Goal: Task Accomplishment & Management: Complete application form

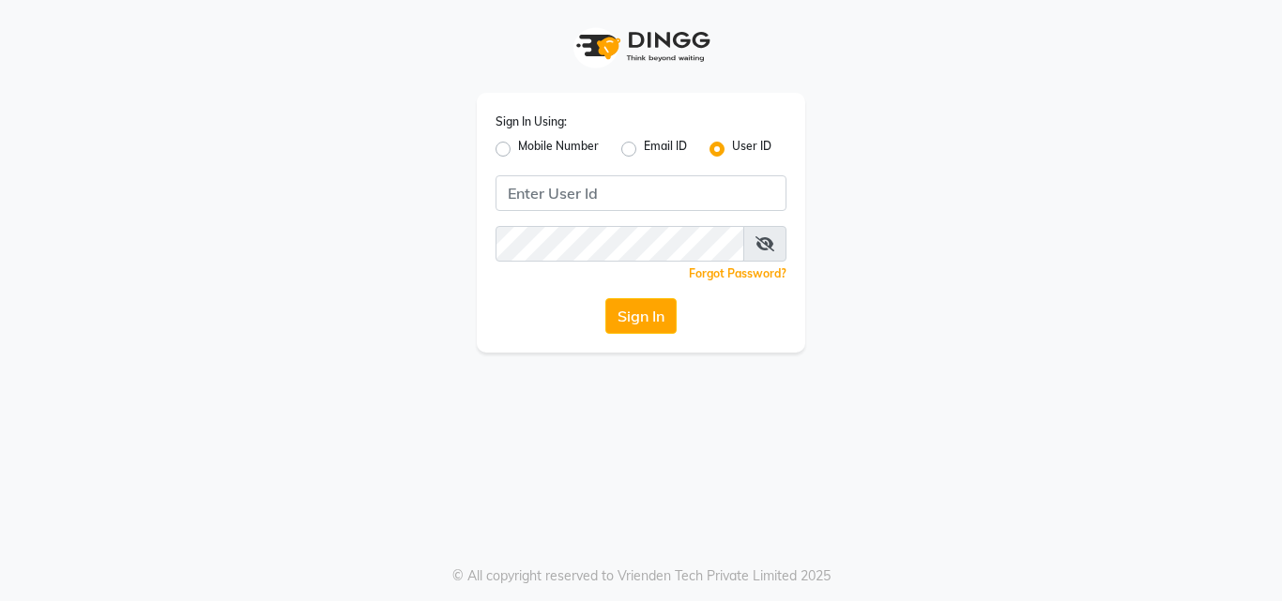
click at [518, 149] on label "Mobile Number" at bounding box center [558, 149] width 81 height 23
click at [518, 149] on input "Mobile Number" at bounding box center [524, 144] width 12 height 12
radio input "true"
radio input "false"
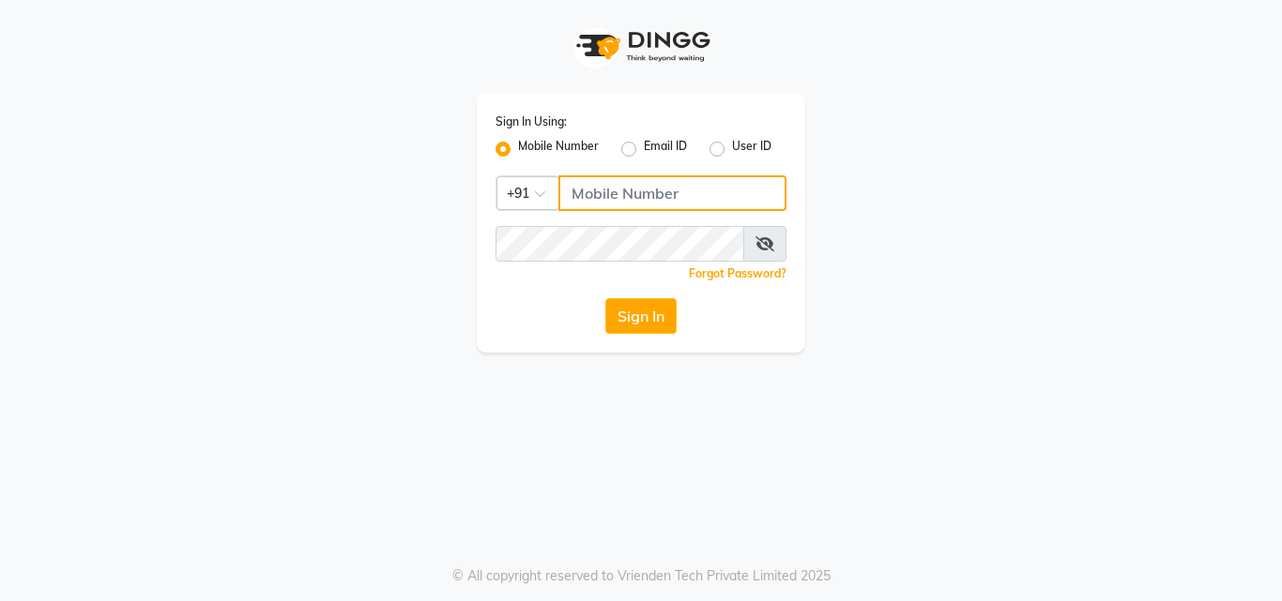
click at [618, 193] on input "Username" at bounding box center [672, 193] width 228 height 36
type input "8088052015"
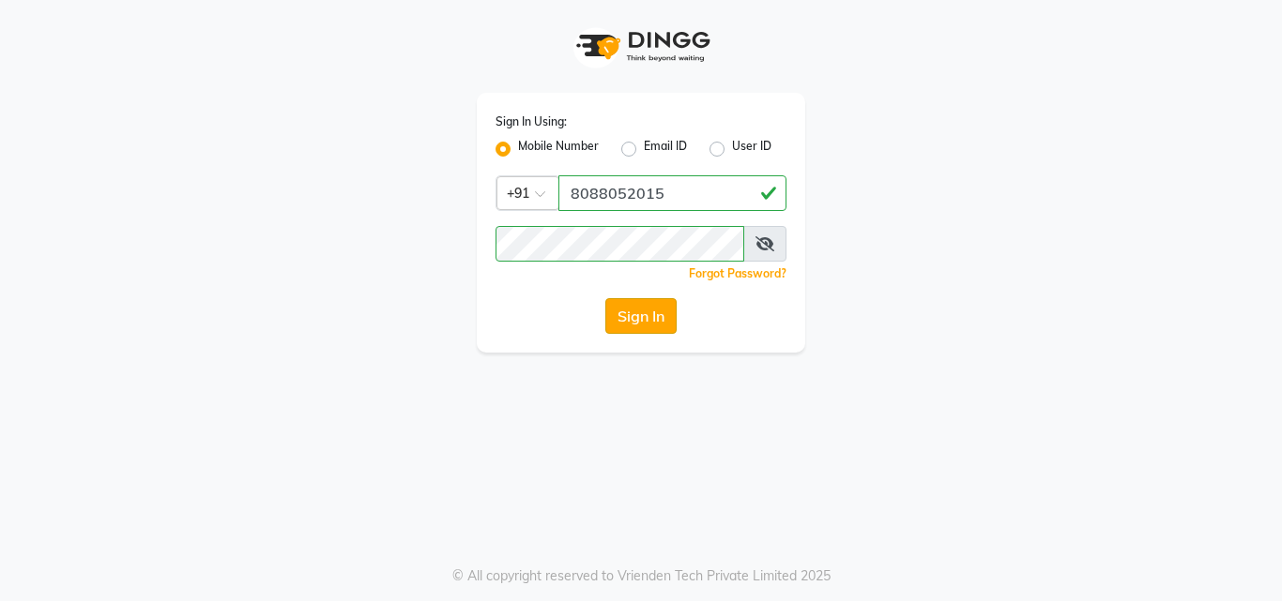
click at [676, 326] on button "Sign In" at bounding box center [640, 316] width 71 height 36
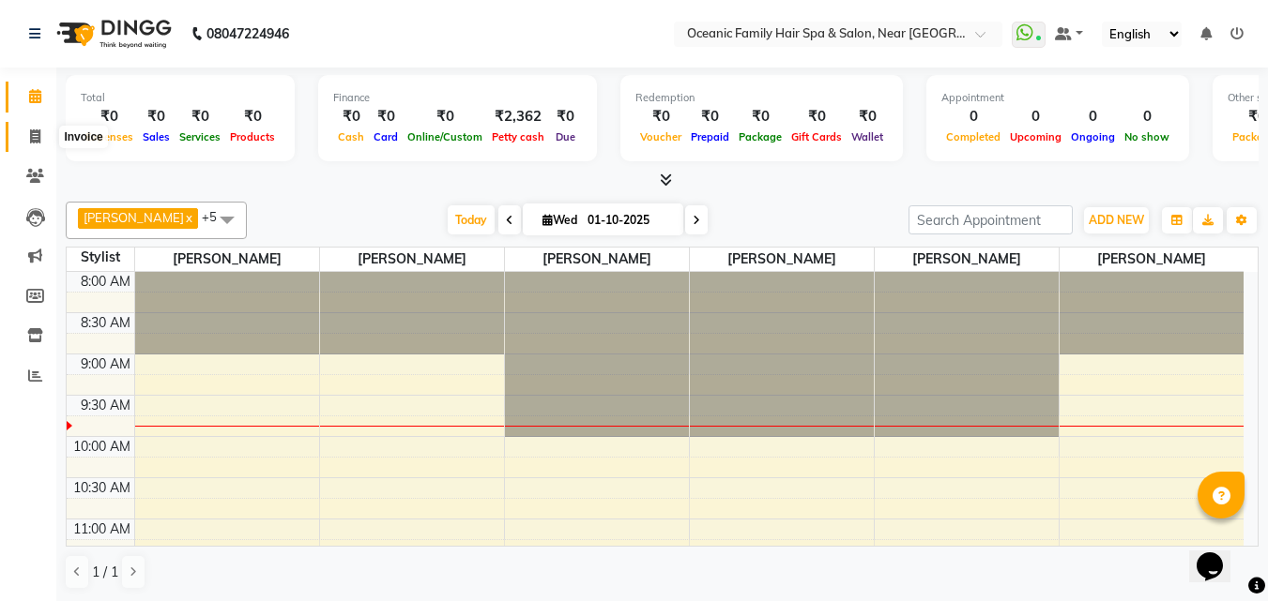
click at [35, 142] on icon at bounding box center [35, 136] width 10 height 14
select select "4366"
select select "service"
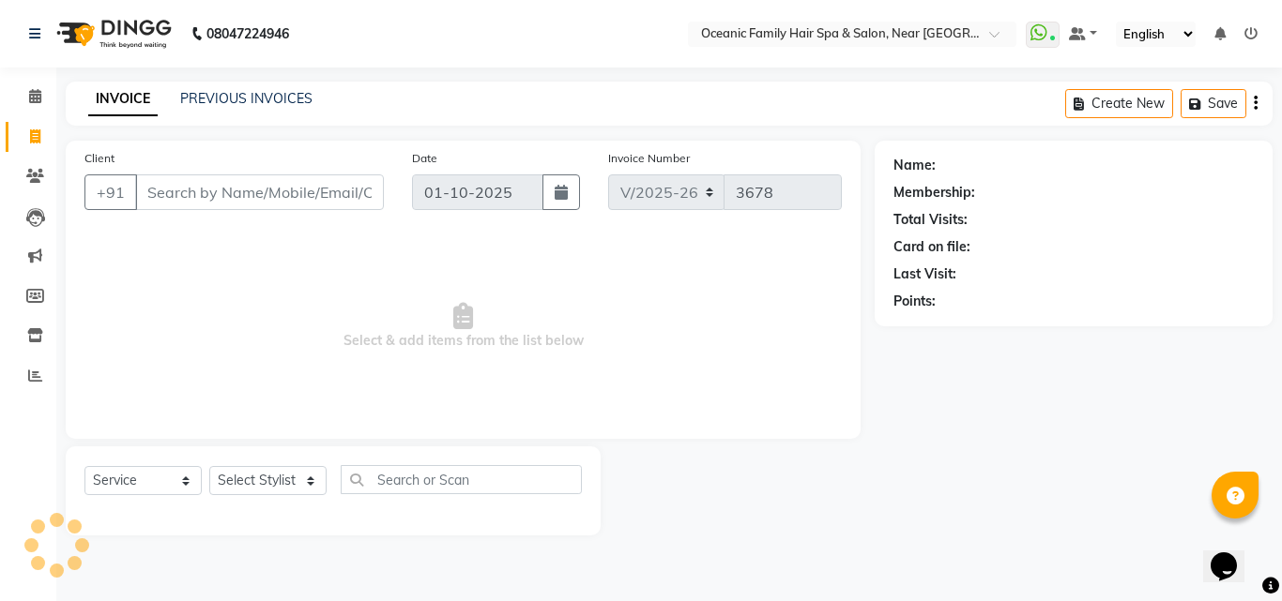
click at [219, 192] on input "Client" at bounding box center [259, 193] width 249 height 36
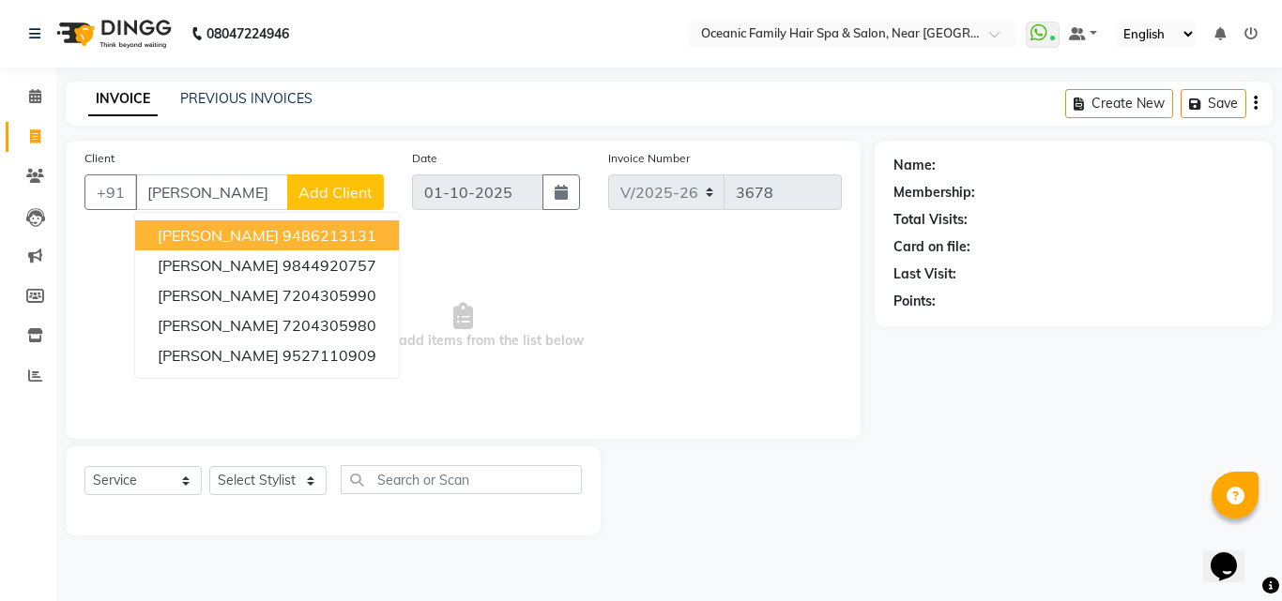
click at [303, 234] on ngb-highlight "9486213131" at bounding box center [329, 235] width 94 height 19
type input "9486213131"
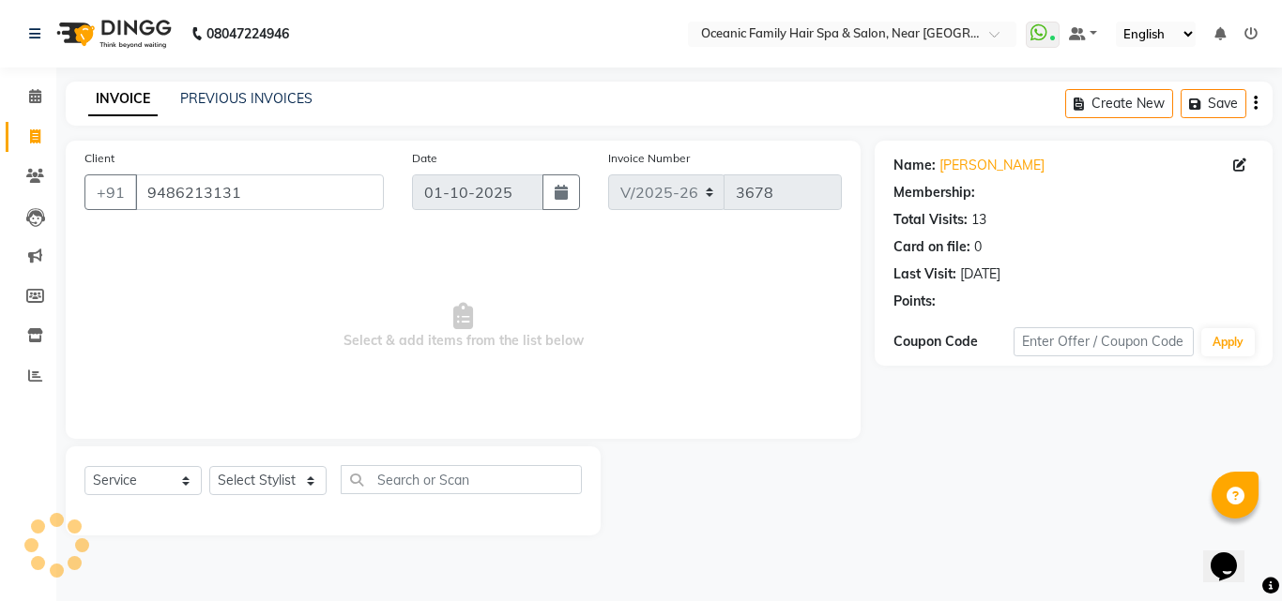
select select "1: Object"
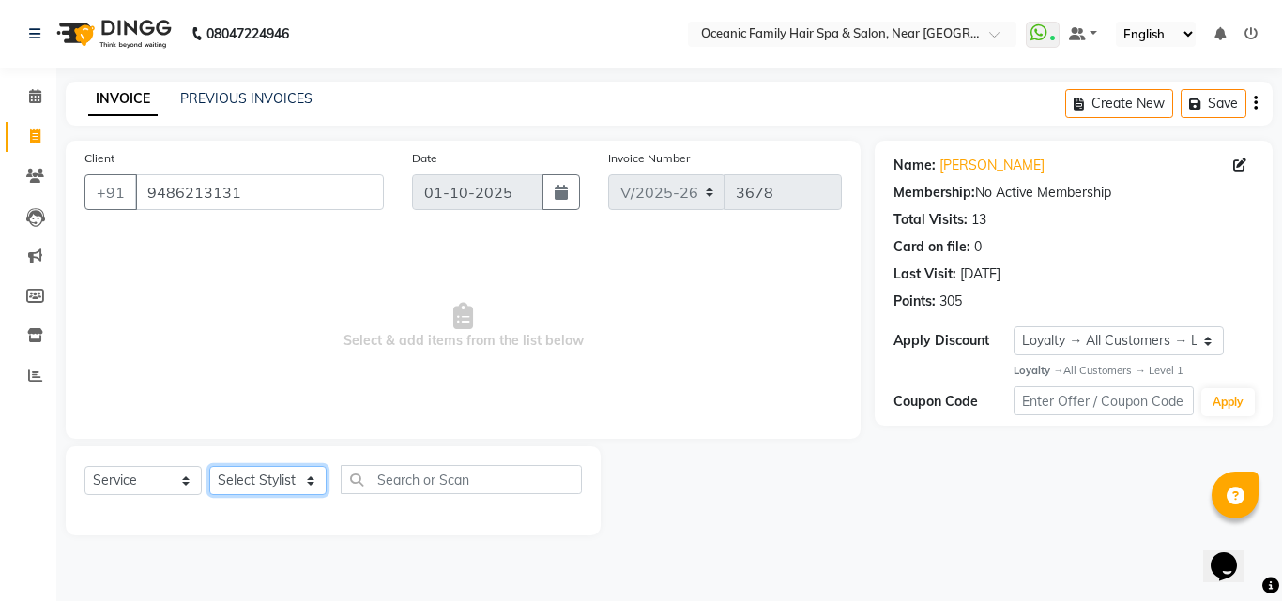
click at [259, 476] on select "Select Stylist [PERSON_NAME] [PERSON_NAME] [PERSON_NAME] Riyasat [PERSON_NAME] …" at bounding box center [267, 480] width 117 height 29
select select "23946"
click at [209, 466] on select "Select Stylist [PERSON_NAME] [PERSON_NAME] [PERSON_NAME] Riyasat [PERSON_NAME] …" at bounding box center [267, 480] width 117 height 29
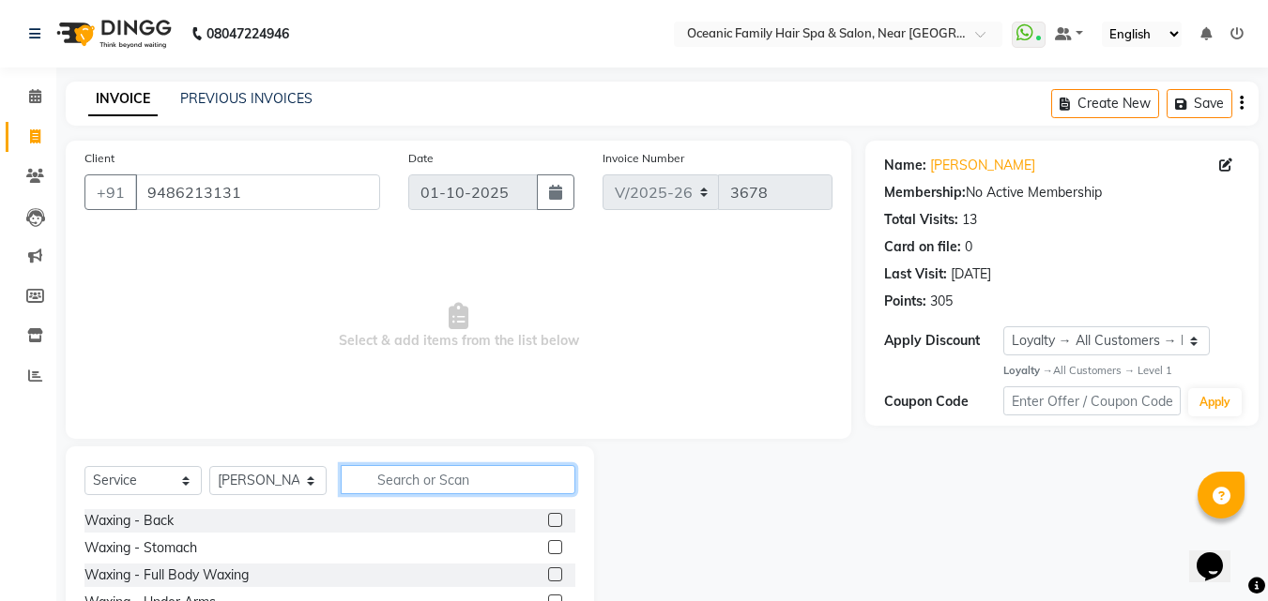
click at [400, 485] on input "text" at bounding box center [458, 479] width 235 height 29
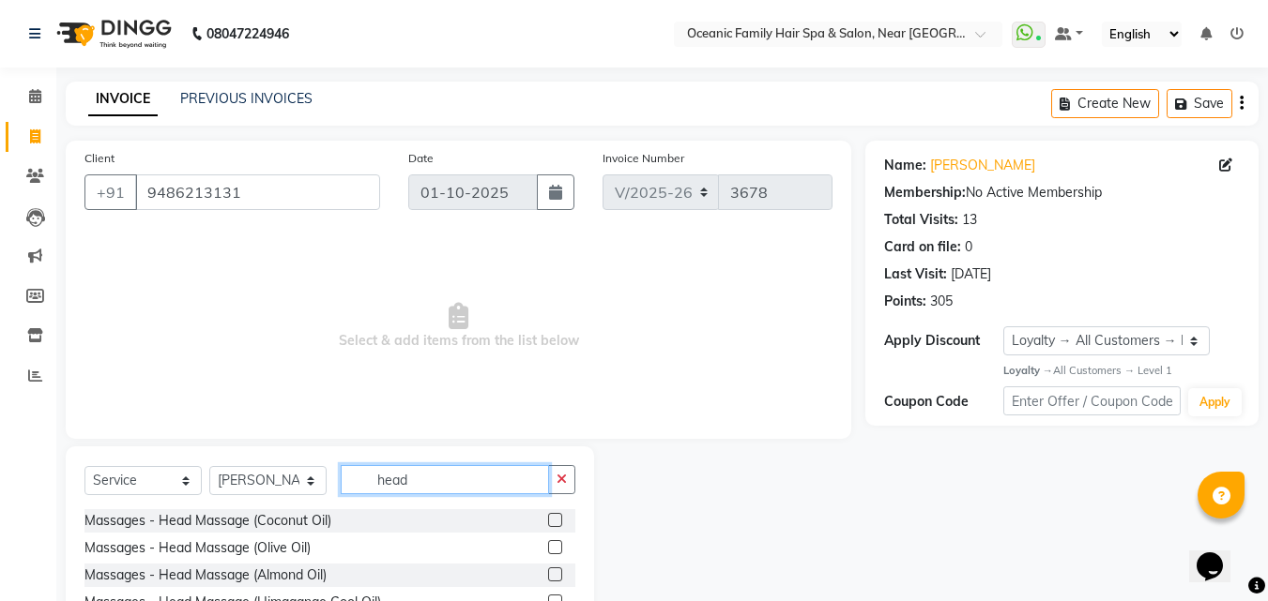
type input "head"
click at [555, 519] on label at bounding box center [555, 520] width 14 height 14
click at [555, 519] on input "checkbox" at bounding box center [554, 521] width 12 height 12
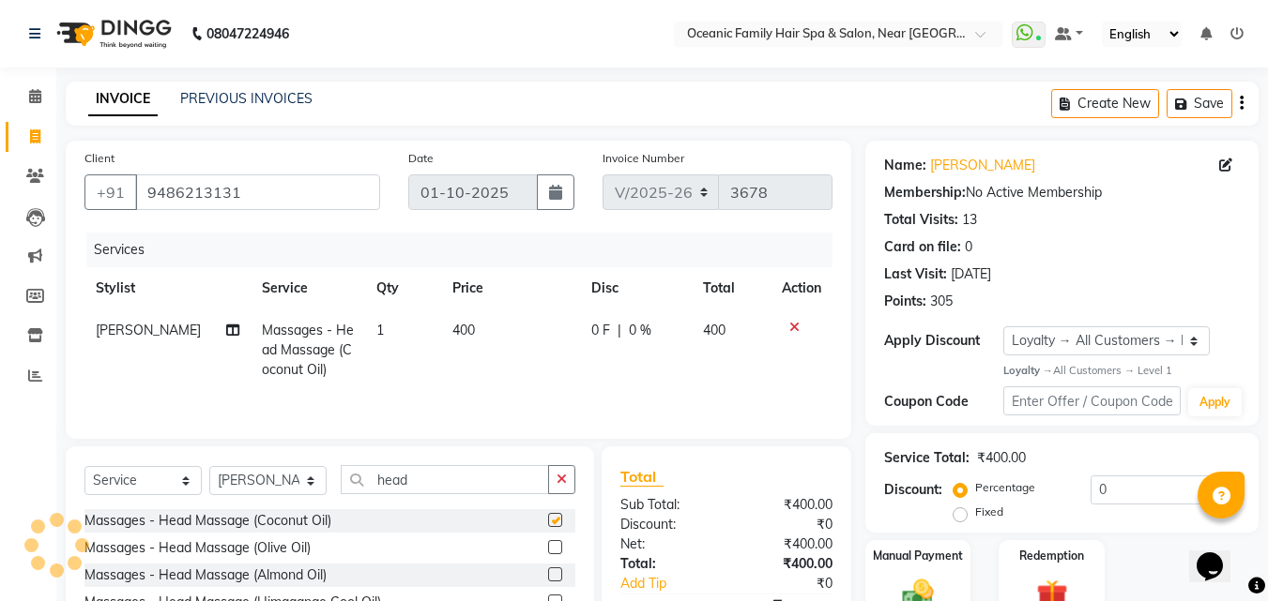
checkbox input "false"
click at [479, 482] on input "head" at bounding box center [445, 479] width 208 height 29
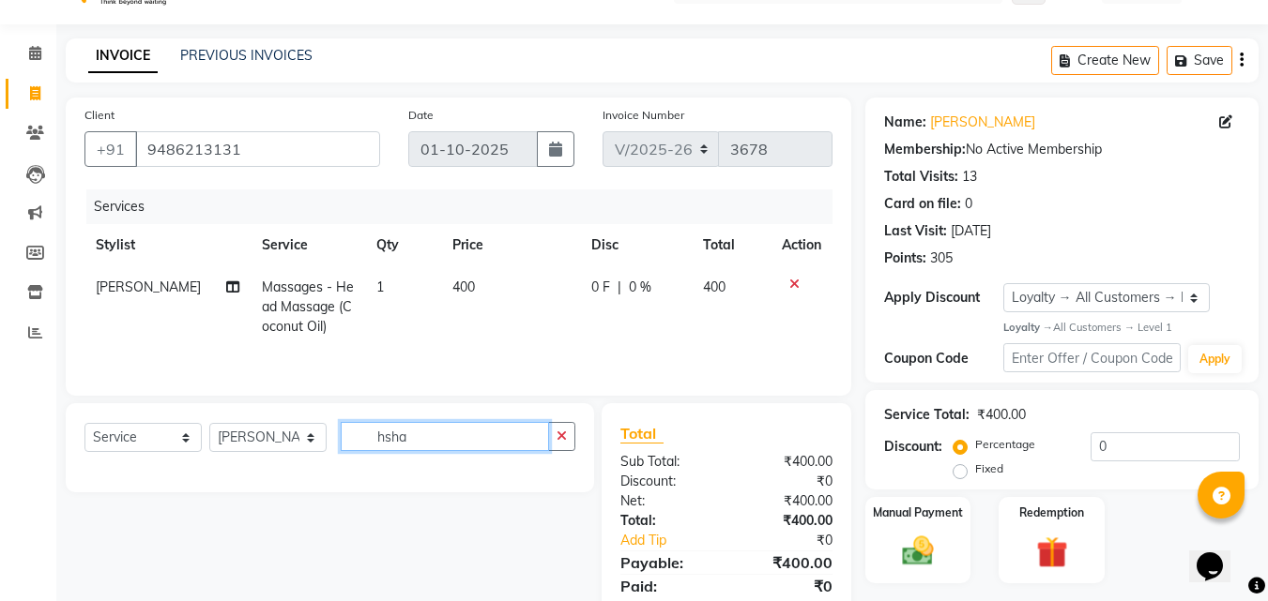
scroll to position [16, 0]
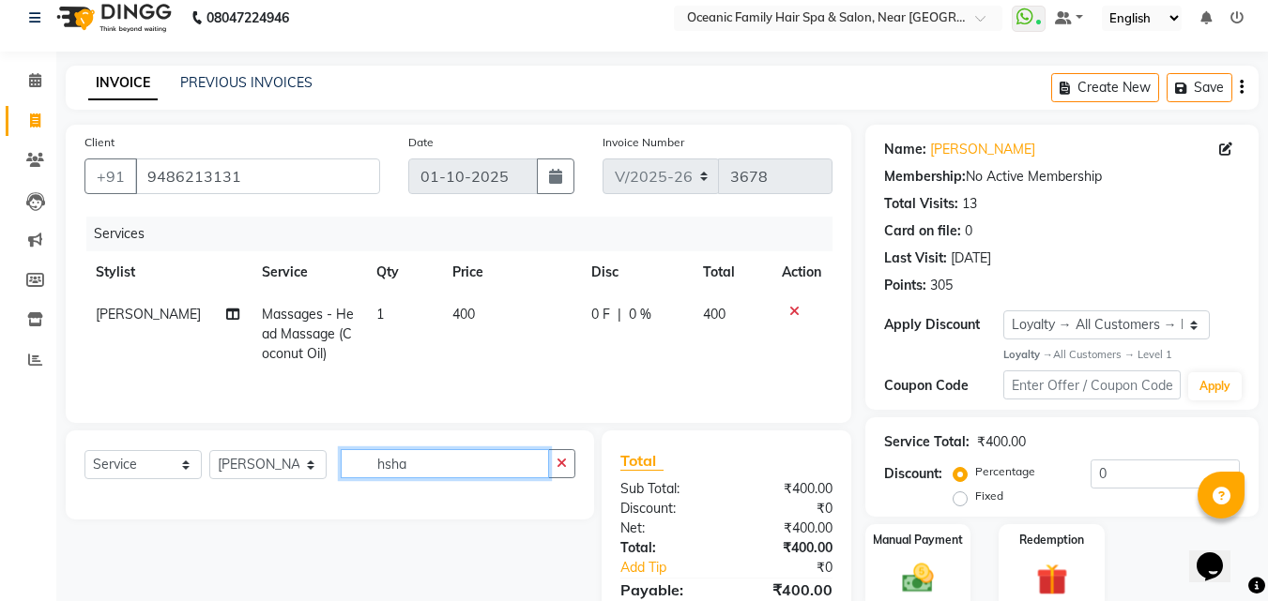
click at [454, 453] on input "hsha" at bounding box center [445, 463] width 208 height 29
type input "h"
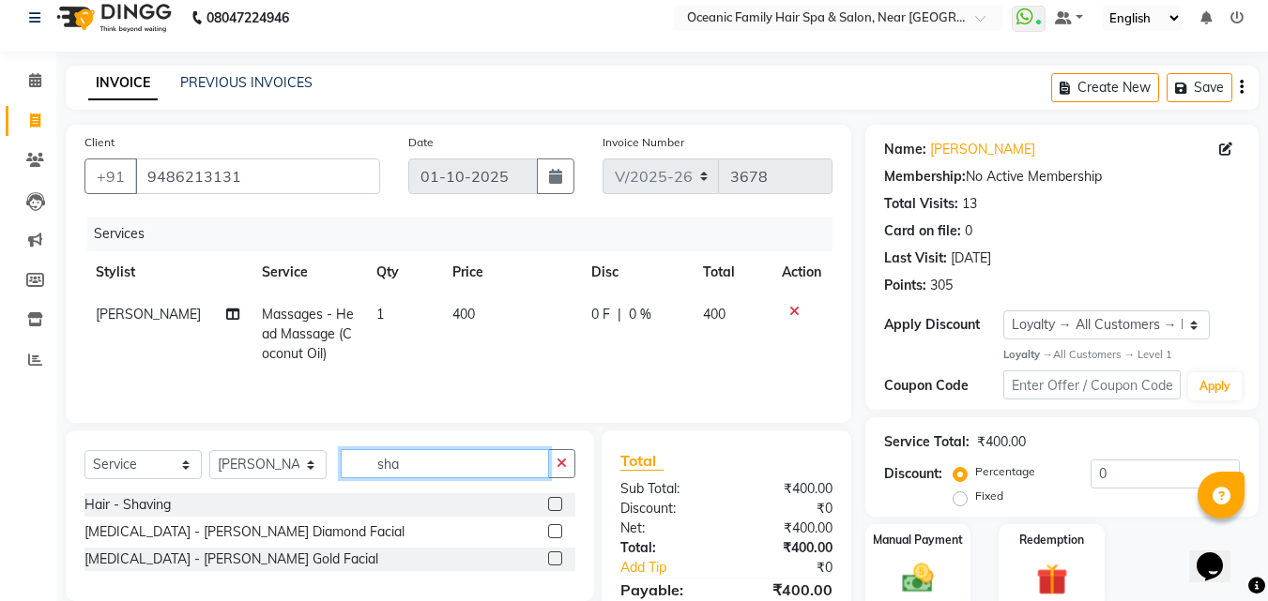
type input "sha"
click at [557, 504] on label at bounding box center [555, 504] width 14 height 14
click at [557, 504] on input "checkbox" at bounding box center [554, 505] width 12 height 12
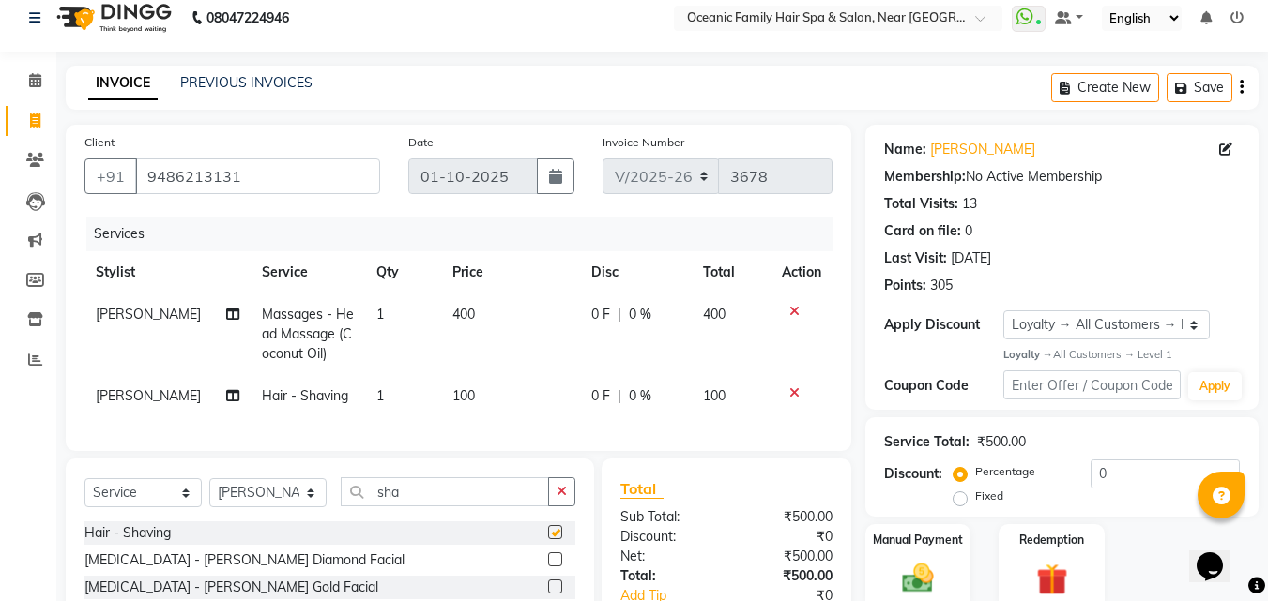
checkbox input "false"
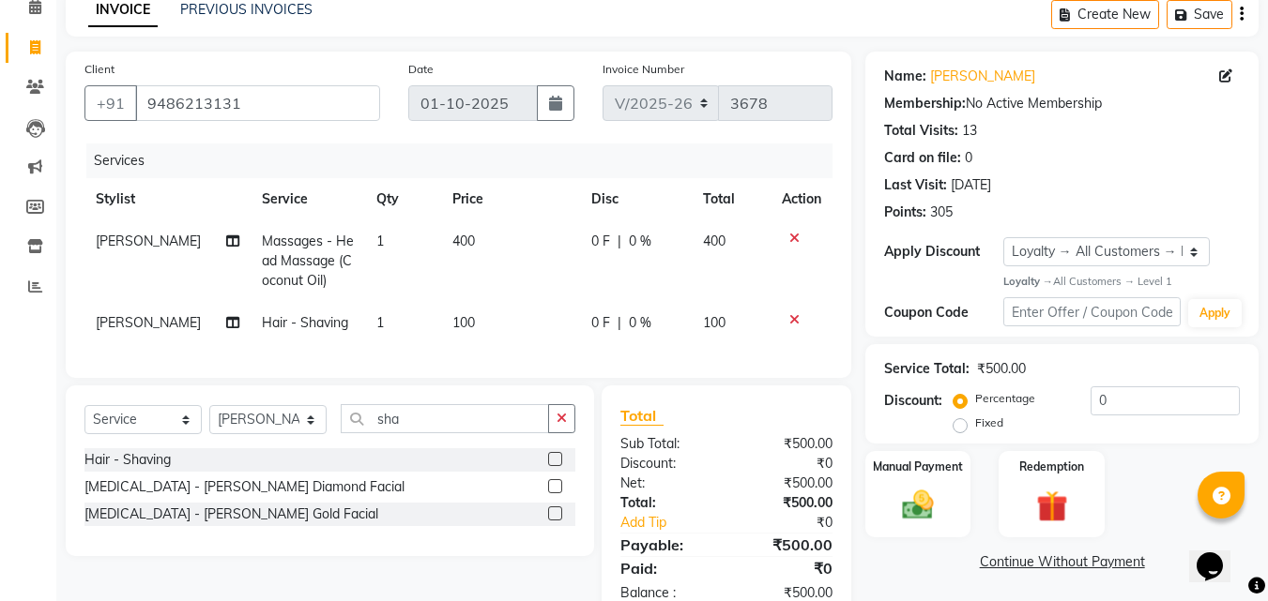
scroll to position [110, 0]
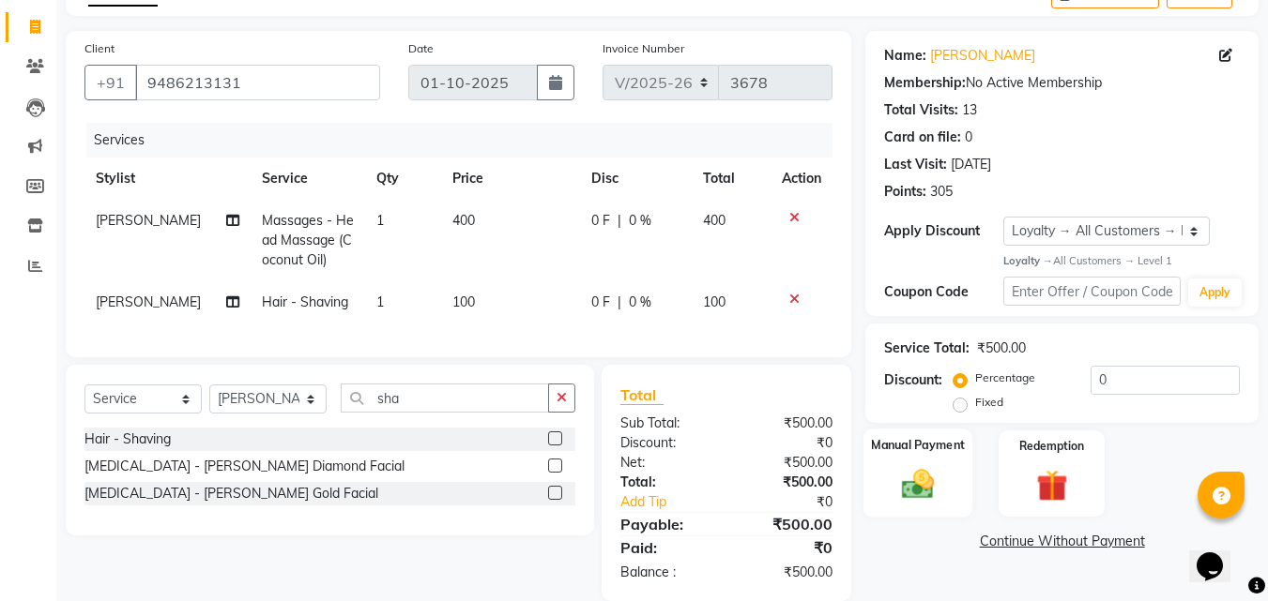
click at [904, 486] on img at bounding box center [917, 485] width 53 height 38
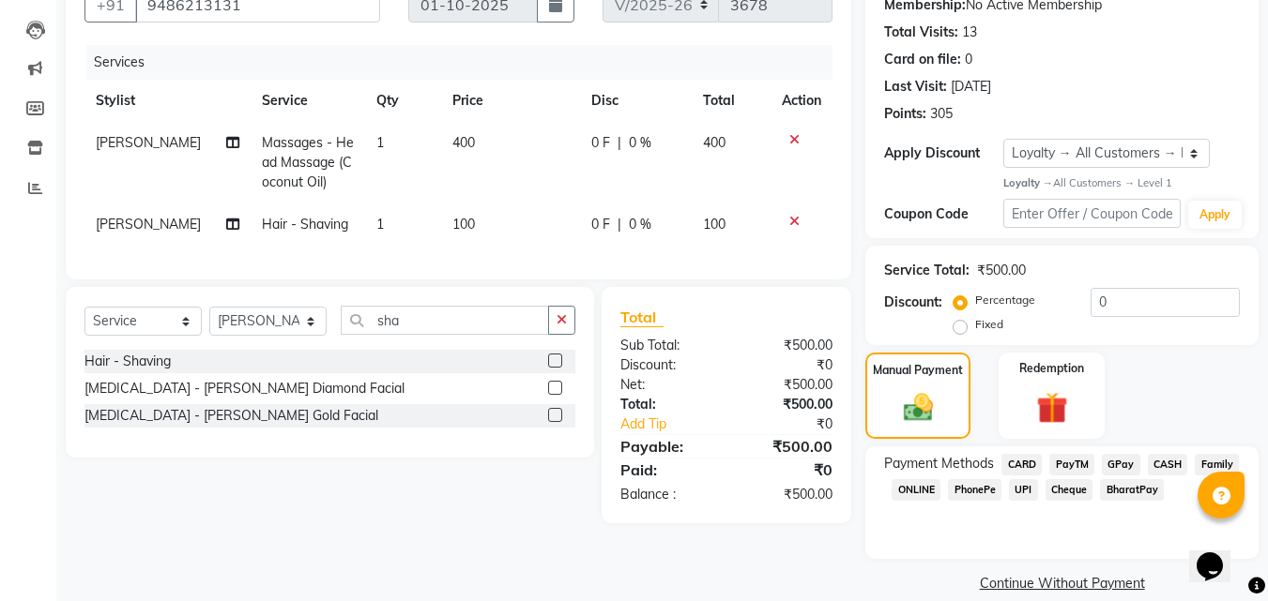
scroll to position [209, 0]
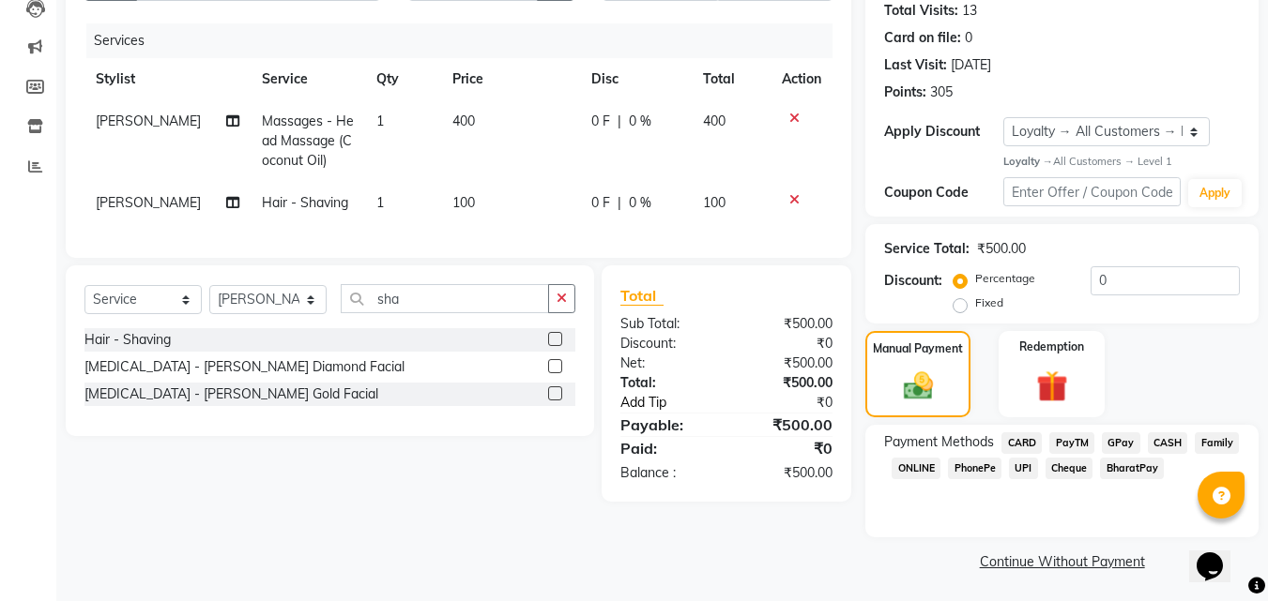
click at [655, 413] on link "Add Tip" at bounding box center [676, 403] width 140 height 20
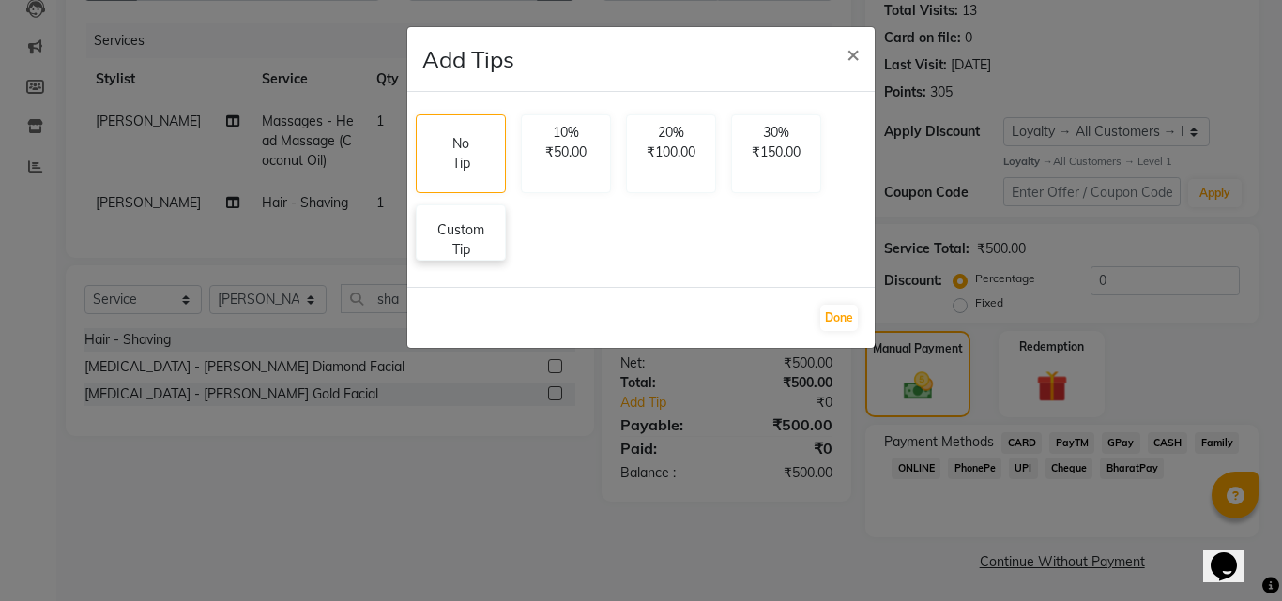
click at [466, 234] on p "Custom Tip" at bounding box center [461, 239] width 66 height 39
select select "23946"
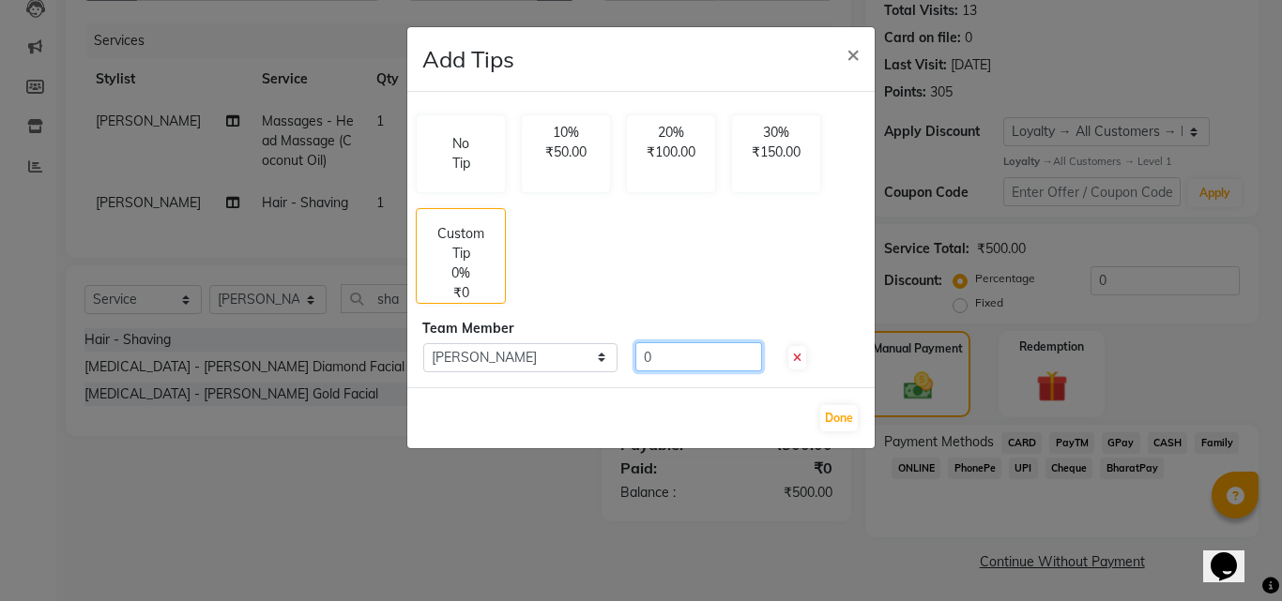
click at [698, 366] on input "0" at bounding box center [698, 356] width 127 height 29
type input "100"
click at [848, 413] on button "Done" at bounding box center [839, 418] width 38 height 26
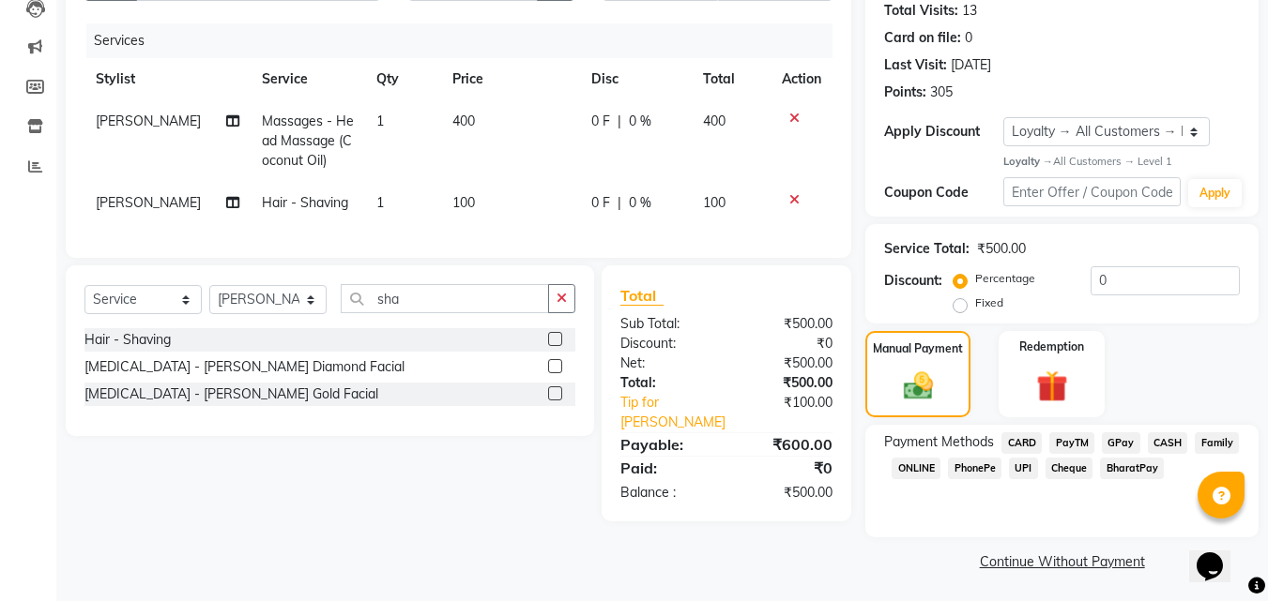
click at [1065, 436] on span "PayTM" at bounding box center [1071, 444] width 45 height 22
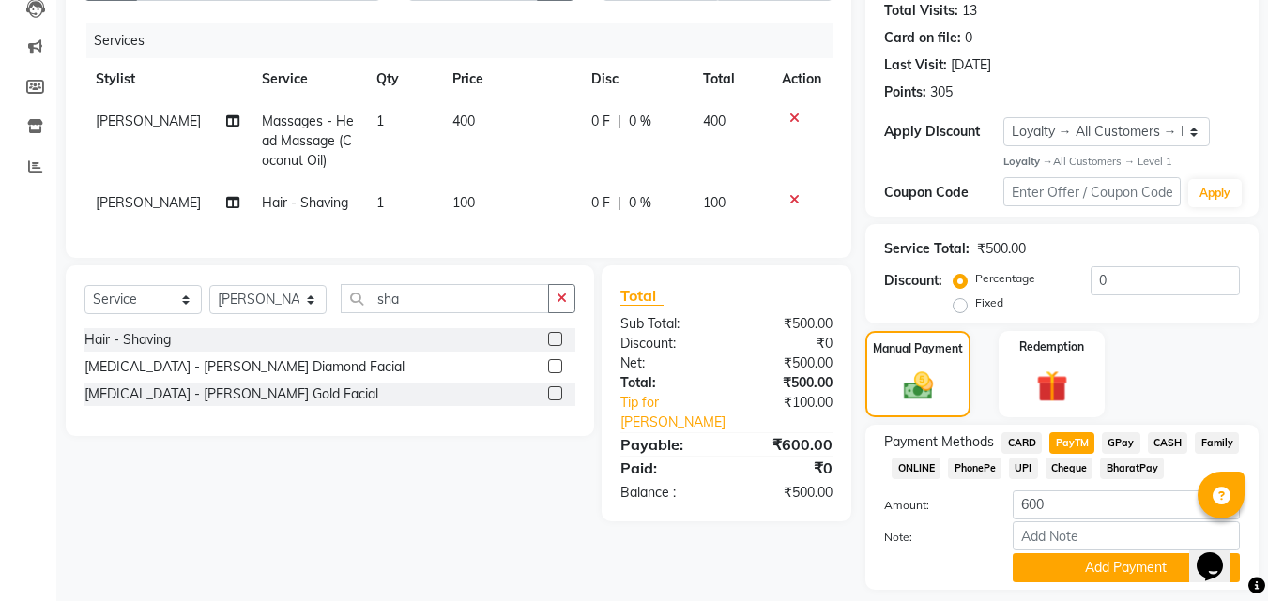
scroll to position [265, 0]
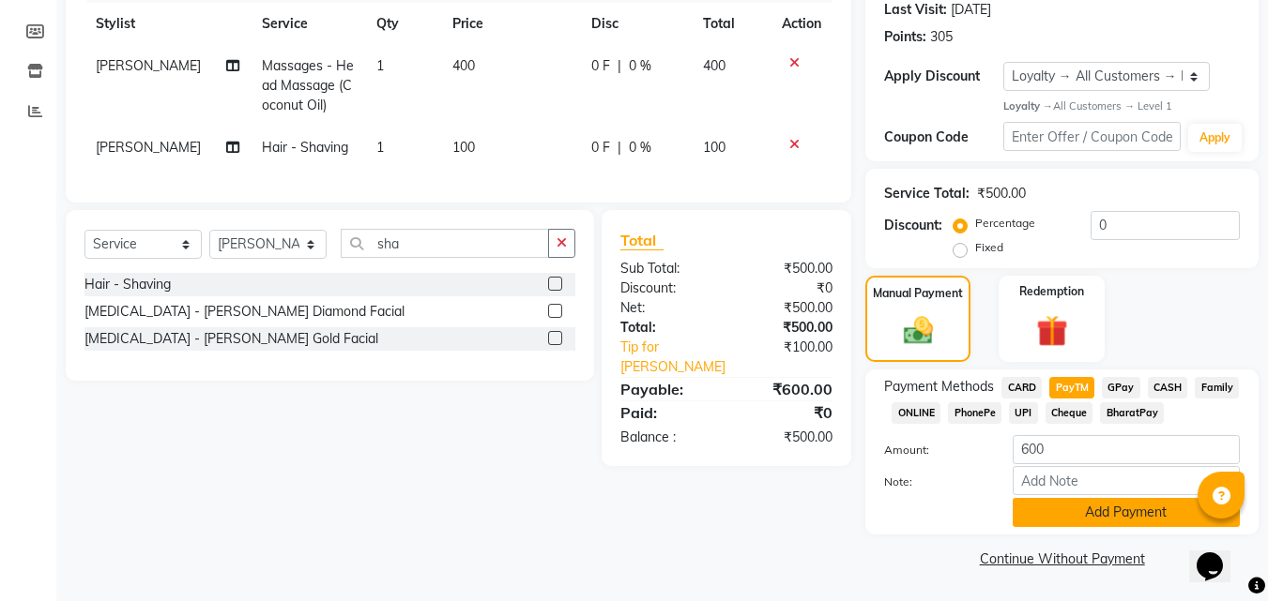
click at [1053, 513] on button "Add Payment" at bounding box center [1125, 512] width 227 height 29
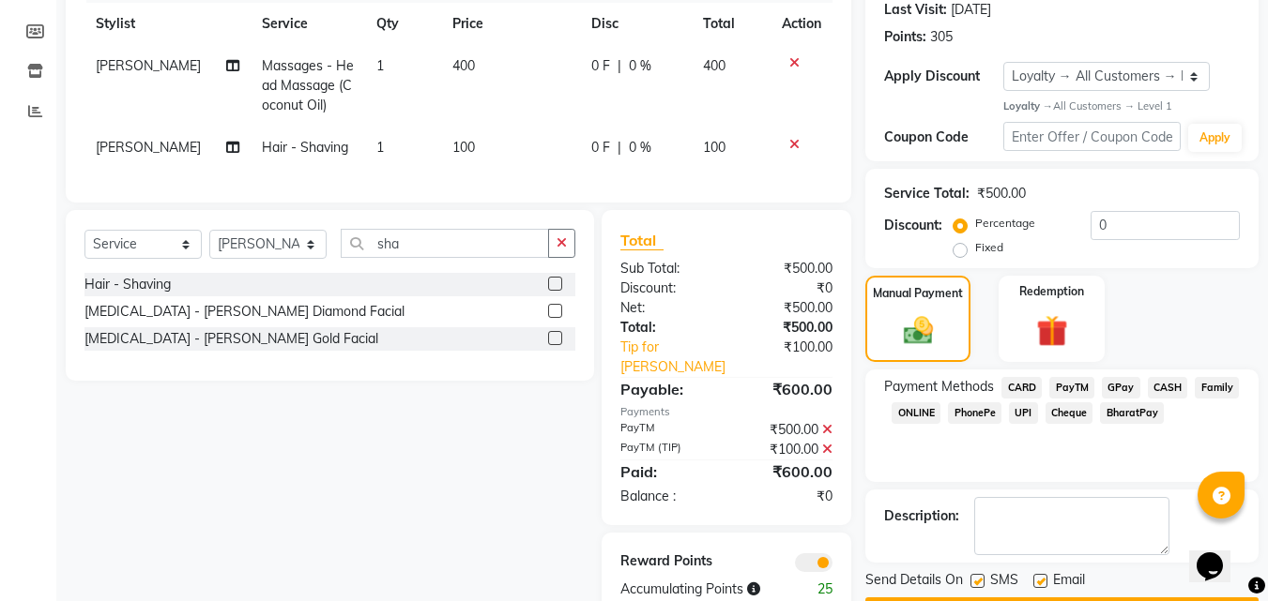
scroll to position [324, 0]
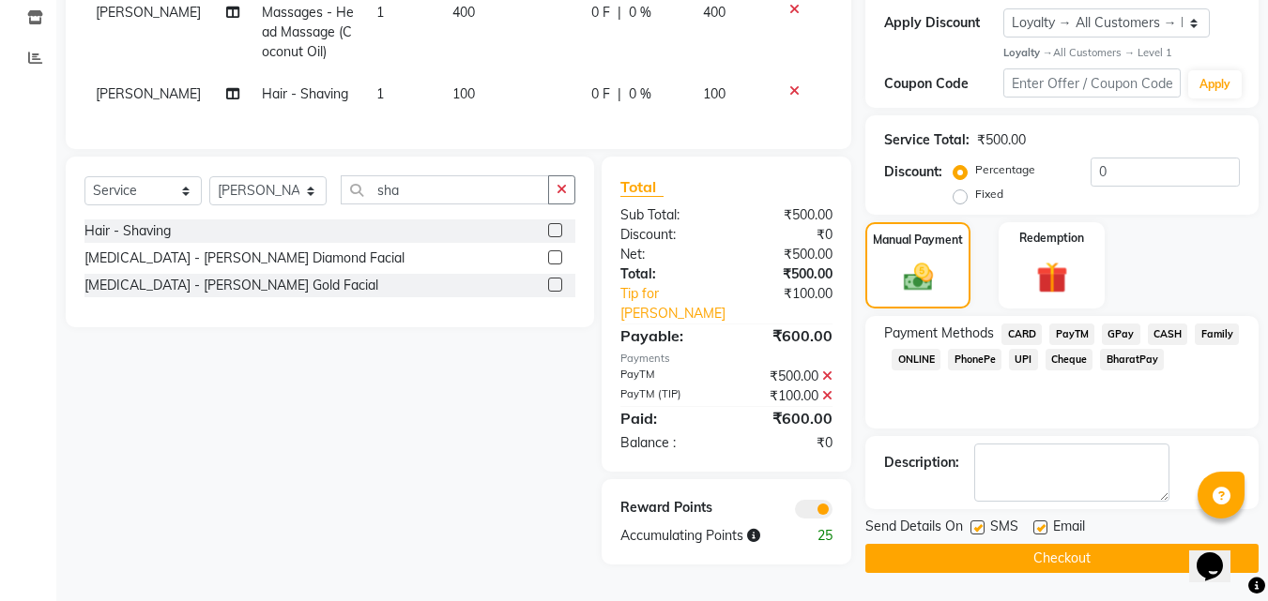
click at [1037, 544] on button "Checkout" at bounding box center [1061, 558] width 393 height 29
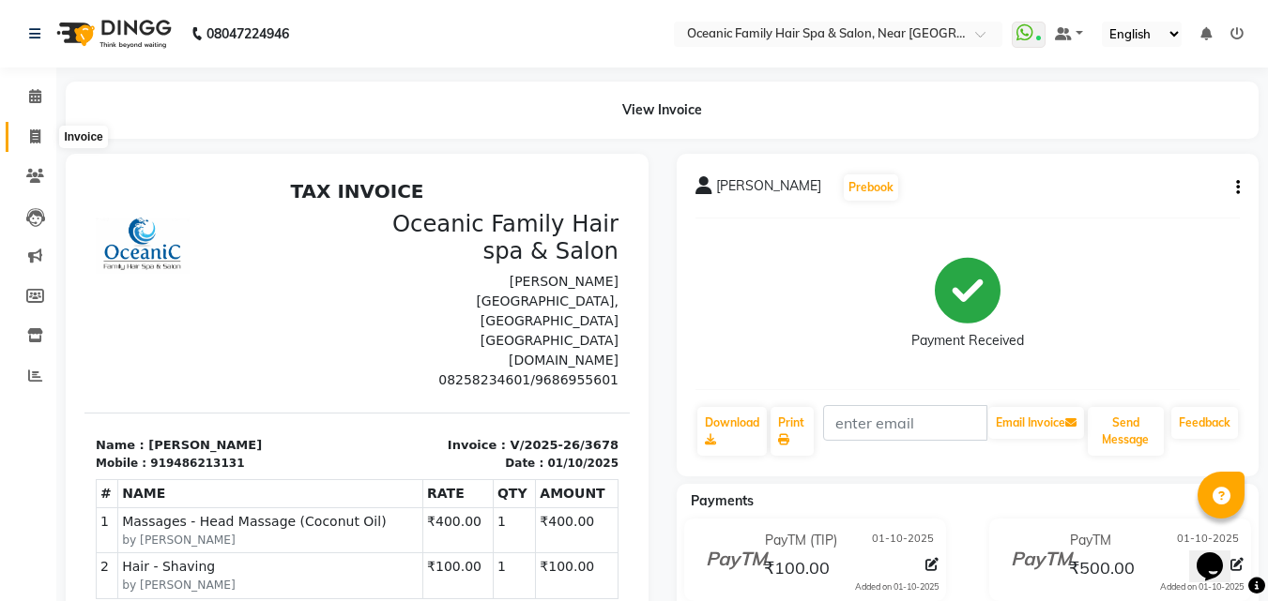
click at [38, 140] on icon at bounding box center [35, 136] width 10 height 14
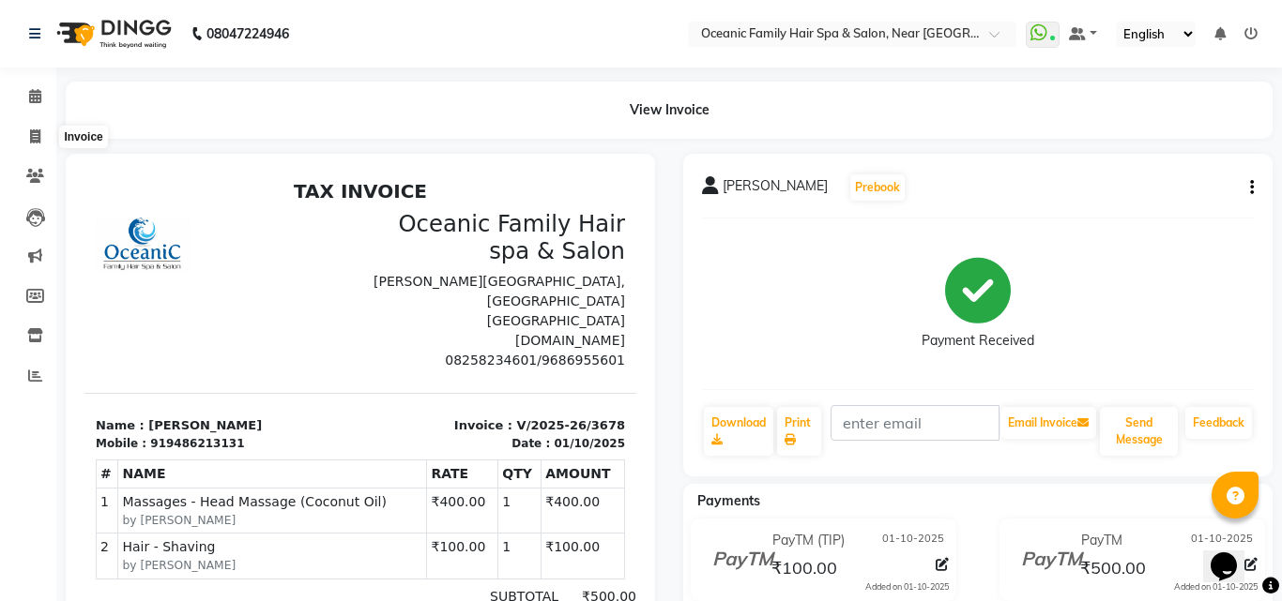
select select "4366"
select select "service"
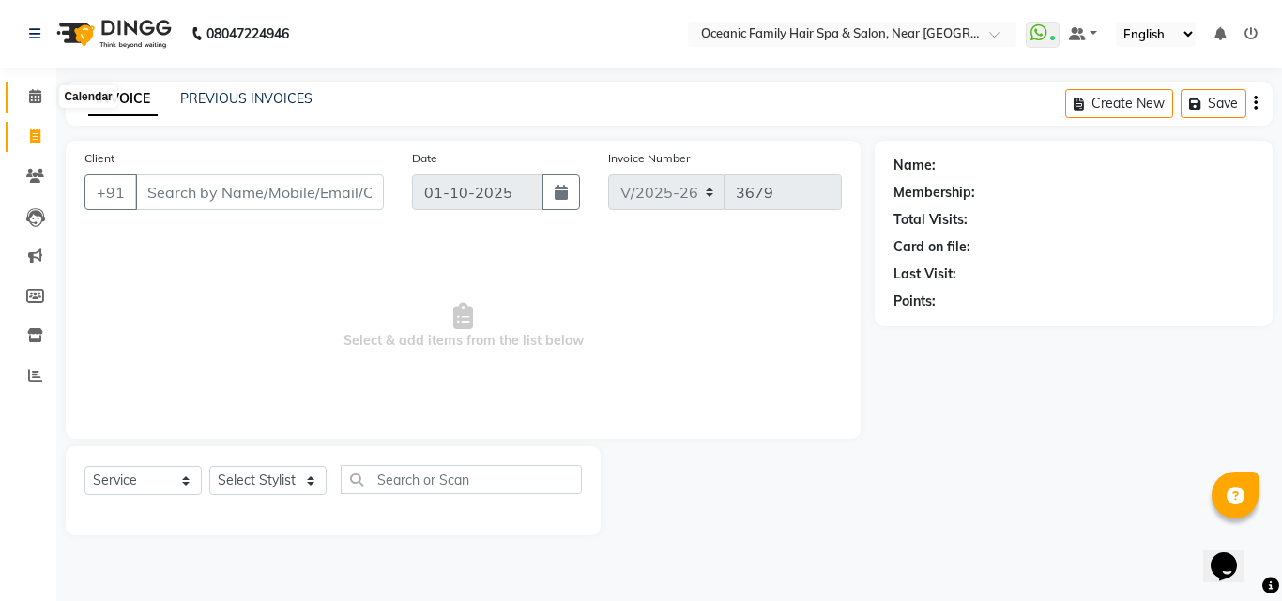
click at [26, 94] on span at bounding box center [35, 97] width 33 height 22
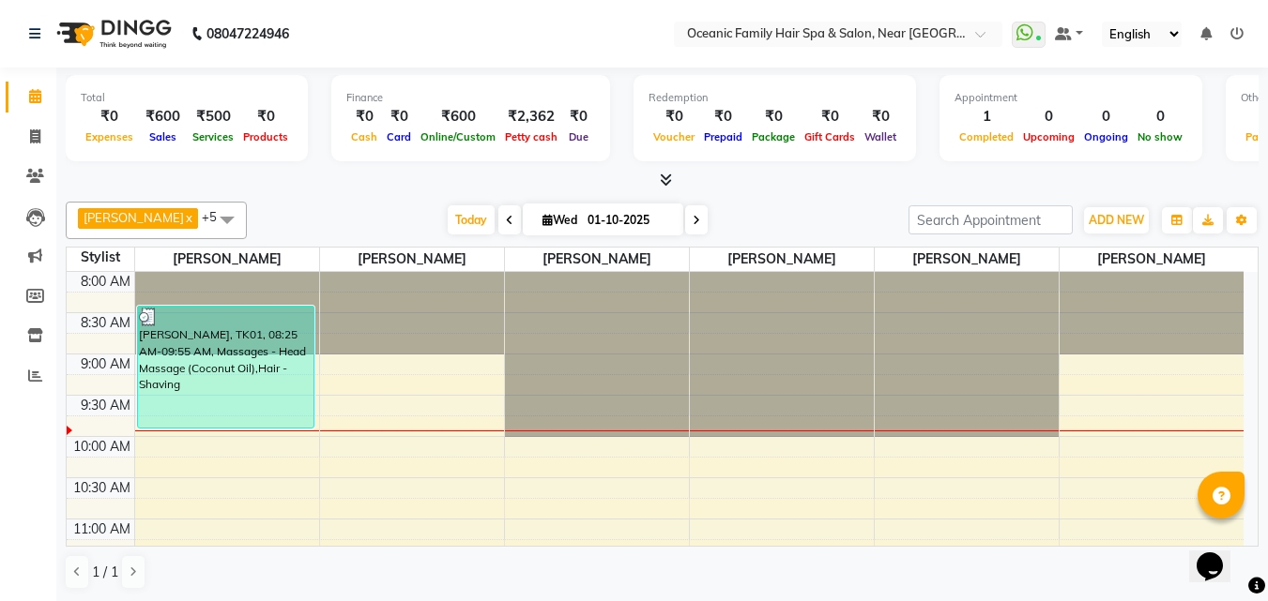
scroll to position [1, 0]
click at [37, 129] on icon at bounding box center [35, 136] width 10 height 14
select select "service"
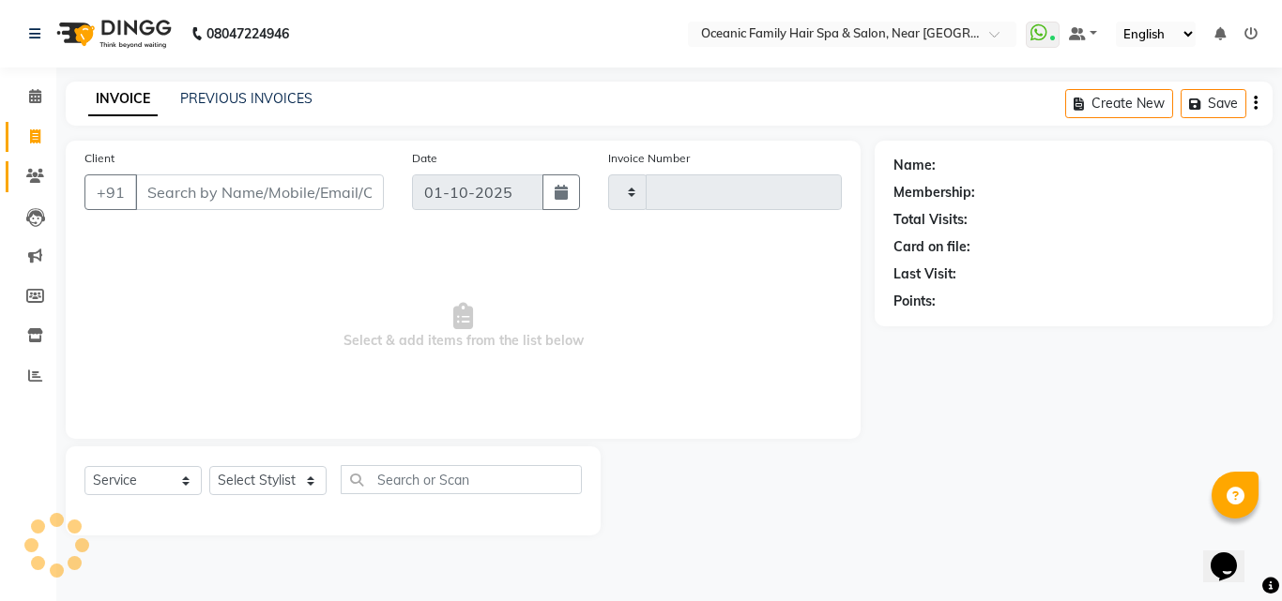
type input "3679"
select select "4366"
click at [303, 482] on select "Select Stylist [PERSON_NAME] [PERSON_NAME] [PERSON_NAME] Riyasat [PERSON_NAME] …" at bounding box center [267, 480] width 117 height 29
select select "23960"
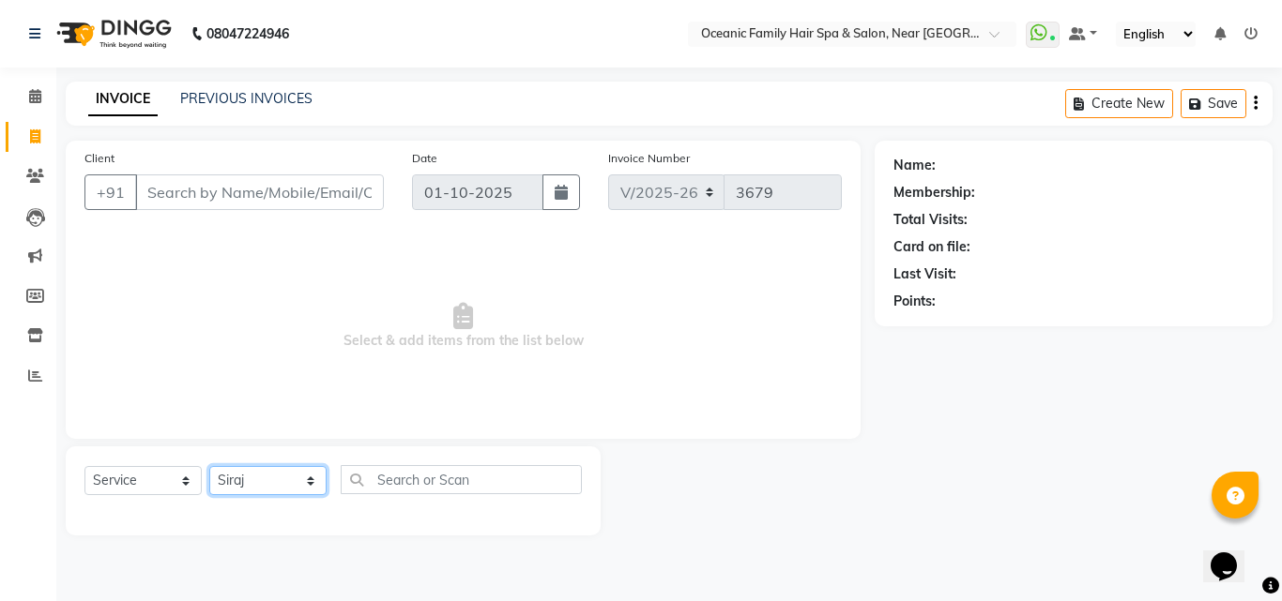
click at [209, 466] on select "Select Stylist [PERSON_NAME] [PERSON_NAME] [PERSON_NAME] Riyasat [PERSON_NAME] …" at bounding box center [267, 480] width 117 height 29
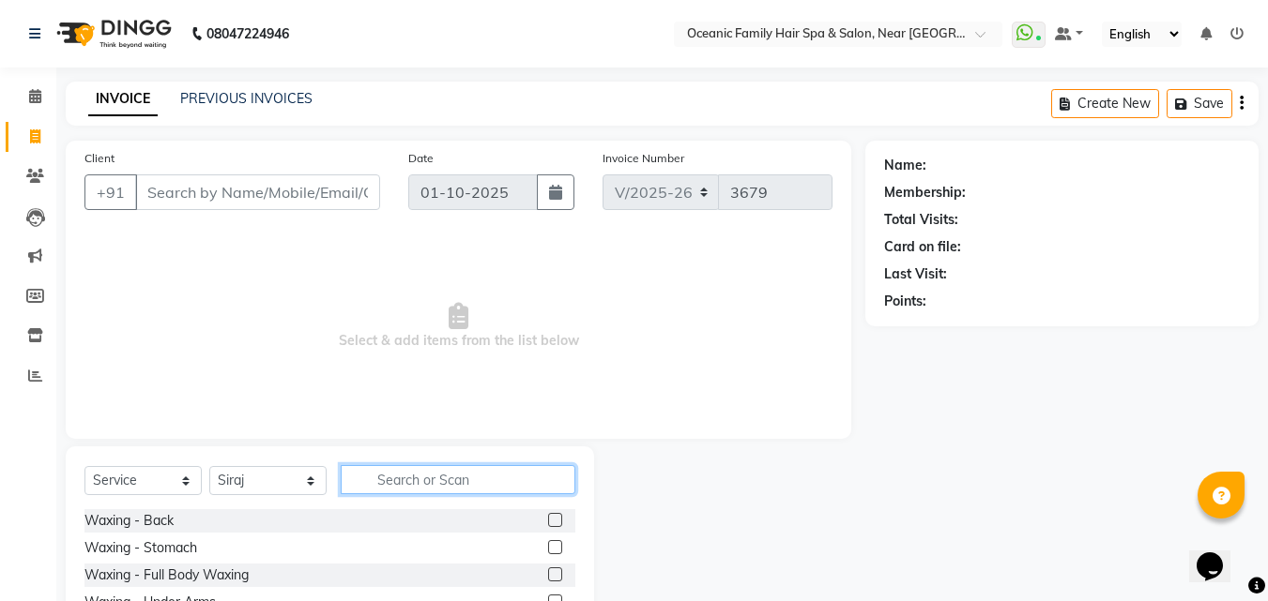
click at [396, 480] on input "text" at bounding box center [458, 479] width 235 height 29
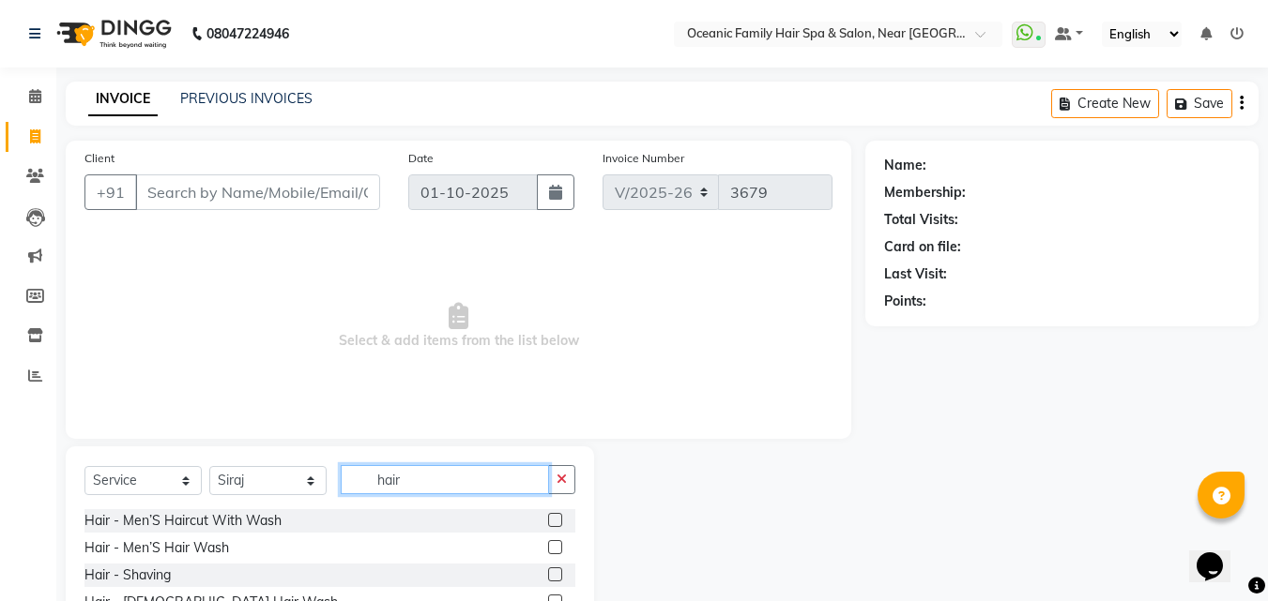
type input "hair"
click at [548, 521] on label at bounding box center [555, 520] width 14 height 14
click at [548, 521] on input "checkbox" at bounding box center [554, 521] width 12 height 12
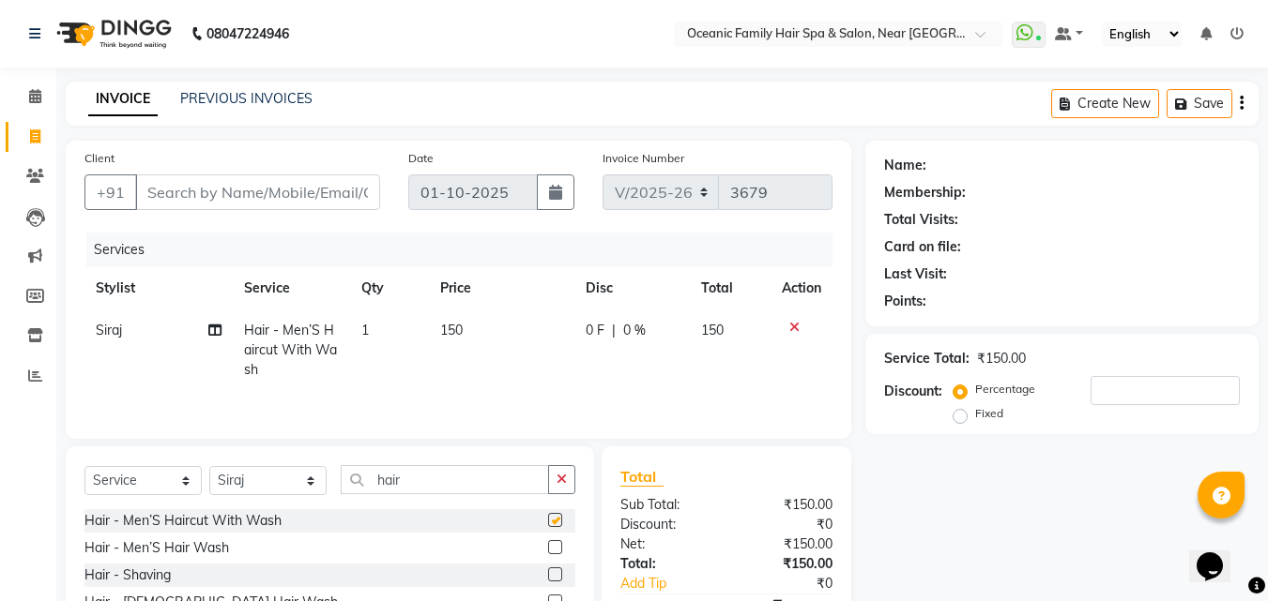
checkbox input "false"
click at [548, 577] on label at bounding box center [555, 575] width 14 height 14
click at [548, 577] on input "checkbox" at bounding box center [554, 576] width 12 height 12
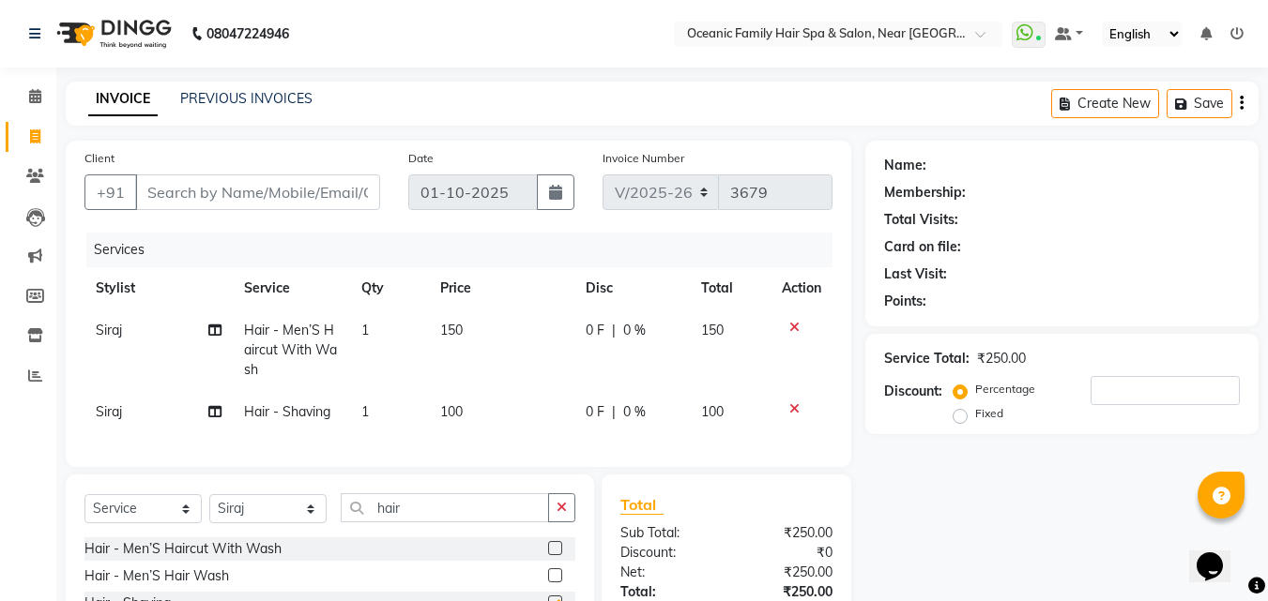
checkbox input "false"
click at [367, 331] on span "1" at bounding box center [365, 330] width 8 height 17
select select "23960"
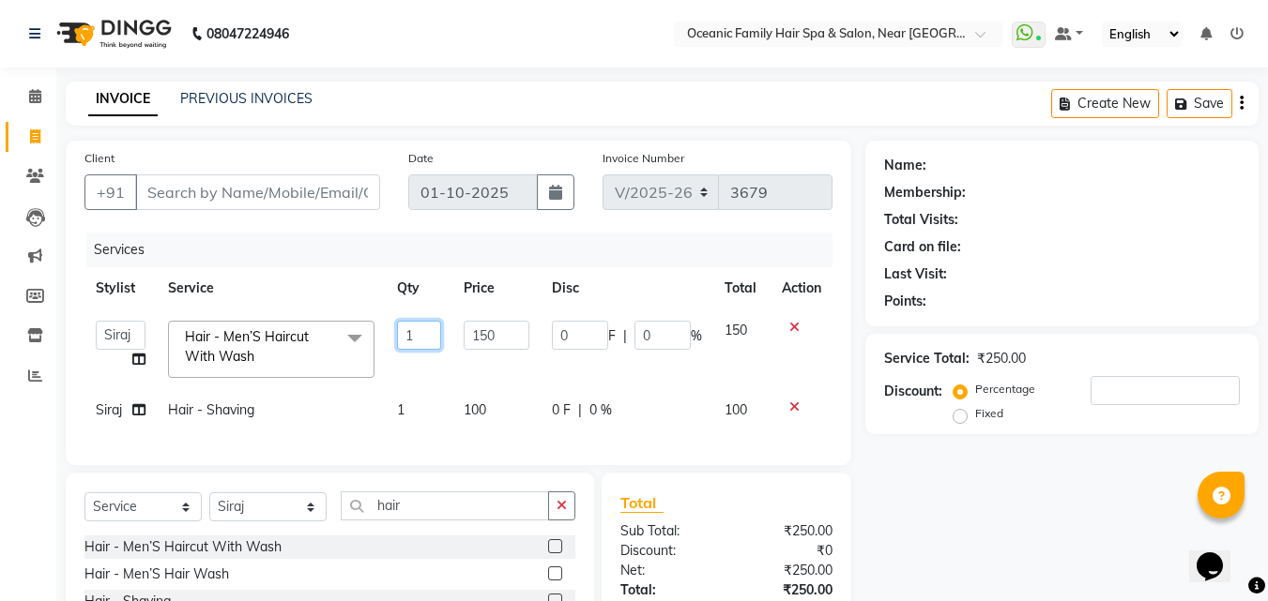
click at [424, 328] on input "1" at bounding box center [419, 335] width 45 height 29
type input "2"
click at [1085, 523] on div "Name: Membership: Total Visits: Card on file: Last Visit: Points: Service Total…" at bounding box center [1068, 445] width 407 height 609
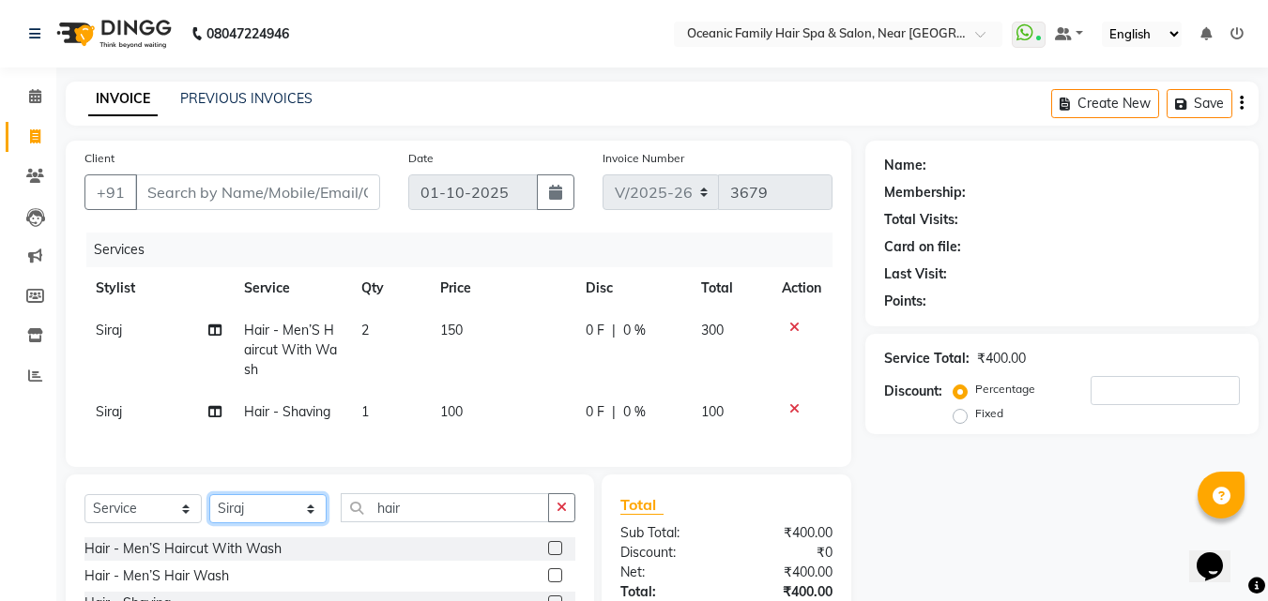
click at [316, 524] on select "Select Stylist [PERSON_NAME] [PERSON_NAME] [PERSON_NAME] Riyasat [PERSON_NAME] …" at bounding box center [267, 508] width 117 height 29
click at [1042, 501] on div "Name: Membership: Total Visits: Card on file: Last Visit: Points: Service Total…" at bounding box center [1068, 446] width 407 height 611
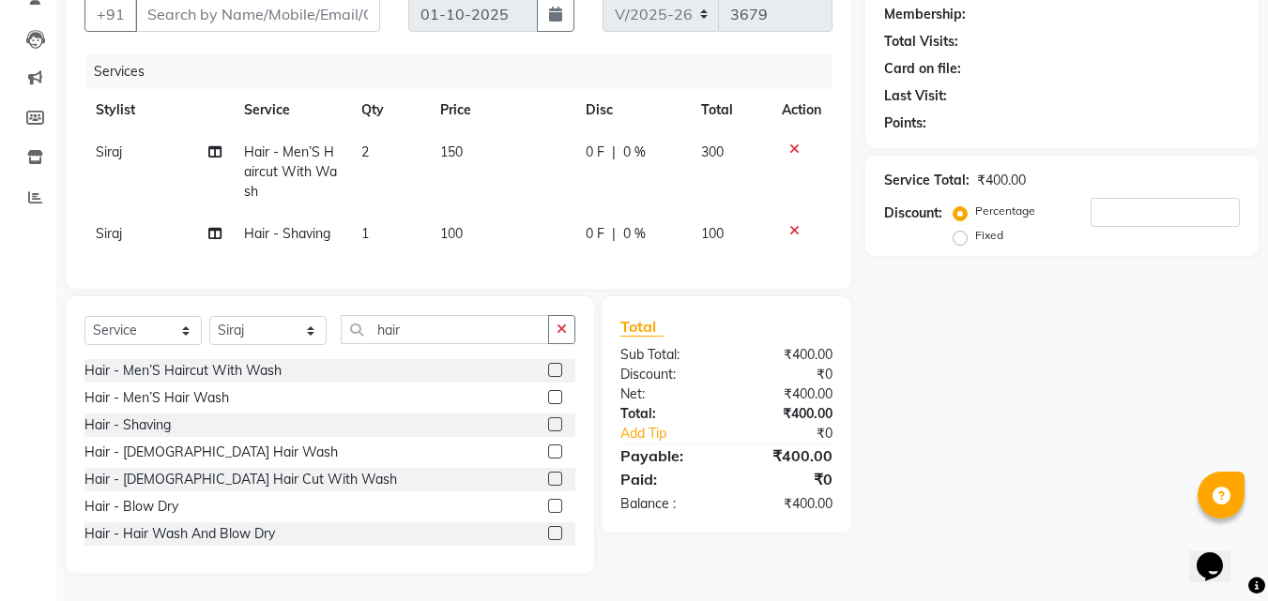
scroll to position [192, 0]
click at [312, 327] on select "Select Stylist [PERSON_NAME] [PERSON_NAME] [PERSON_NAME] Riyasat [PERSON_NAME] …" at bounding box center [267, 330] width 117 height 29
select select "23947"
click at [209, 316] on select "Select Stylist [PERSON_NAME] [PERSON_NAME] [PERSON_NAME] Riyasat [PERSON_NAME] …" at bounding box center [267, 330] width 117 height 29
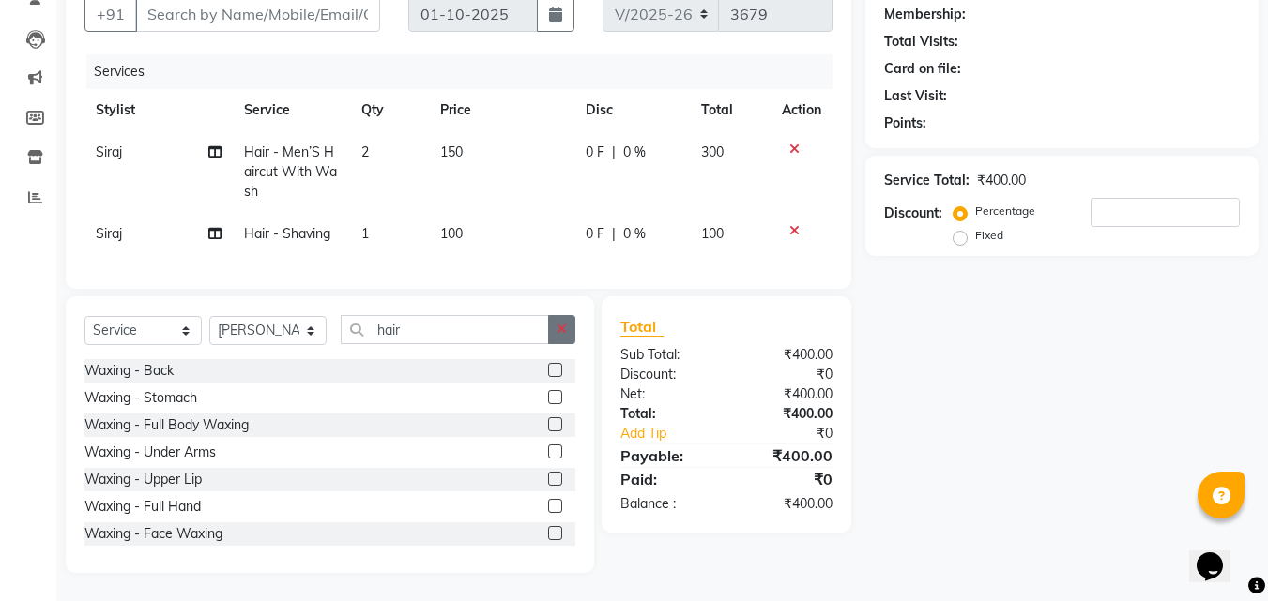
click at [551, 334] on button "button" at bounding box center [561, 329] width 27 height 29
click at [549, 334] on input "text" at bounding box center [458, 329] width 235 height 29
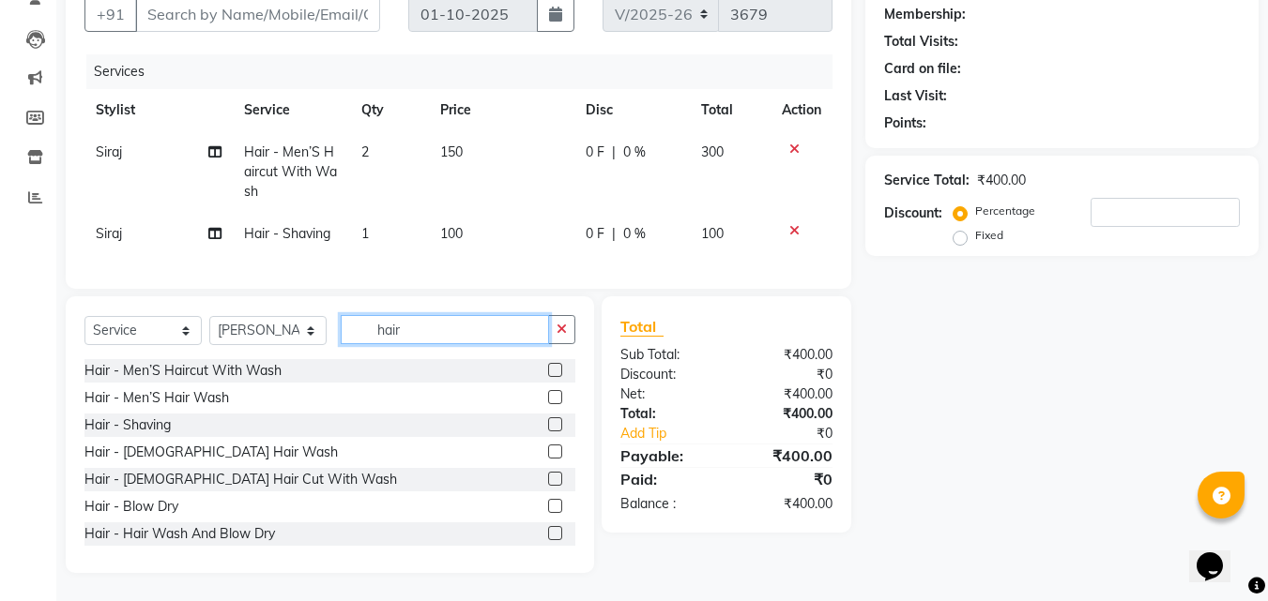
type input "hair"
click at [548, 479] on label at bounding box center [555, 479] width 14 height 14
click at [548, 479] on input "checkbox" at bounding box center [554, 480] width 12 height 12
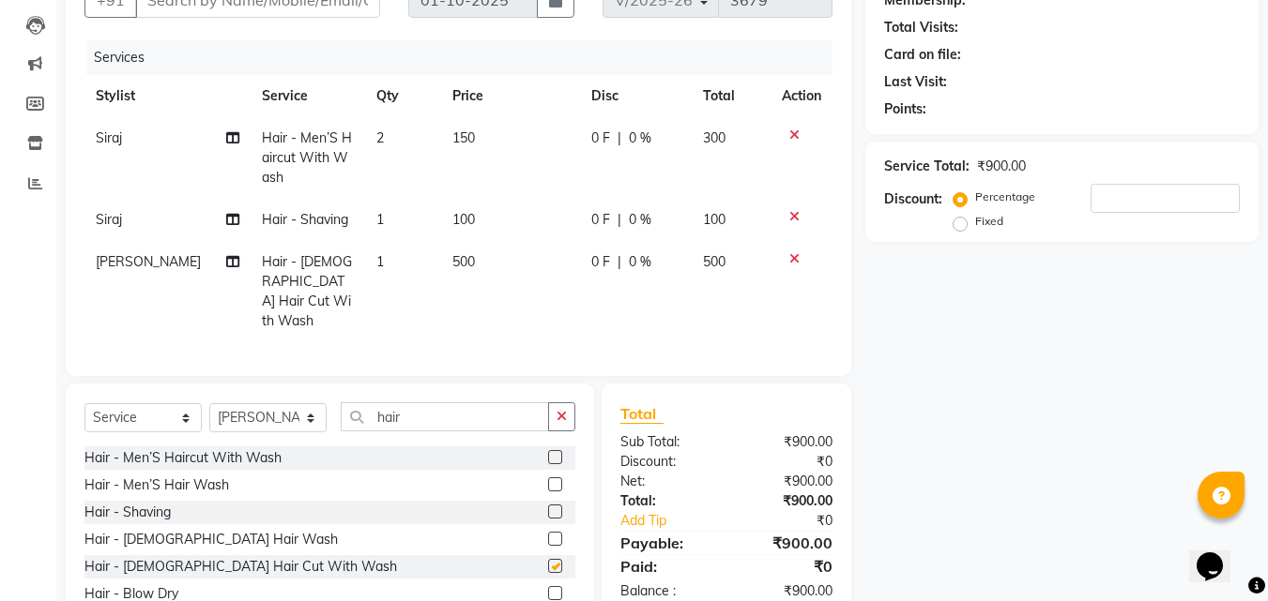
checkbox input "false"
click at [376, 254] on span "1" at bounding box center [380, 261] width 8 height 17
select select "23947"
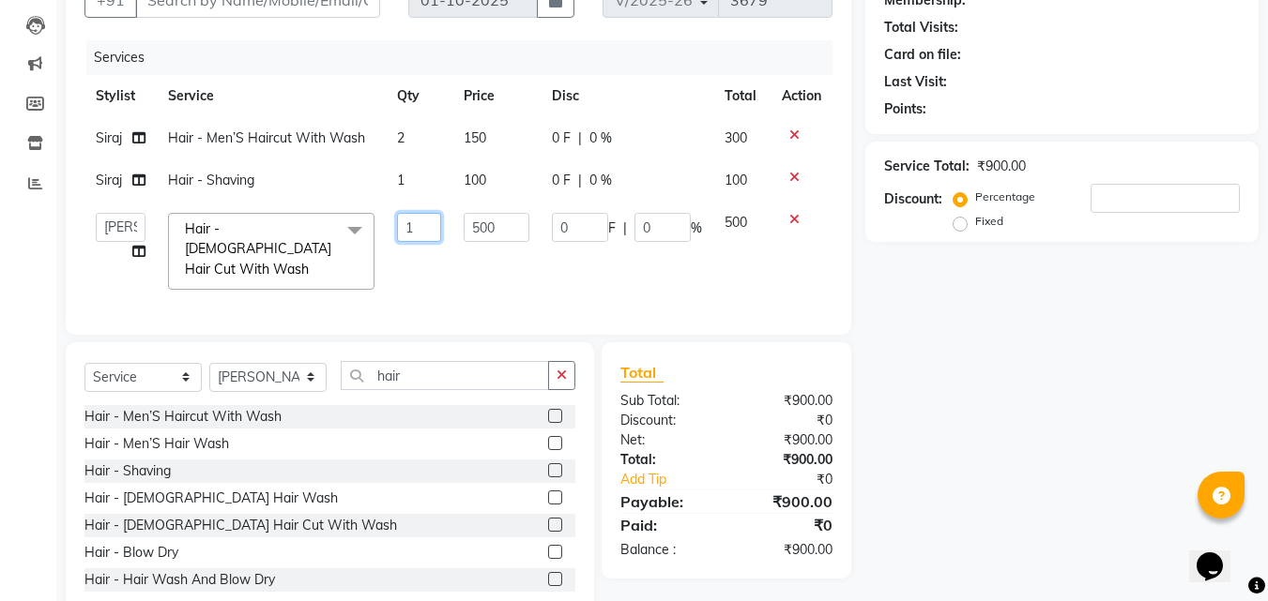
click at [414, 232] on input "1" at bounding box center [419, 227] width 45 height 29
type input "2"
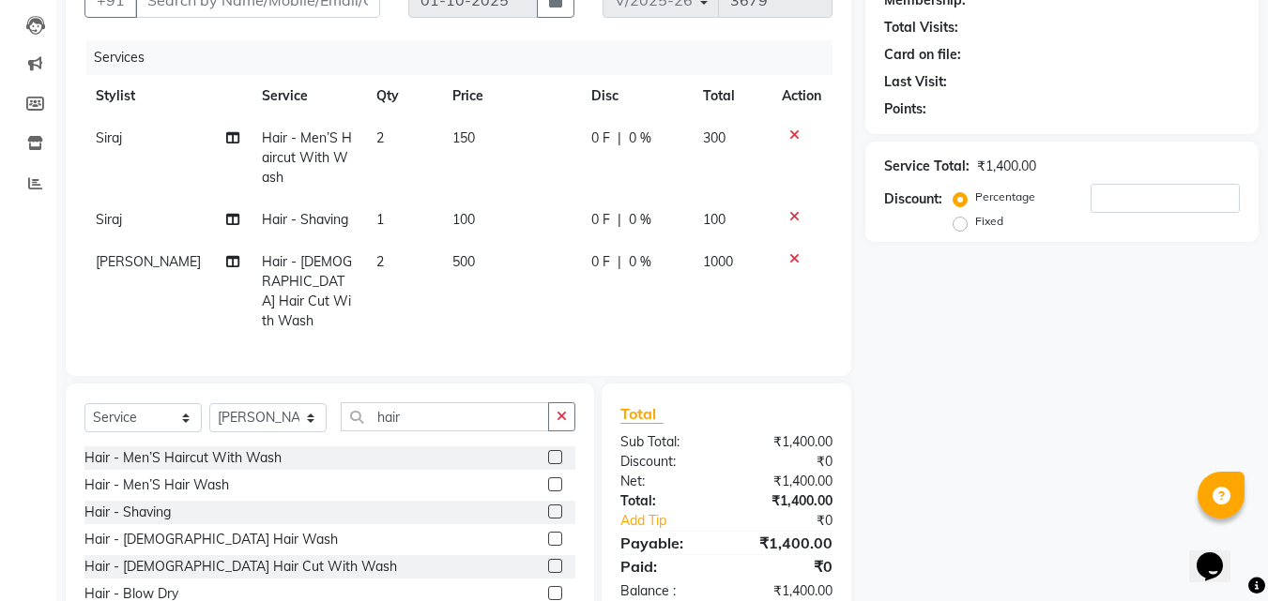
click at [954, 452] on div "Name: Membership: Total Visits: Card on file: Last Visit: Points: Service Total…" at bounding box center [1068, 304] width 407 height 712
click at [376, 267] on span "2" at bounding box center [380, 261] width 8 height 17
select select "23947"
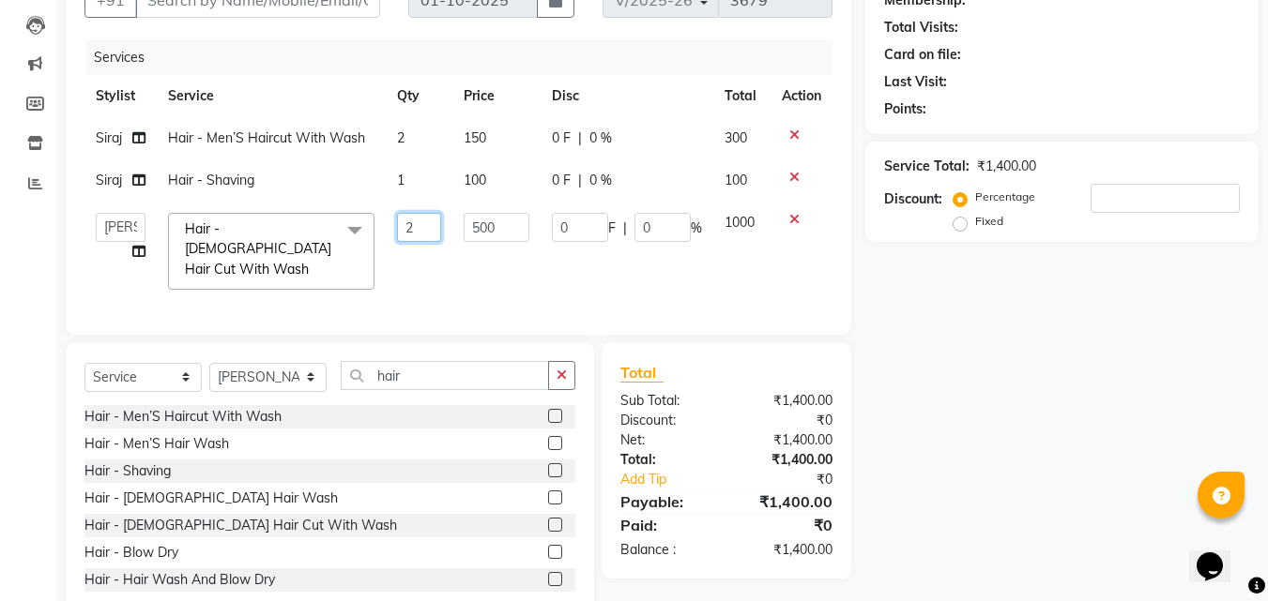
click at [425, 226] on input "2" at bounding box center [419, 227] width 45 height 29
type input "1"
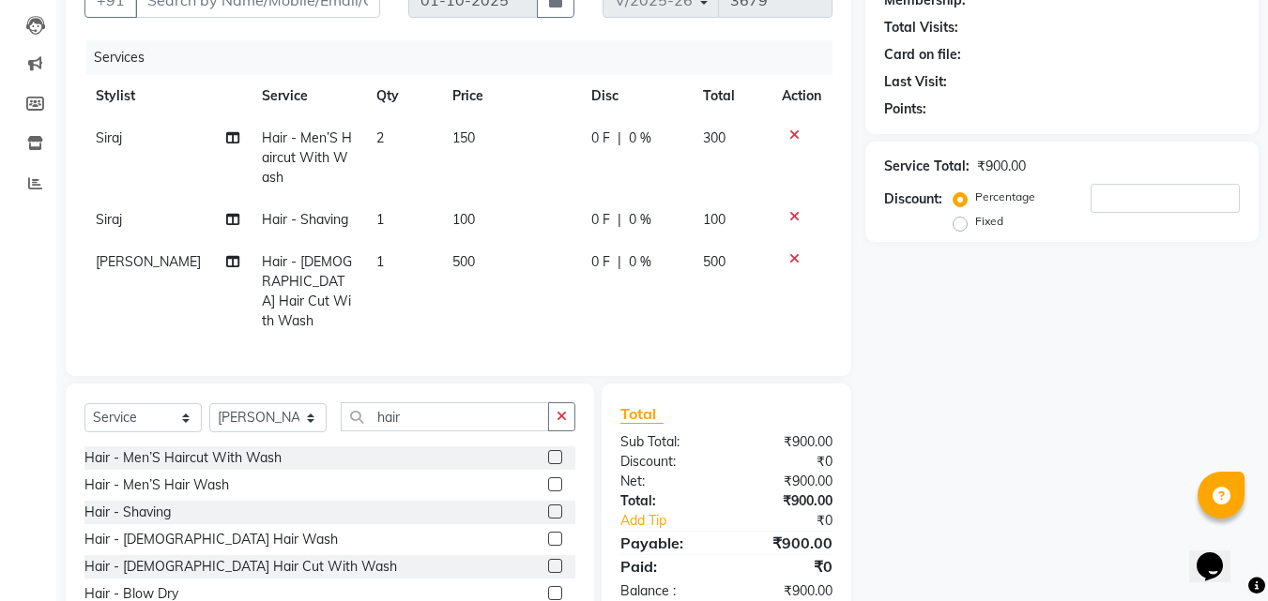
click at [984, 276] on div "Name: Membership: Total Visits: Card on file: Last Visit: Points: Service Total…" at bounding box center [1068, 304] width 407 height 712
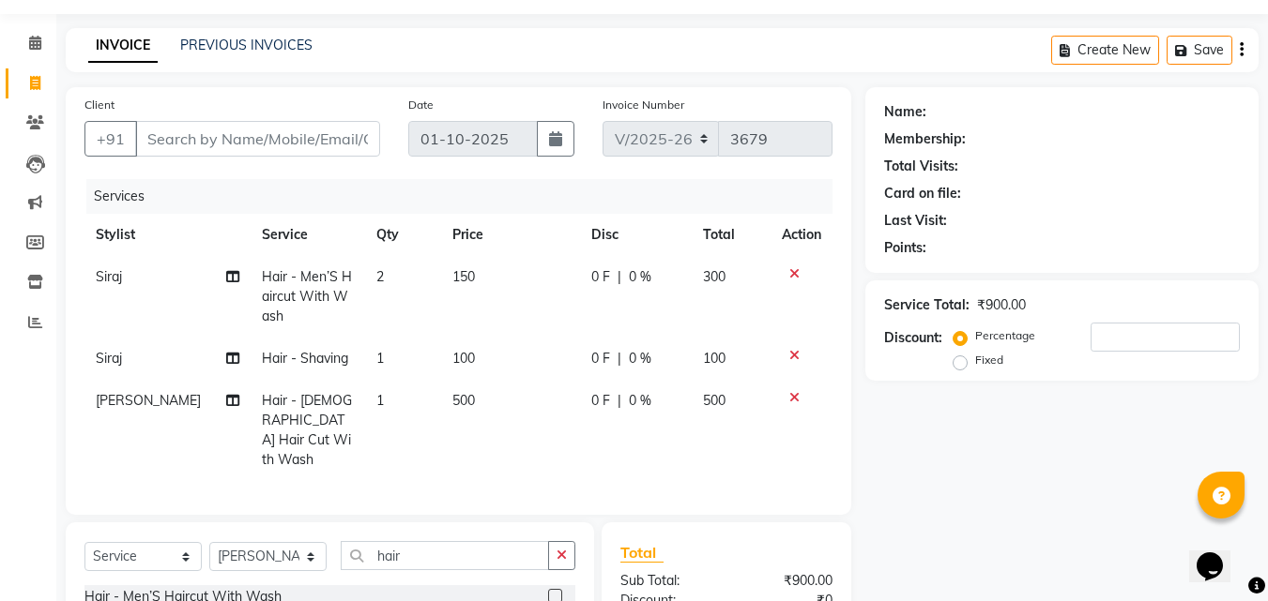
scroll to position [274, 0]
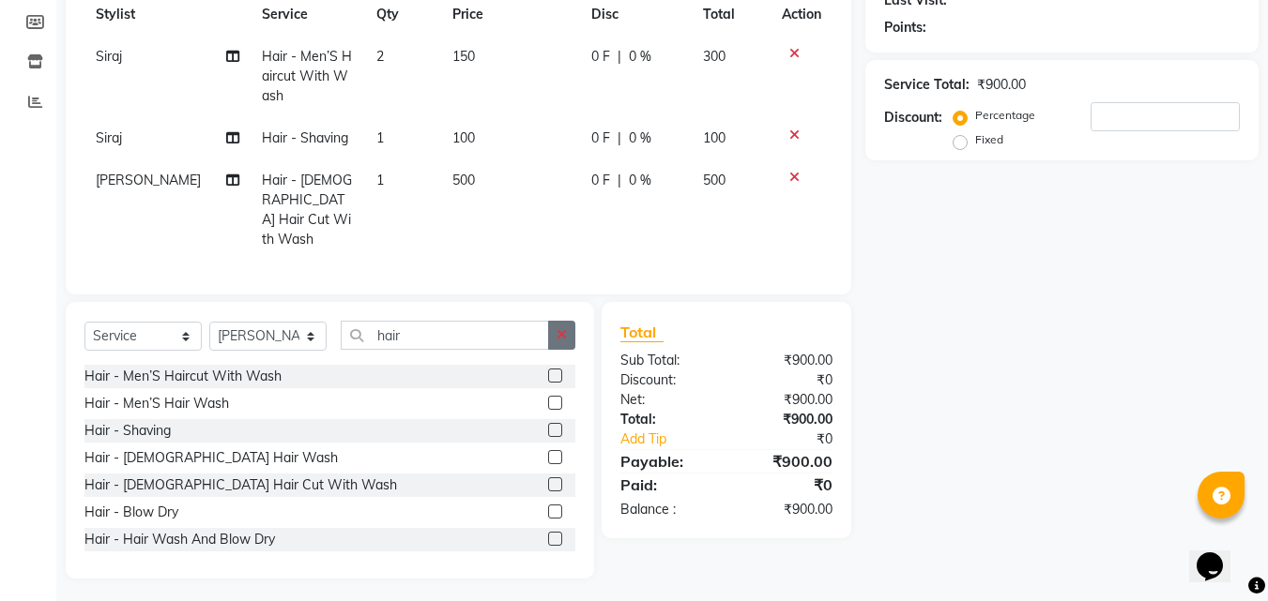
click at [557, 328] on icon "button" at bounding box center [561, 334] width 10 height 13
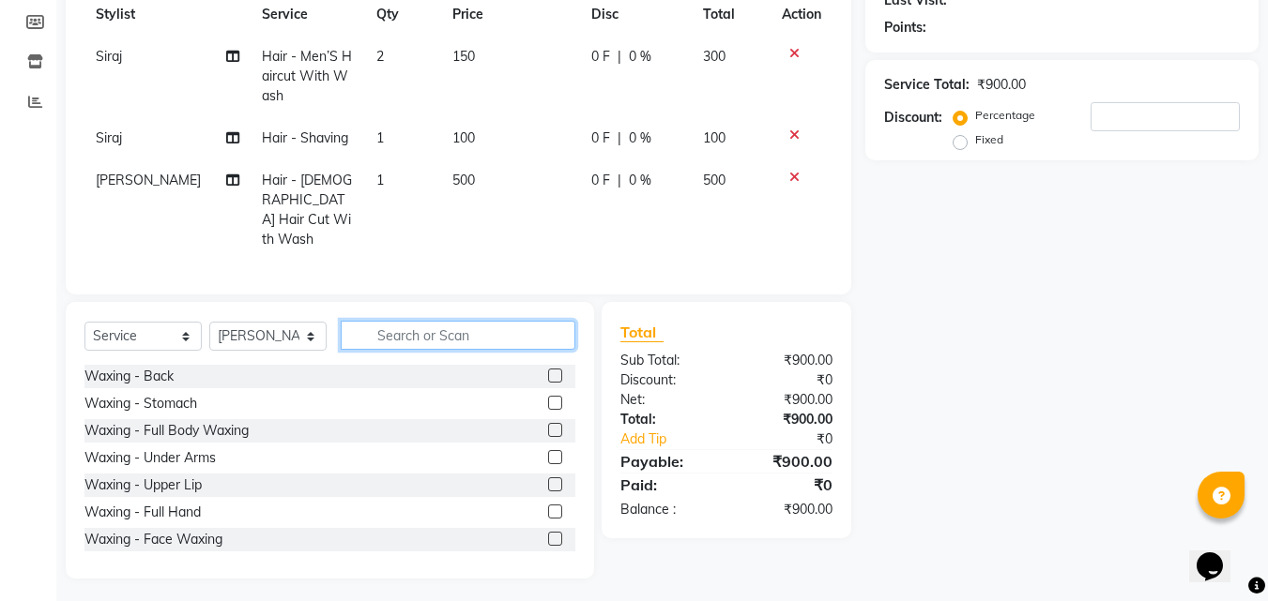
click at [557, 327] on input "text" at bounding box center [458, 335] width 235 height 29
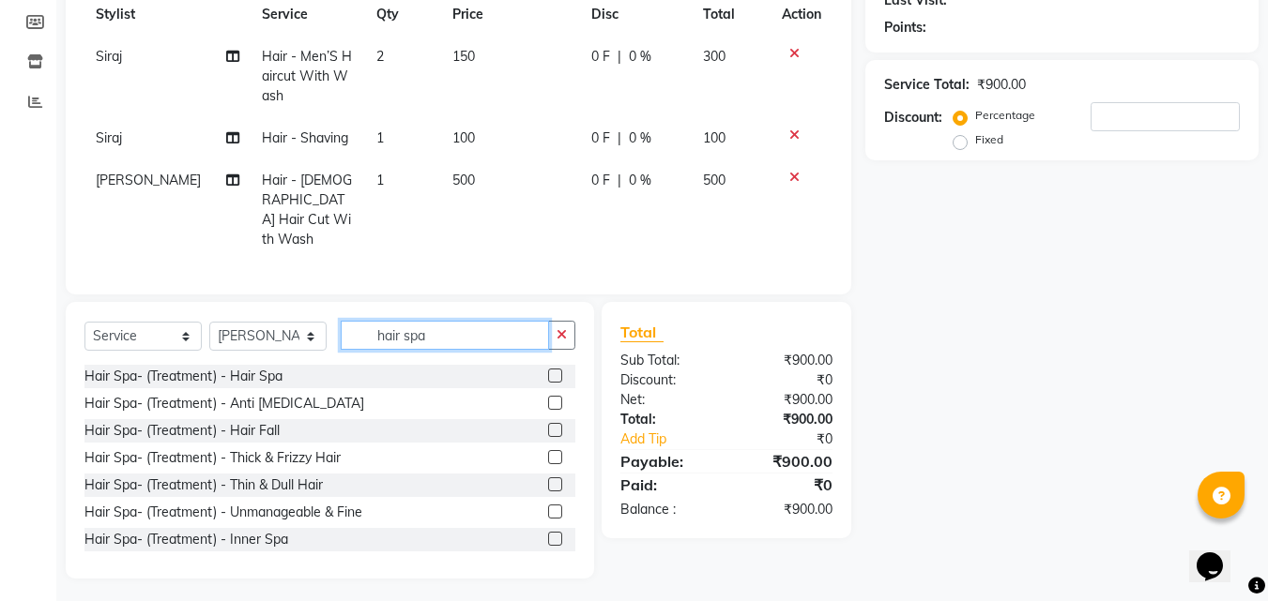
type input "hair spa"
click at [548, 369] on label at bounding box center [555, 376] width 14 height 14
click at [548, 371] on input "checkbox" at bounding box center [554, 377] width 12 height 12
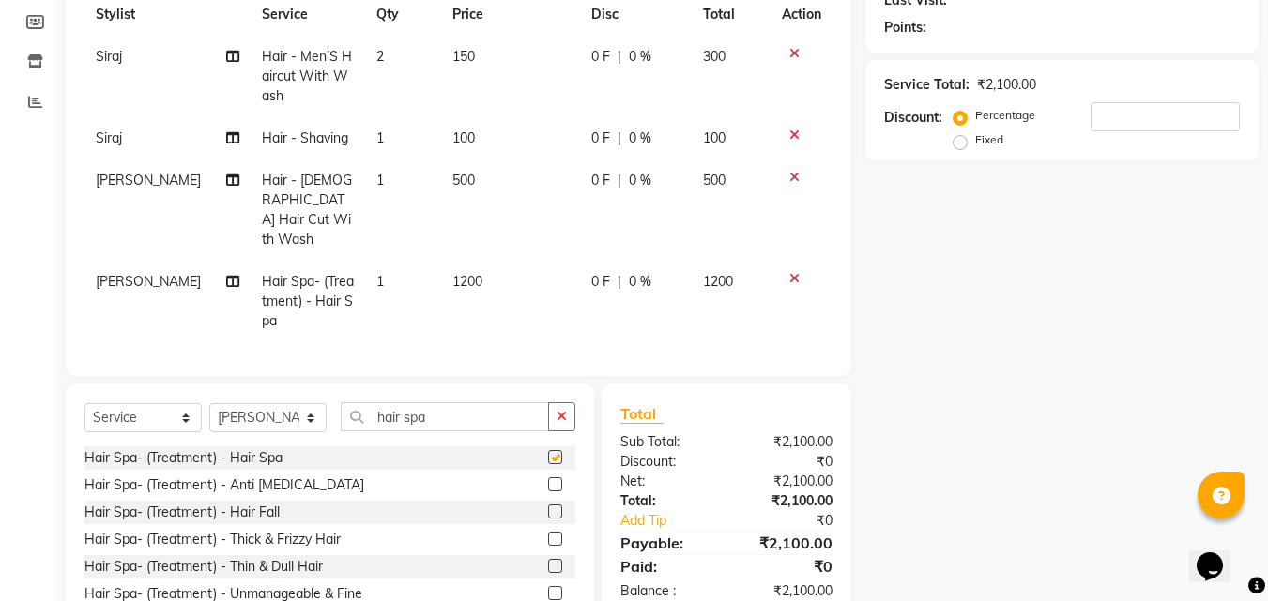
checkbox input "false"
click at [571, 411] on button "button" at bounding box center [561, 417] width 27 height 29
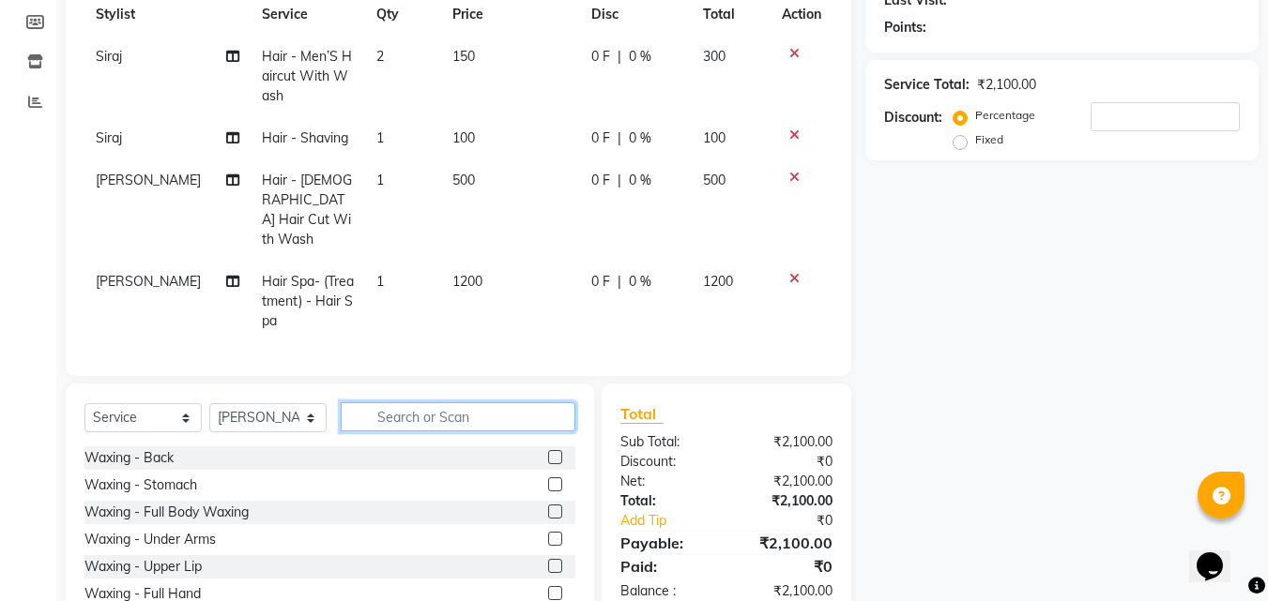
click at [563, 411] on input "text" at bounding box center [458, 417] width 235 height 29
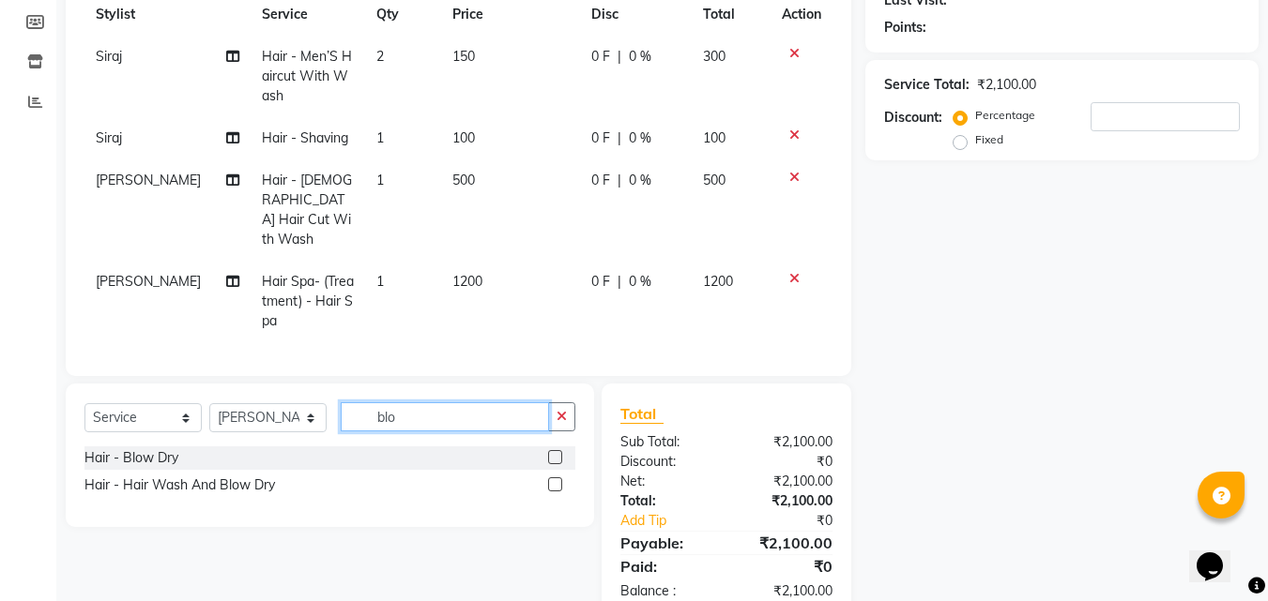
type input "blo"
click at [556, 453] on label at bounding box center [555, 457] width 14 height 14
click at [556, 453] on input "checkbox" at bounding box center [554, 458] width 12 height 12
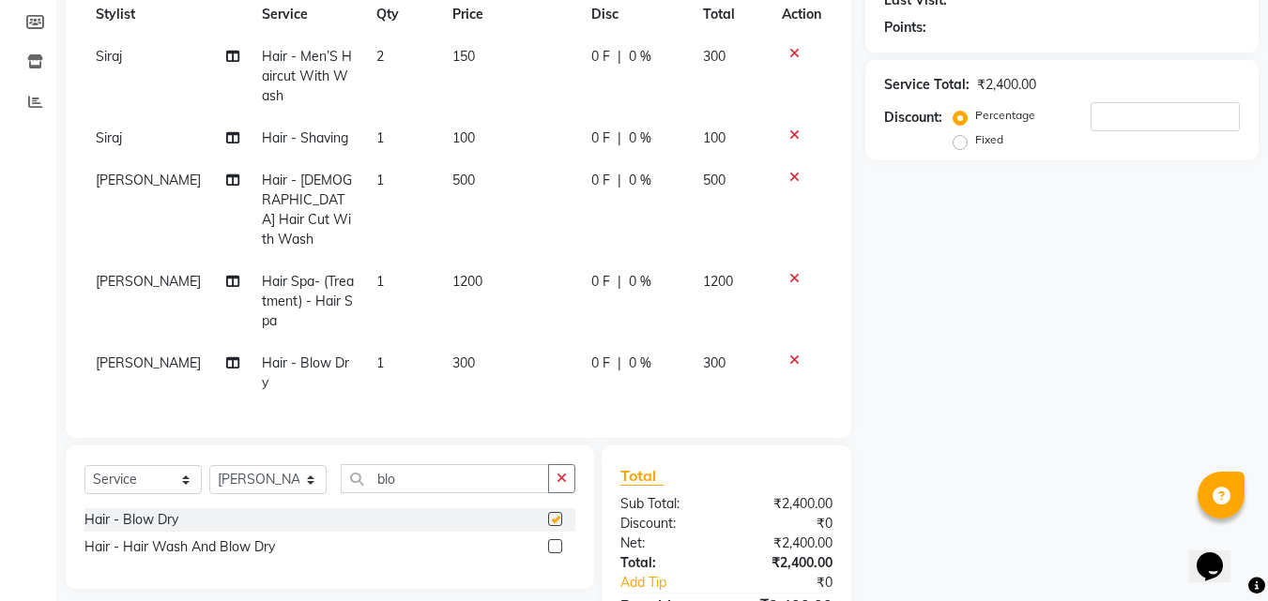
checkbox input "false"
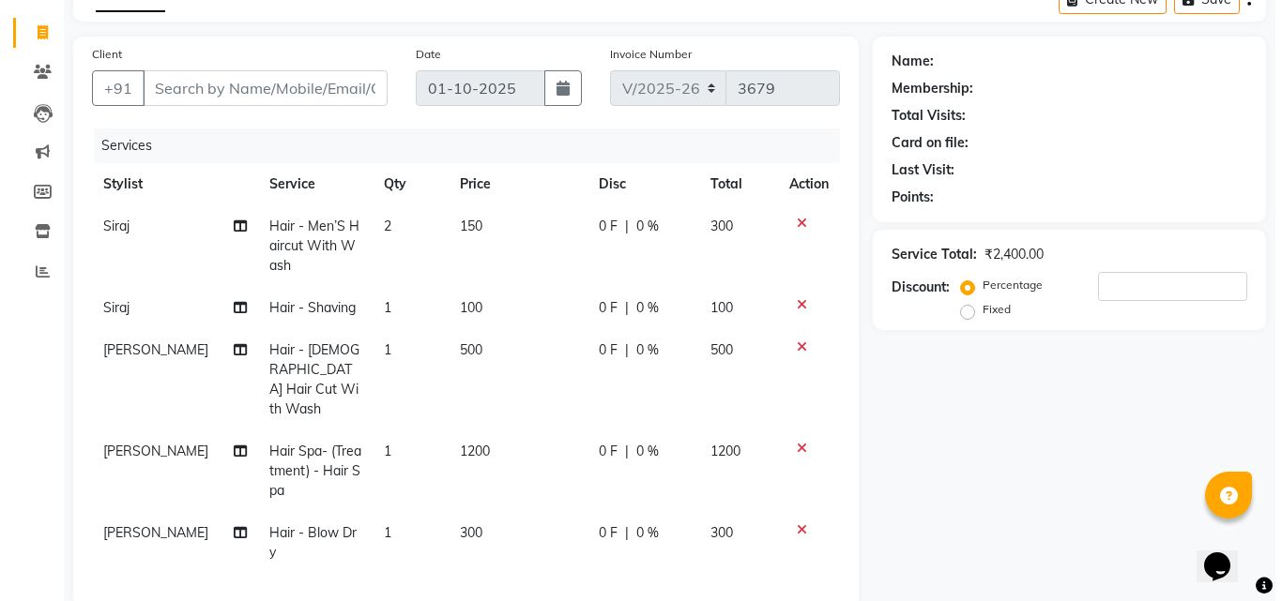
scroll to position [94, 0]
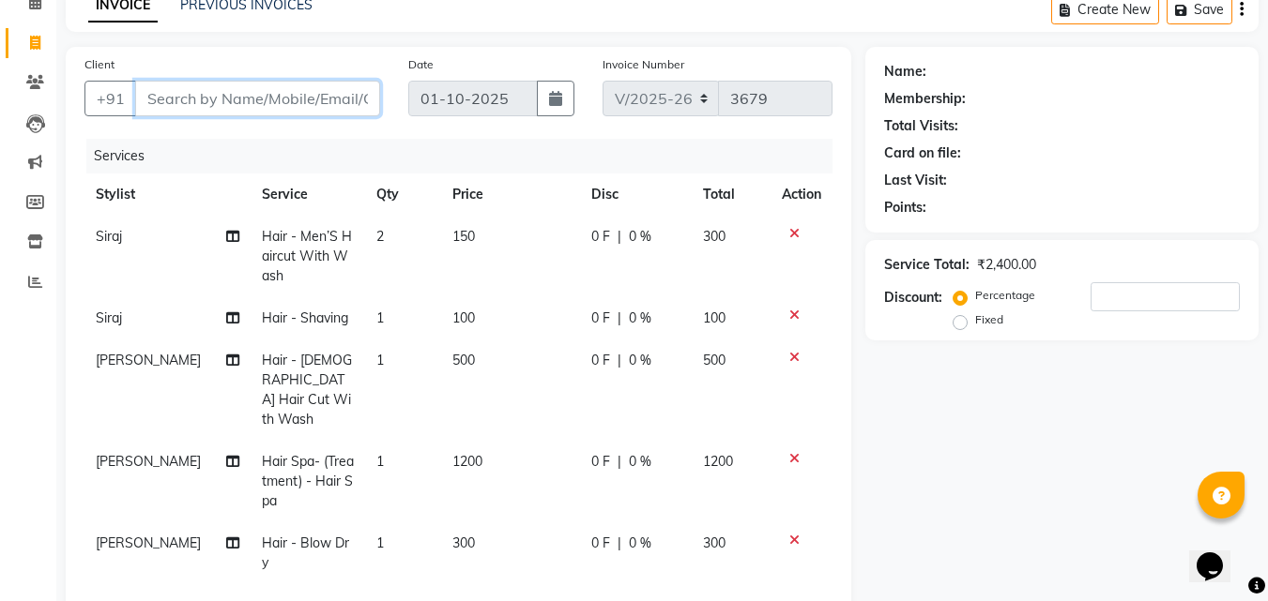
click at [326, 98] on input "Client" at bounding box center [257, 99] width 245 height 36
type input "9"
type input "0"
type input "9632576771"
click at [353, 96] on span "Add Client" at bounding box center [332, 98] width 74 height 19
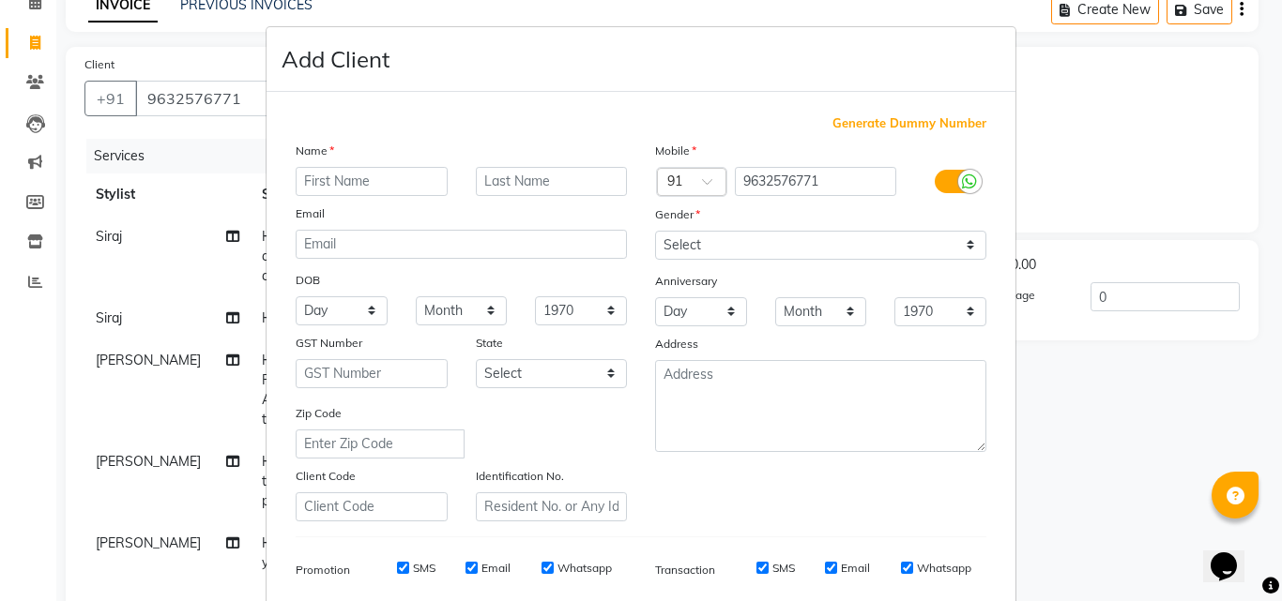
click at [396, 184] on input "text" at bounding box center [372, 181] width 152 height 29
type input "[PERSON_NAME]"
click at [960, 242] on select "Select Male Female Other Prefer Not To Say" at bounding box center [820, 245] width 331 height 29
select select "male"
click at [655, 231] on select "Select Male Female Other Prefer Not To Say" at bounding box center [820, 245] width 331 height 29
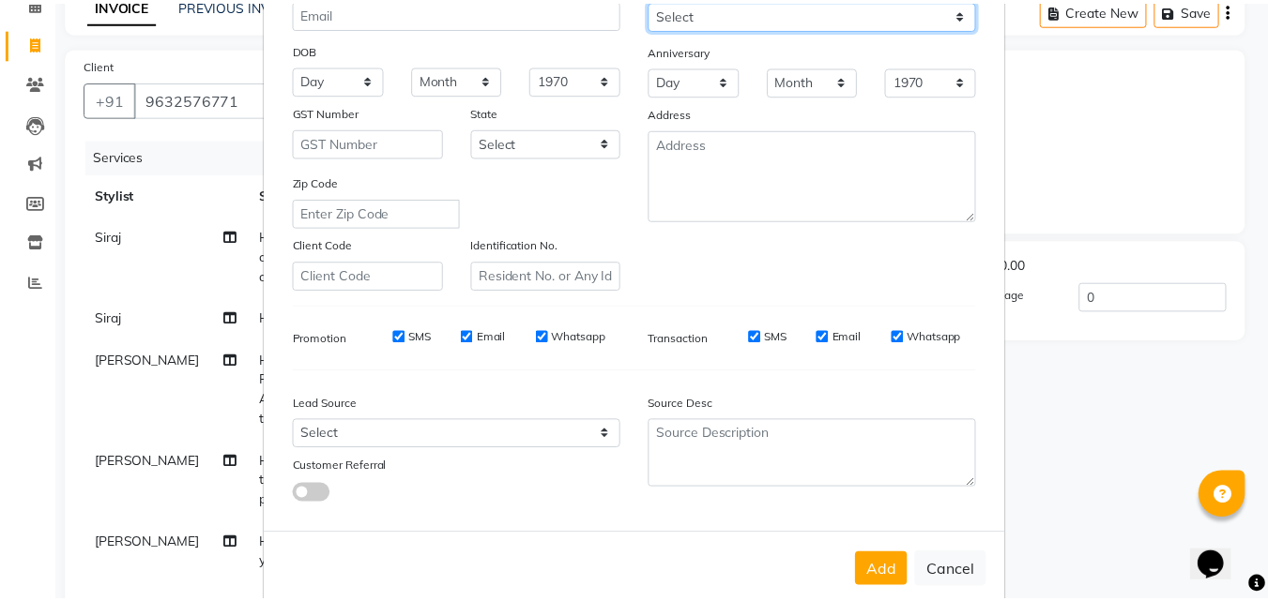
scroll to position [265, 0]
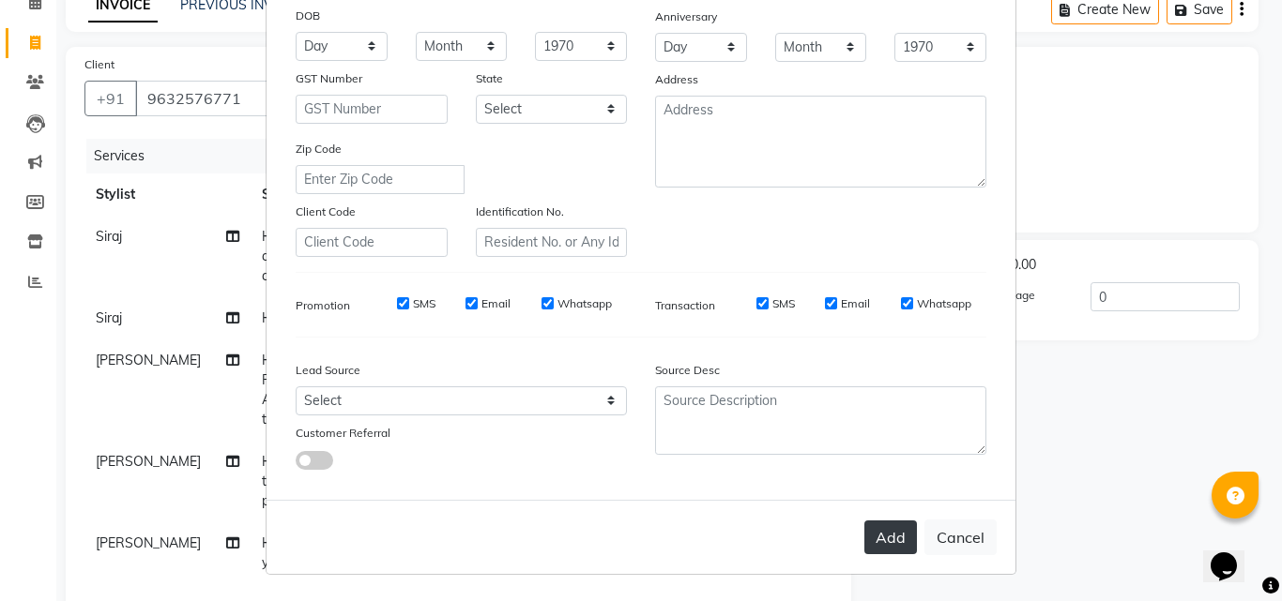
click at [881, 535] on button "Add" at bounding box center [890, 538] width 53 height 34
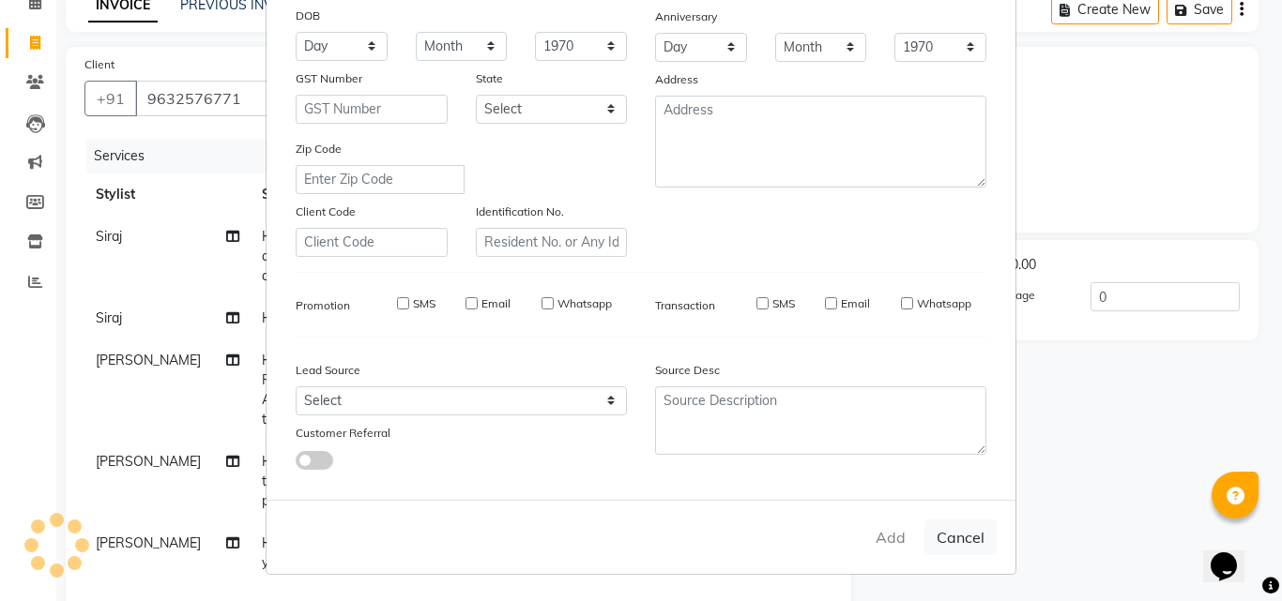
select select
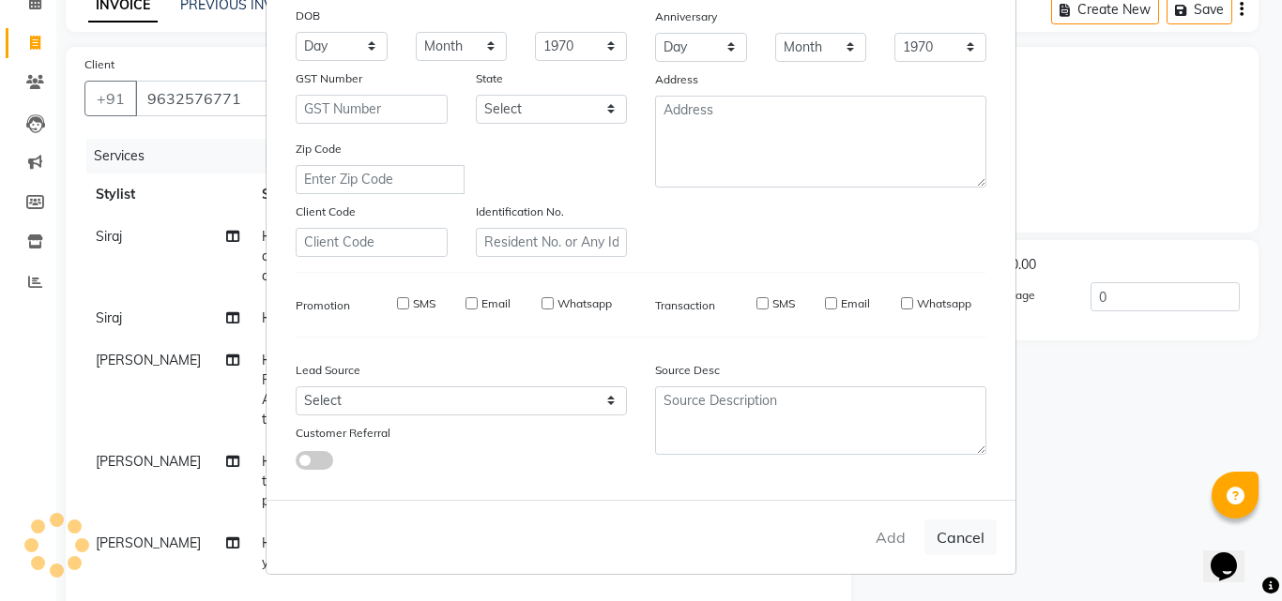
select select
checkbox input "false"
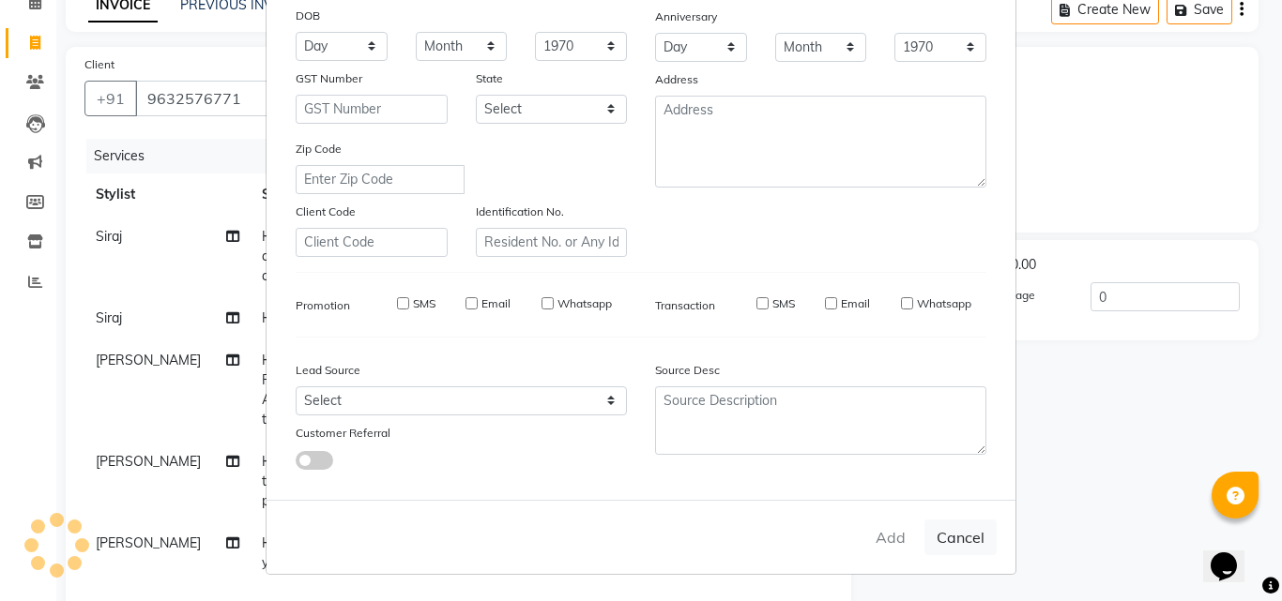
checkbox input "false"
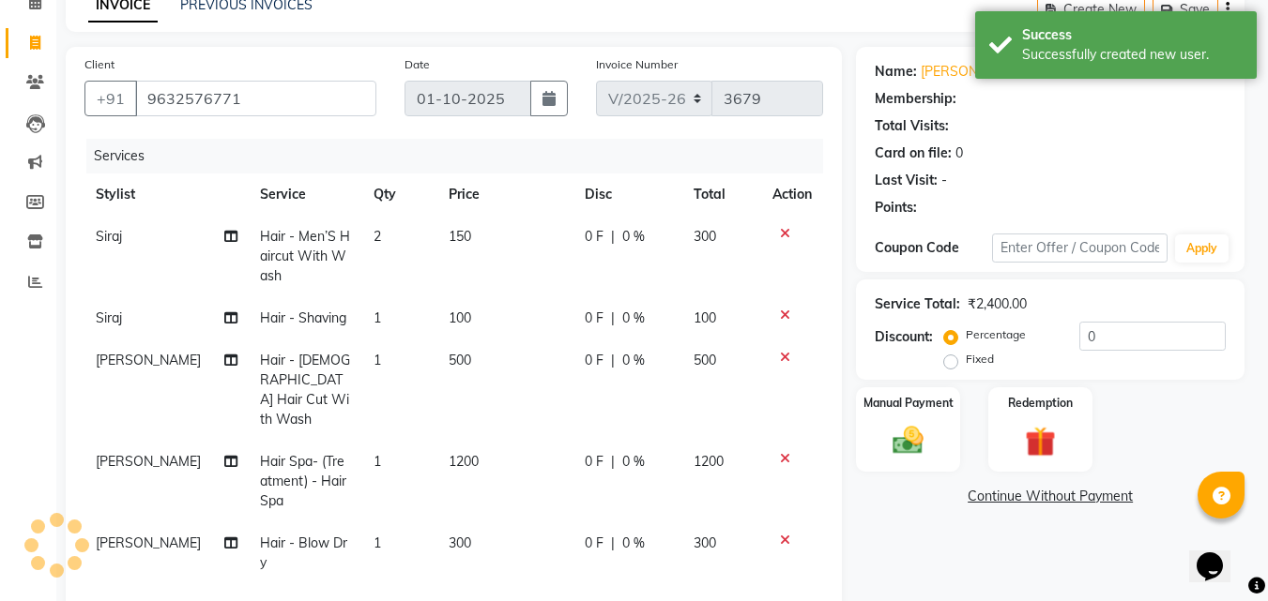
select select "1: Object"
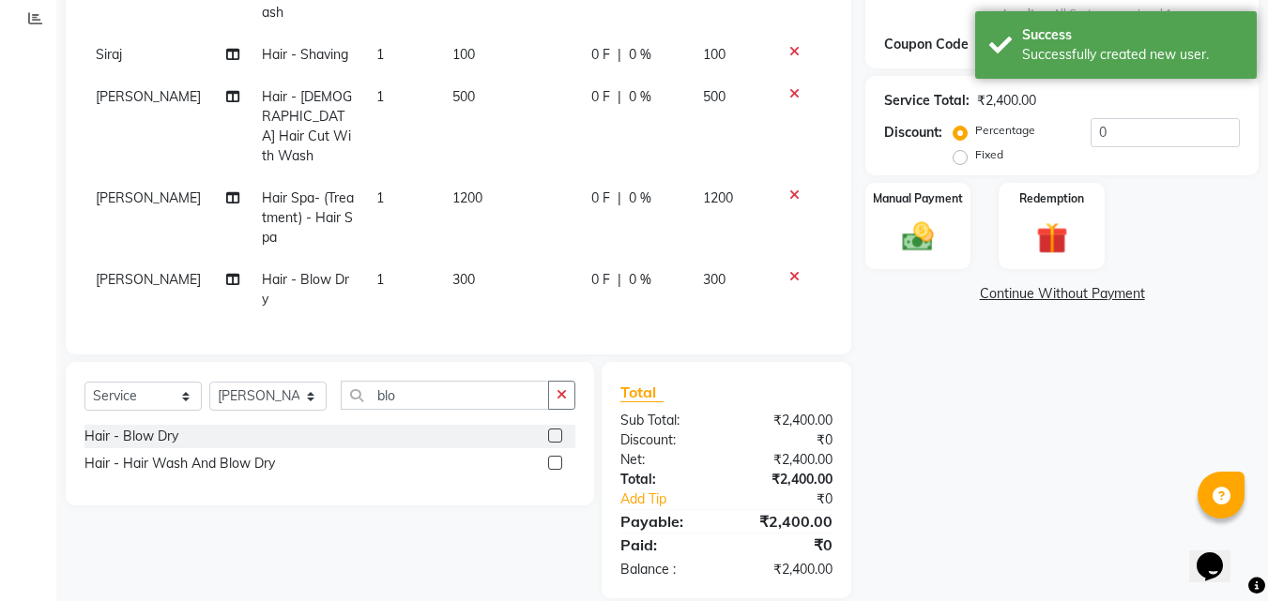
scroll to position [264, 0]
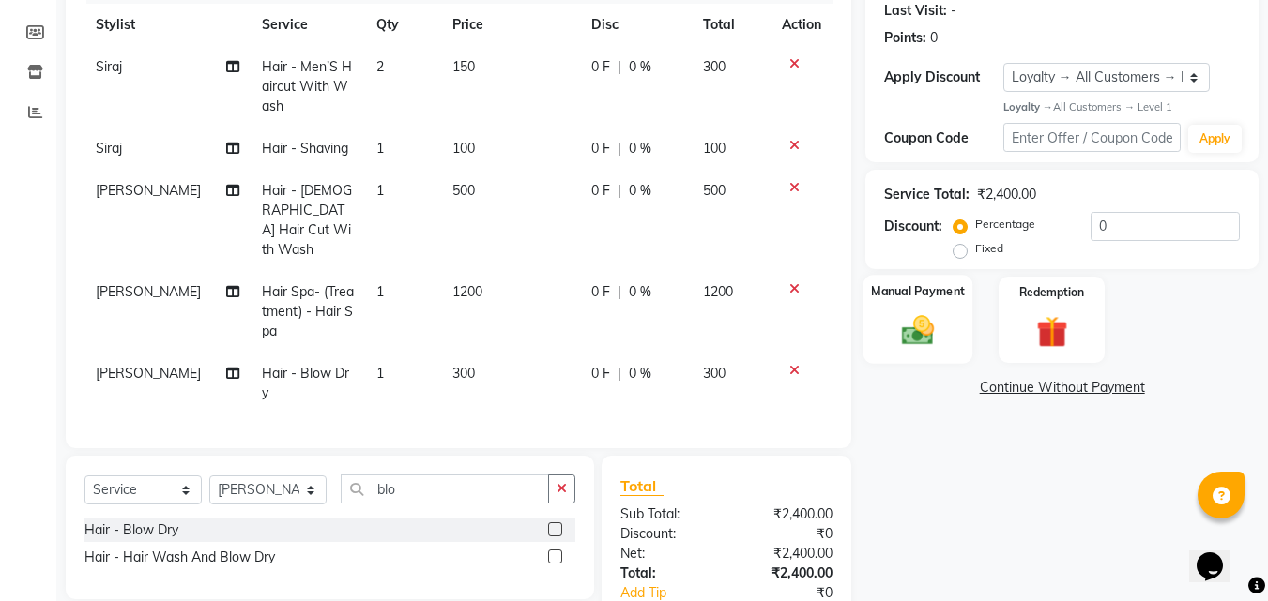
click at [941, 348] on img at bounding box center [917, 331] width 53 height 38
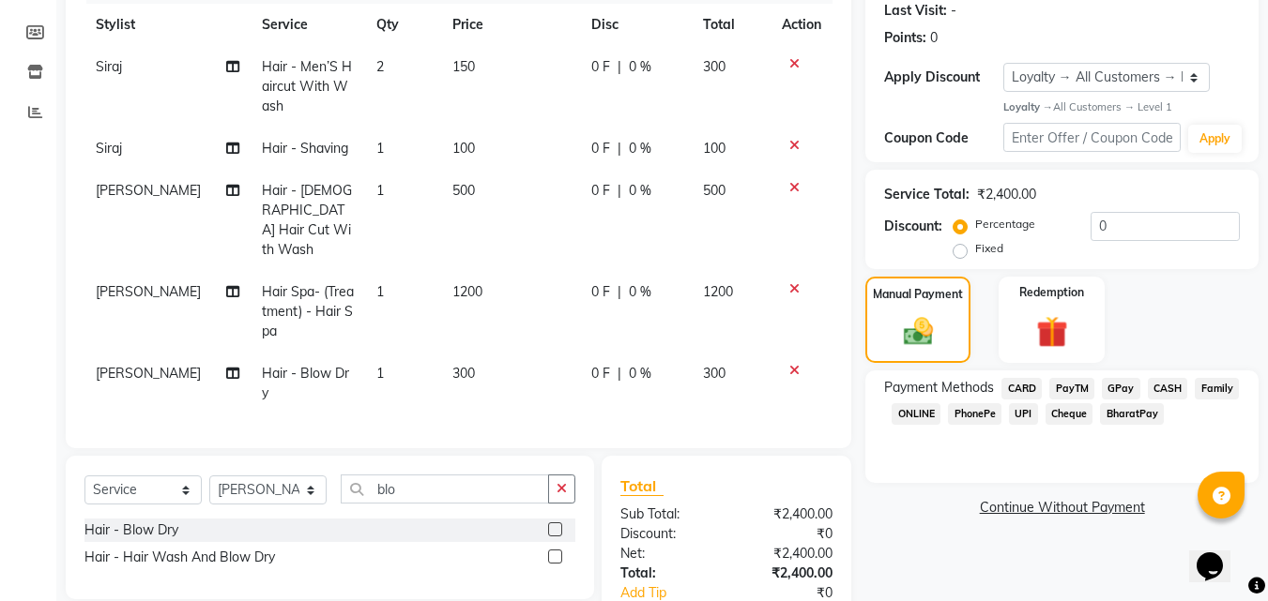
click at [1065, 382] on span "PayTM" at bounding box center [1071, 389] width 45 height 22
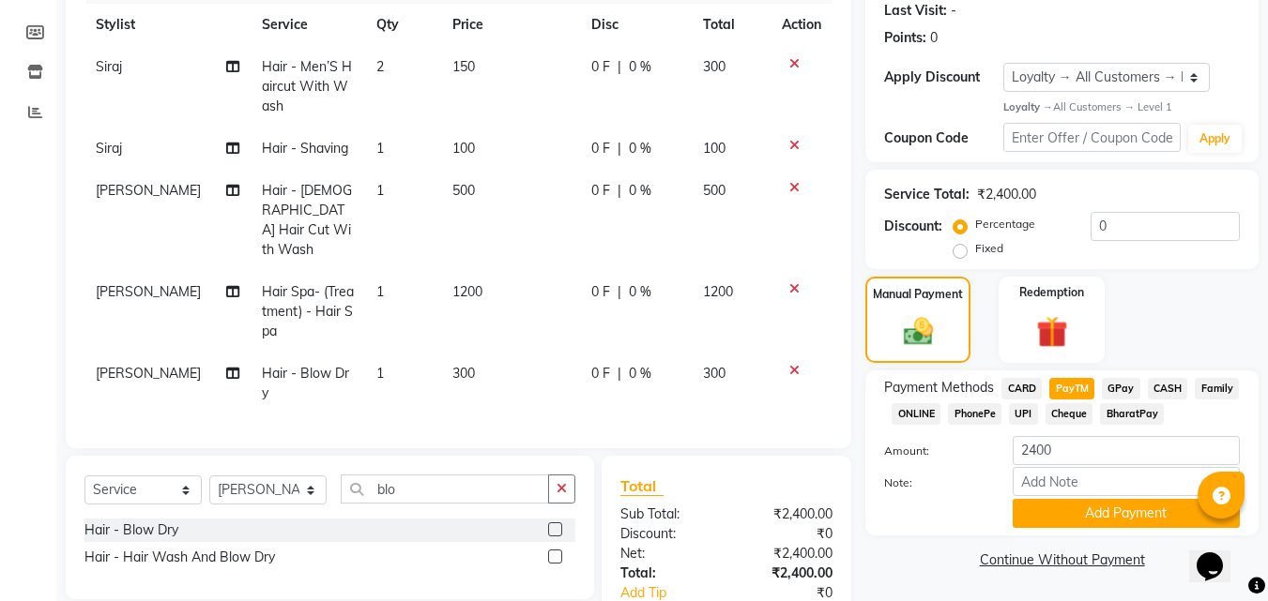
scroll to position [357, 0]
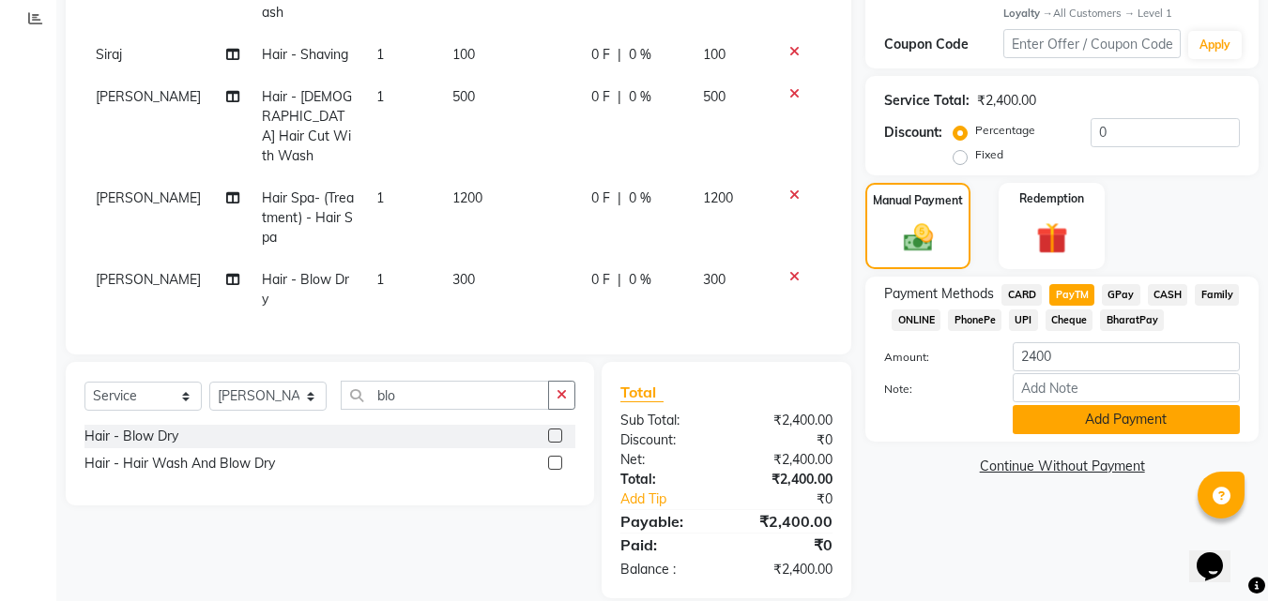
click at [1127, 424] on button "Add Payment" at bounding box center [1125, 419] width 227 height 29
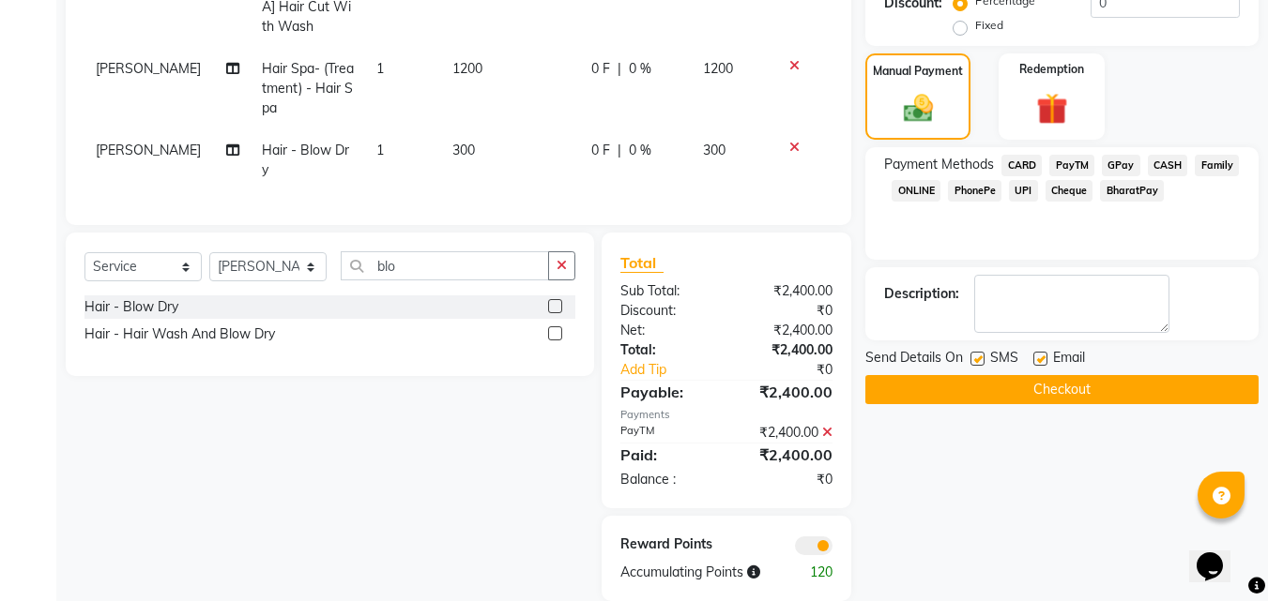
scroll to position [490, 0]
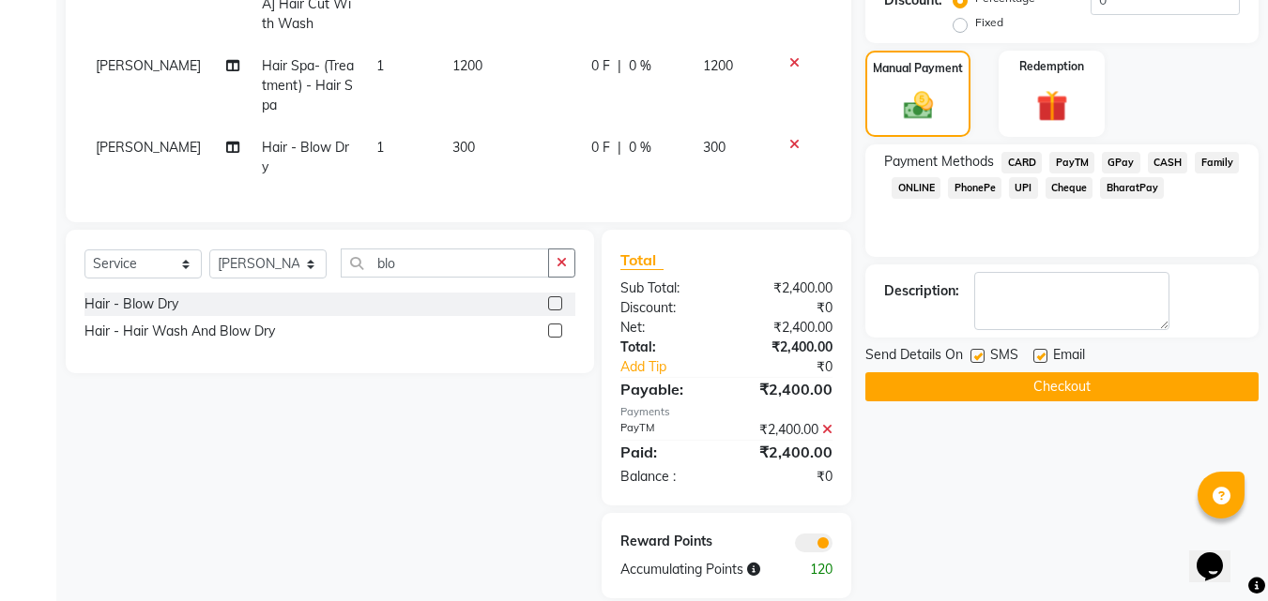
click at [1137, 386] on button "Checkout" at bounding box center [1061, 386] width 393 height 29
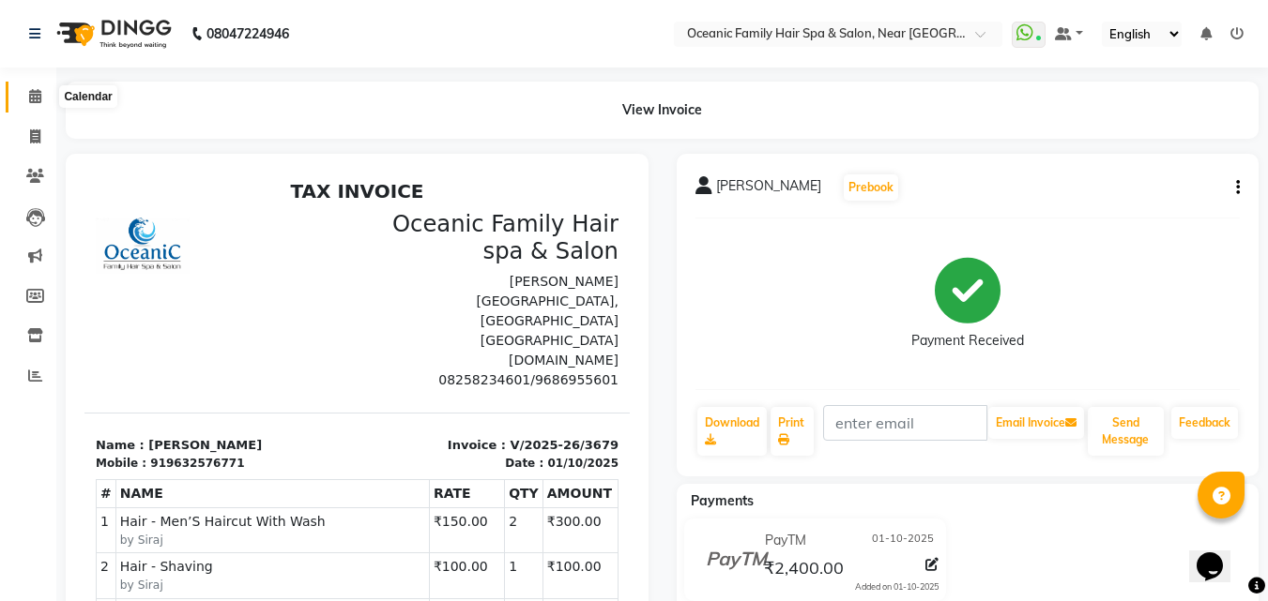
click at [32, 96] on icon at bounding box center [35, 96] width 12 height 14
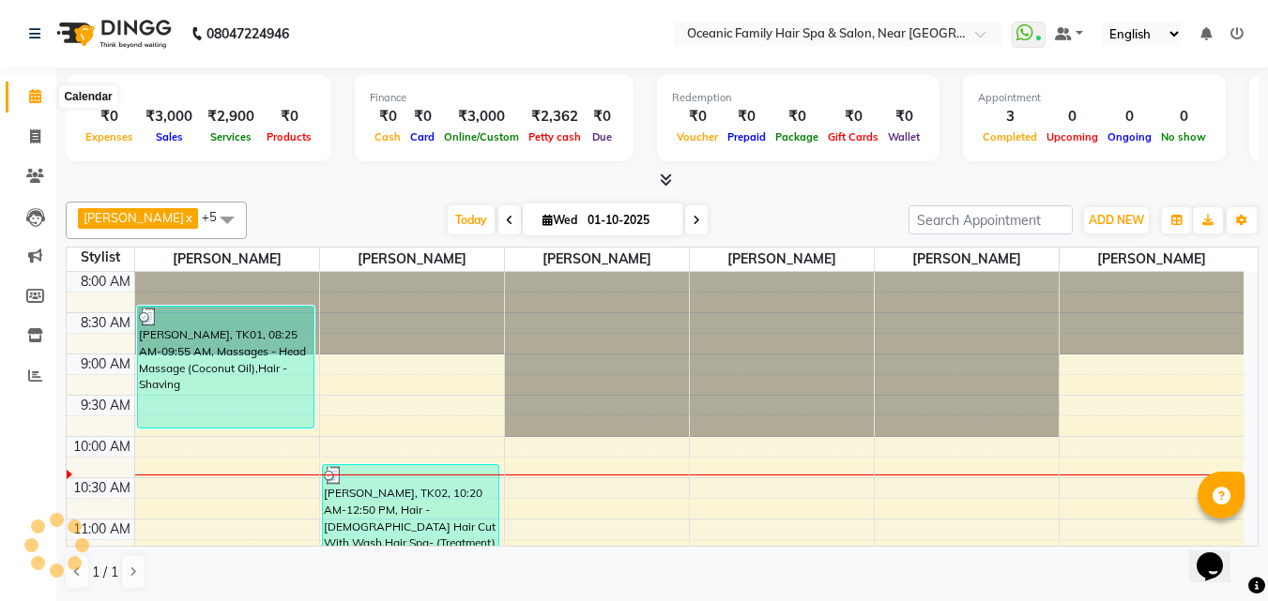
click at [38, 94] on icon at bounding box center [35, 96] width 12 height 14
click at [36, 144] on span at bounding box center [35, 138] width 33 height 22
select select "service"
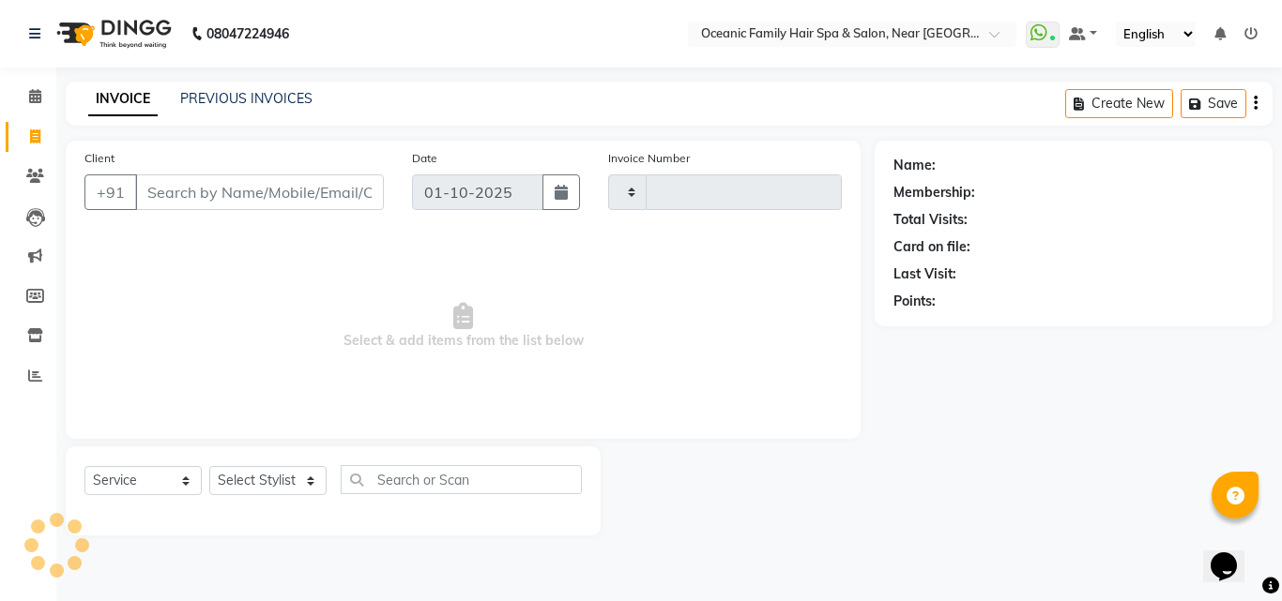
type input "3680"
select select "4366"
click at [281, 100] on link "PREVIOUS INVOICES" at bounding box center [246, 98] width 132 height 17
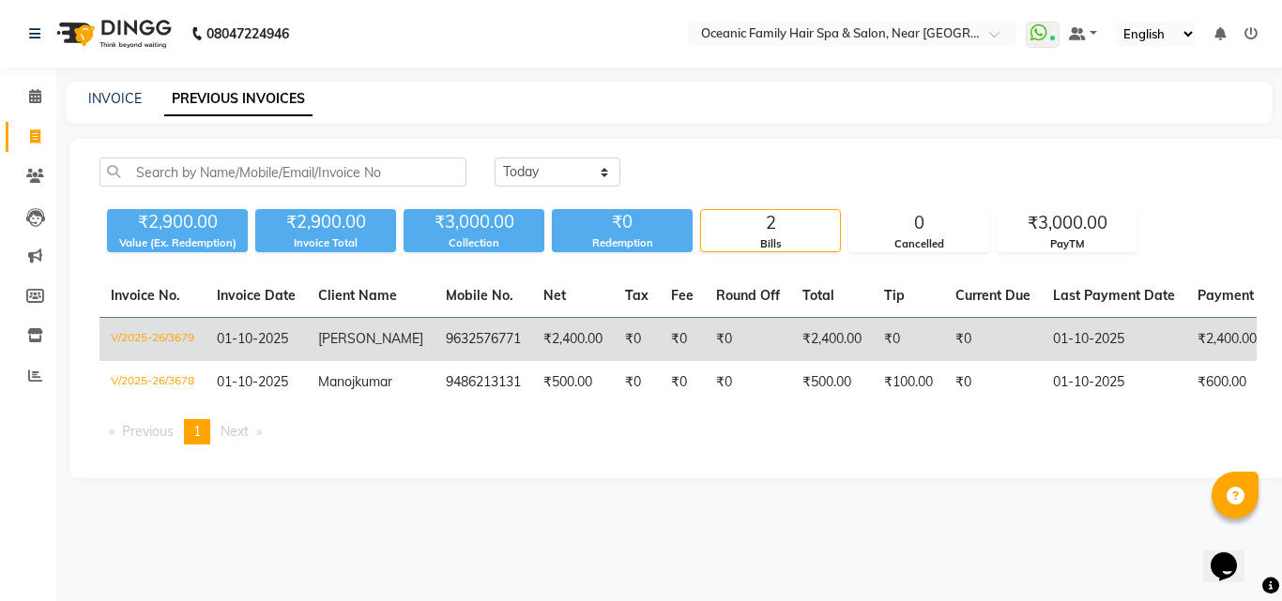
click at [723, 350] on td "₹0" at bounding box center [748, 340] width 86 height 44
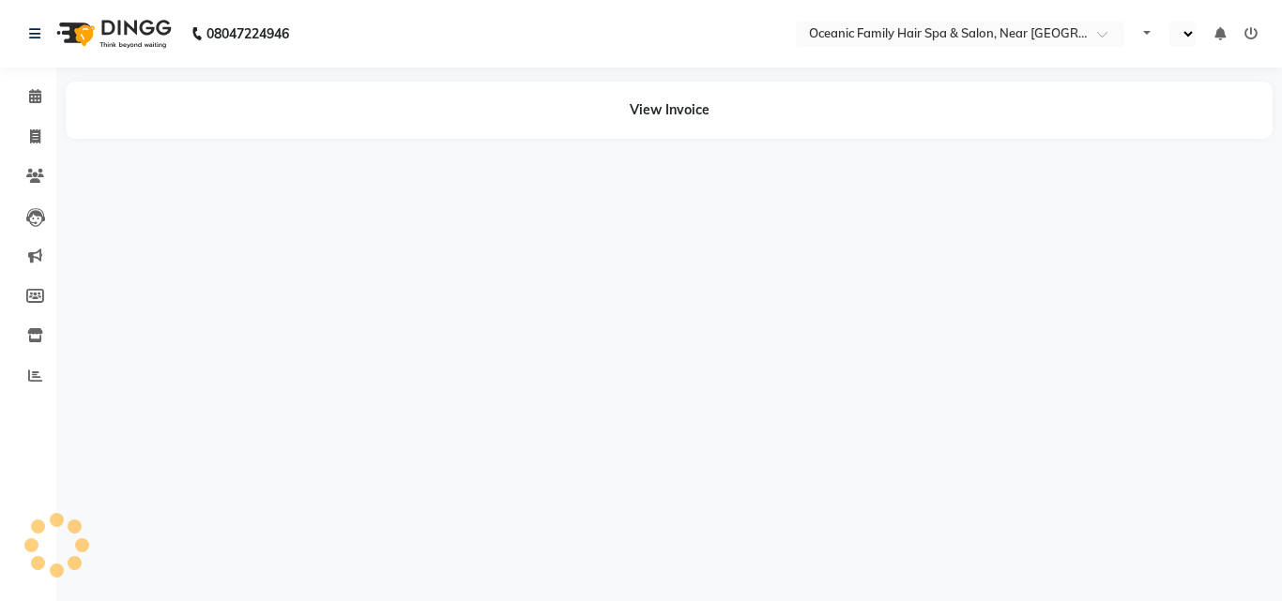
select select "en"
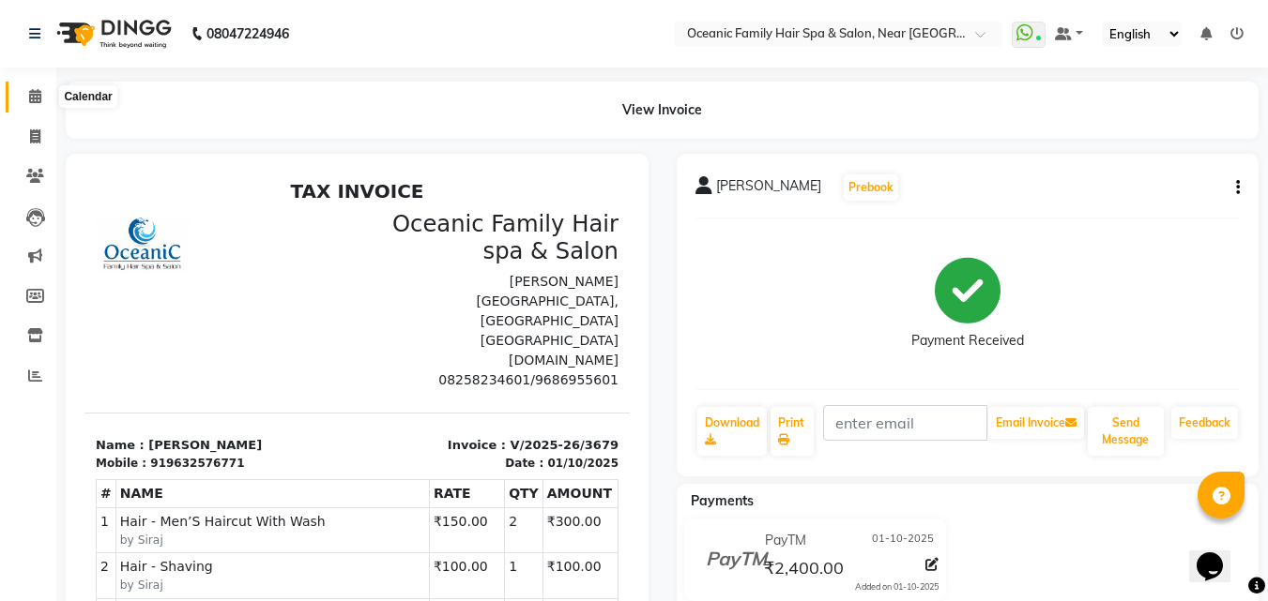
click at [35, 96] on icon at bounding box center [35, 96] width 12 height 14
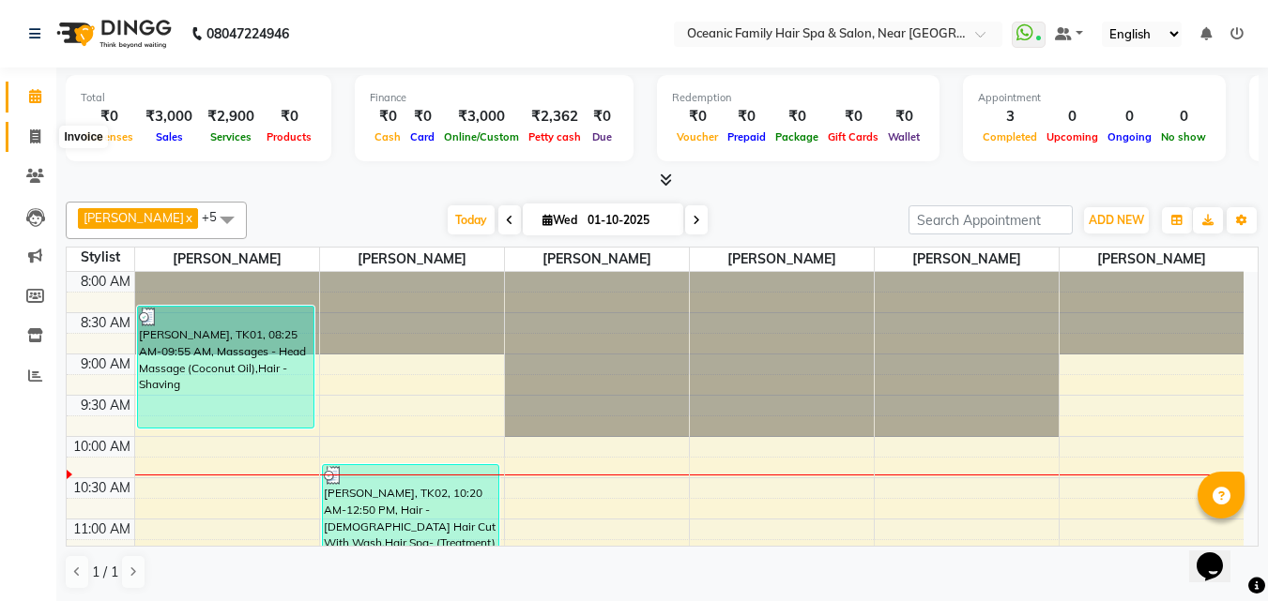
click at [34, 132] on icon at bounding box center [35, 136] width 10 height 14
select select "4366"
select select "service"
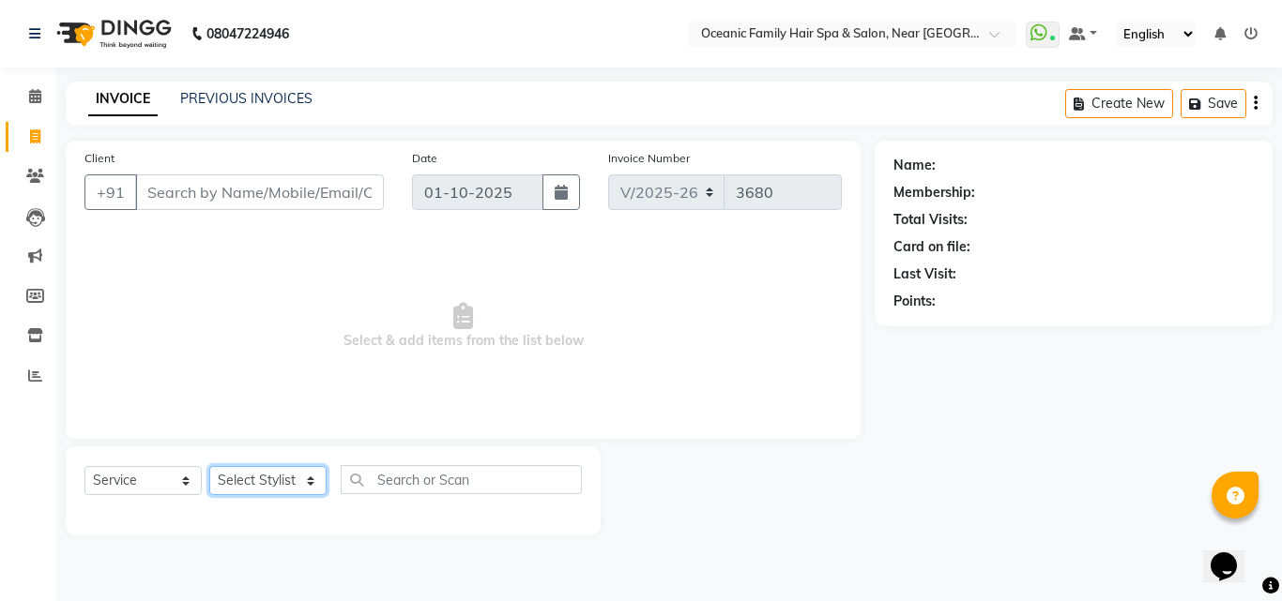
click at [307, 477] on select "Select Stylist [PERSON_NAME] [PERSON_NAME] [PERSON_NAME] Riyasat [PERSON_NAME] …" at bounding box center [267, 480] width 117 height 29
select select "23948"
click at [209, 466] on select "Select Stylist [PERSON_NAME] [PERSON_NAME] [PERSON_NAME] Riyasat [PERSON_NAME] …" at bounding box center [267, 480] width 117 height 29
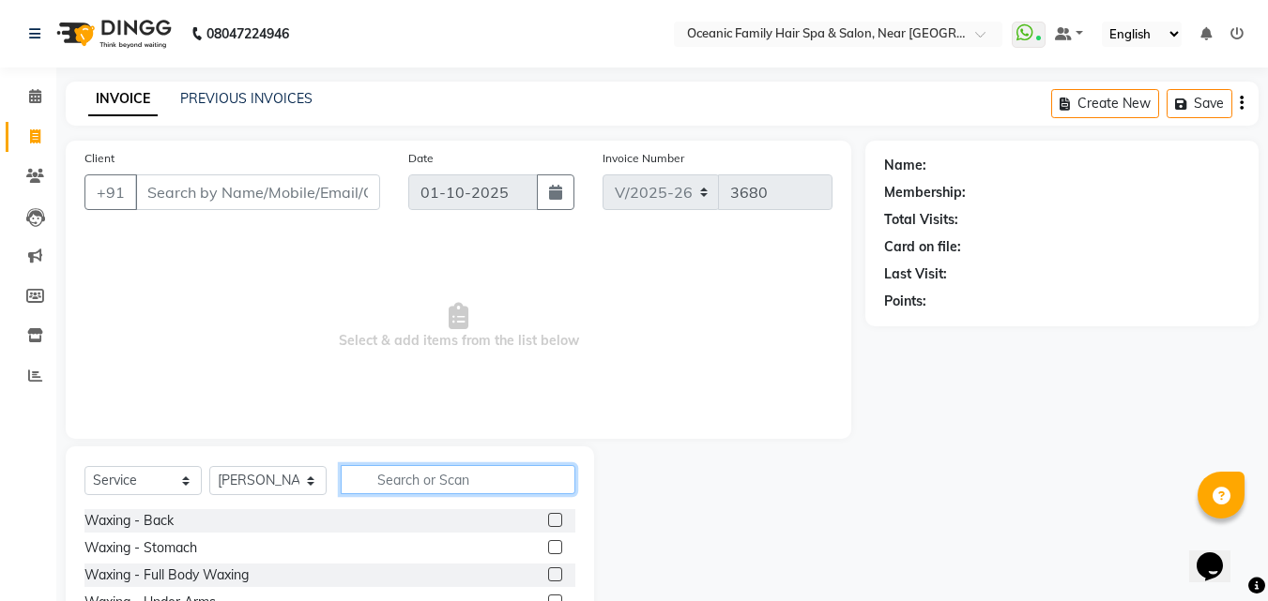
click at [418, 468] on input "text" at bounding box center [458, 479] width 235 height 29
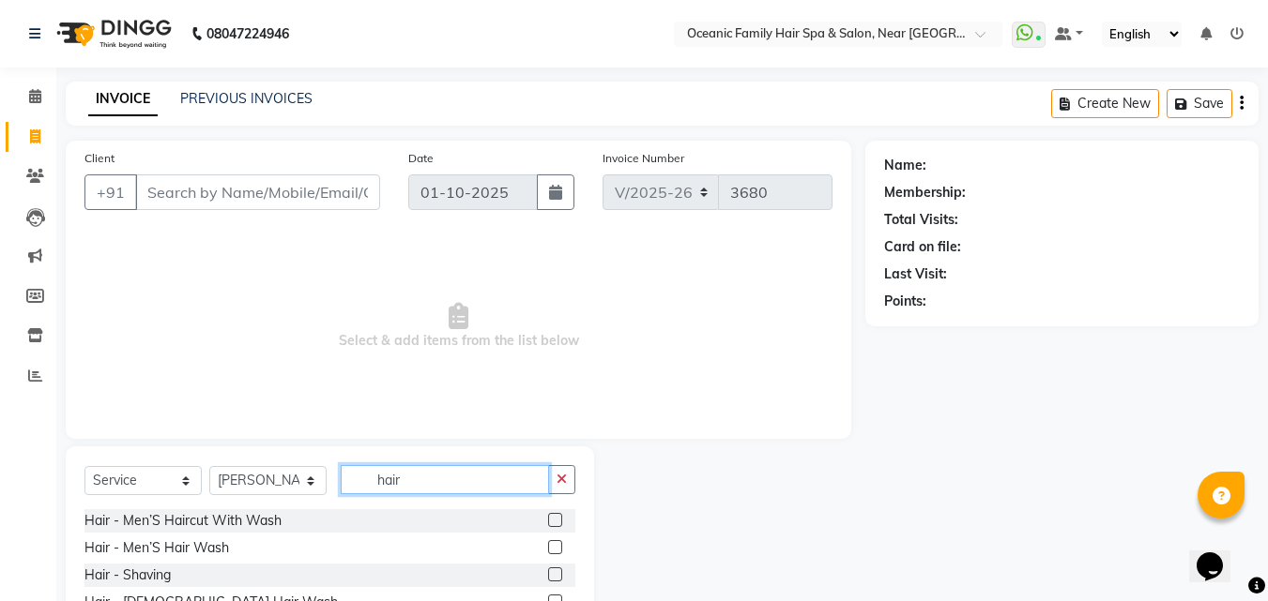
type input "hair"
click at [548, 517] on label at bounding box center [555, 520] width 14 height 14
click at [548, 517] on input "checkbox" at bounding box center [554, 521] width 12 height 12
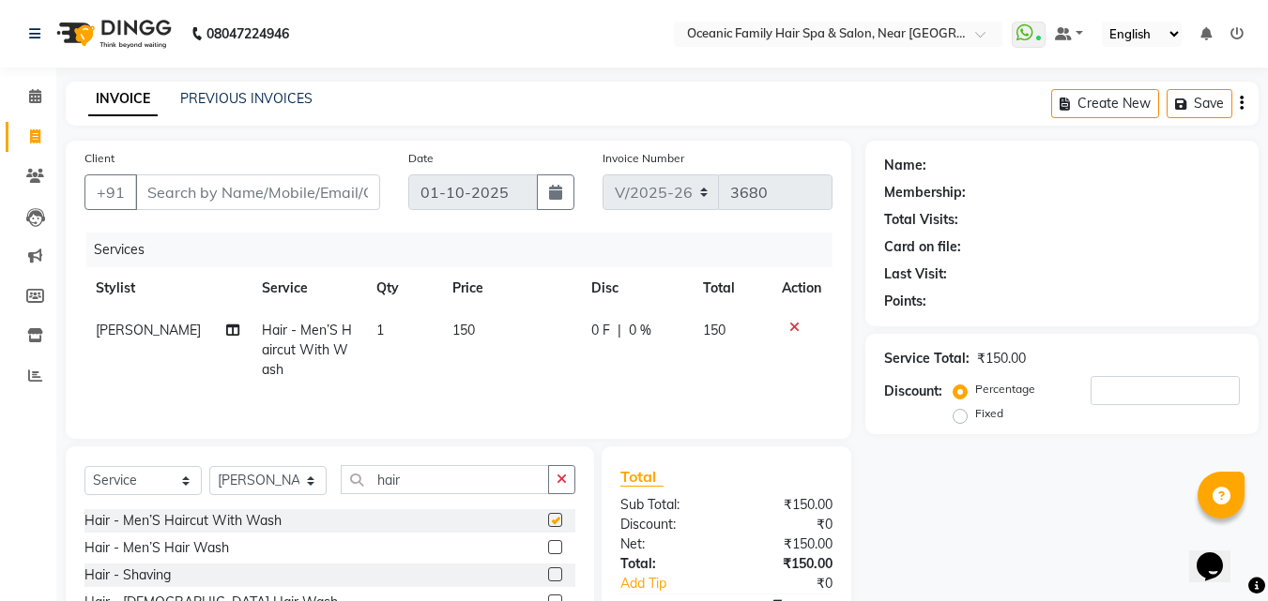
checkbox input "false"
click at [548, 575] on label at bounding box center [555, 575] width 14 height 14
click at [548, 575] on input "checkbox" at bounding box center [554, 576] width 12 height 12
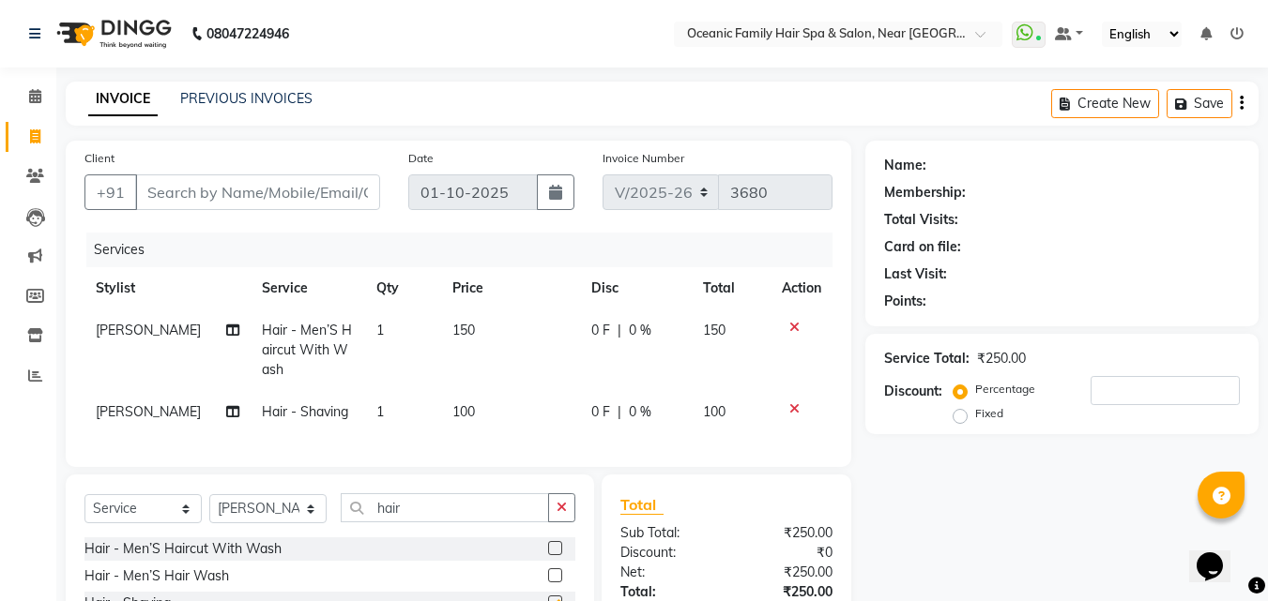
checkbox input "false"
click at [187, 184] on input "Client" at bounding box center [257, 193] width 245 height 36
type input "9"
type input "0"
type input "9480575119"
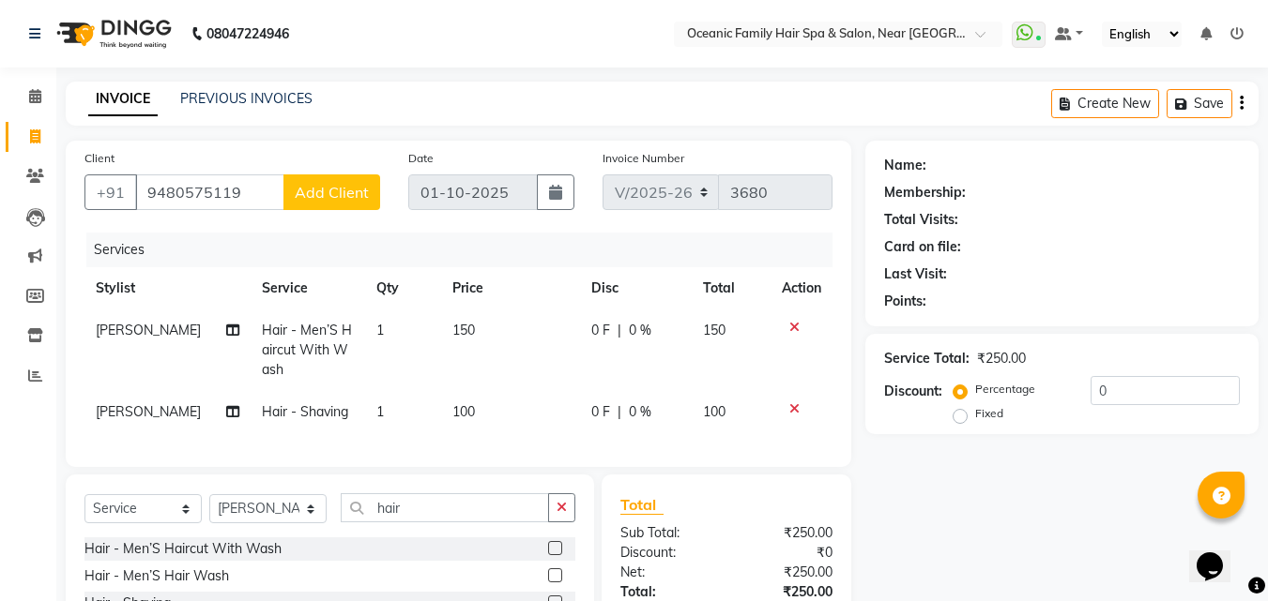
click at [335, 191] on span "Add Client" at bounding box center [332, 192] width 74 height 19
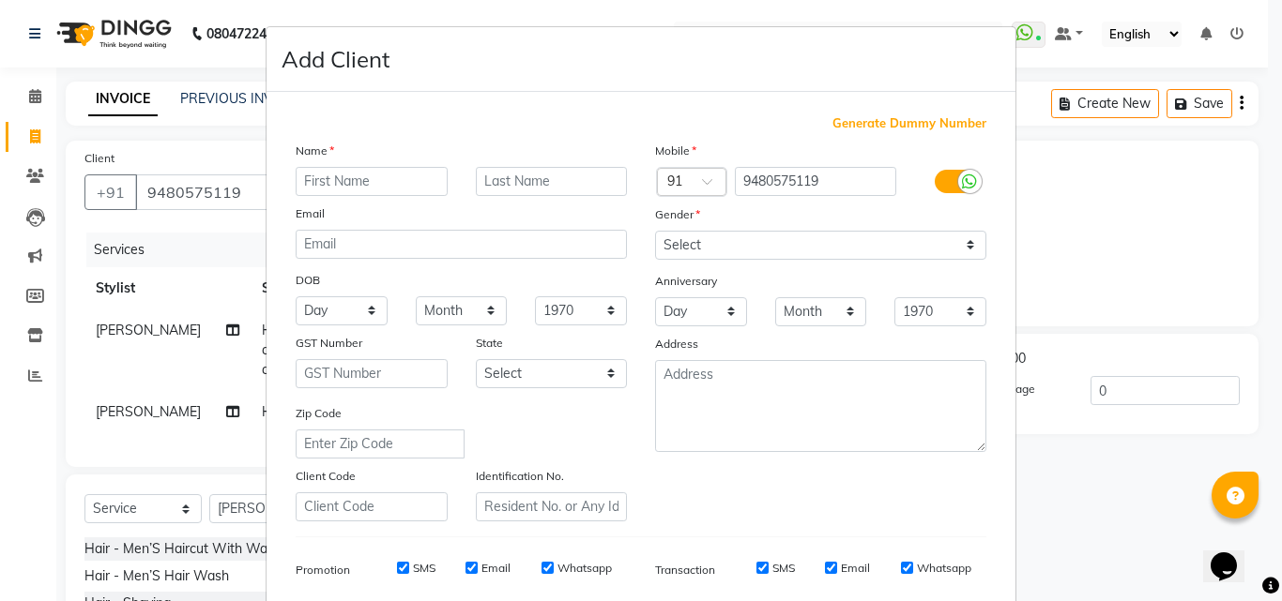
click at [424, 180] on input "text" at bounding box center [372, 181] width 152 height 29
type input "[PERSON_NAME]"
click at [960, 249] on select "Select Male Female Other Prefer Not To Say" at bounding box center [820, 245] width 331 height 29
select select "male"
click at [655, 231] on select "Select Male Female Other Prefer Not To Say" at bounding box center [820, 245] width 331 height 29
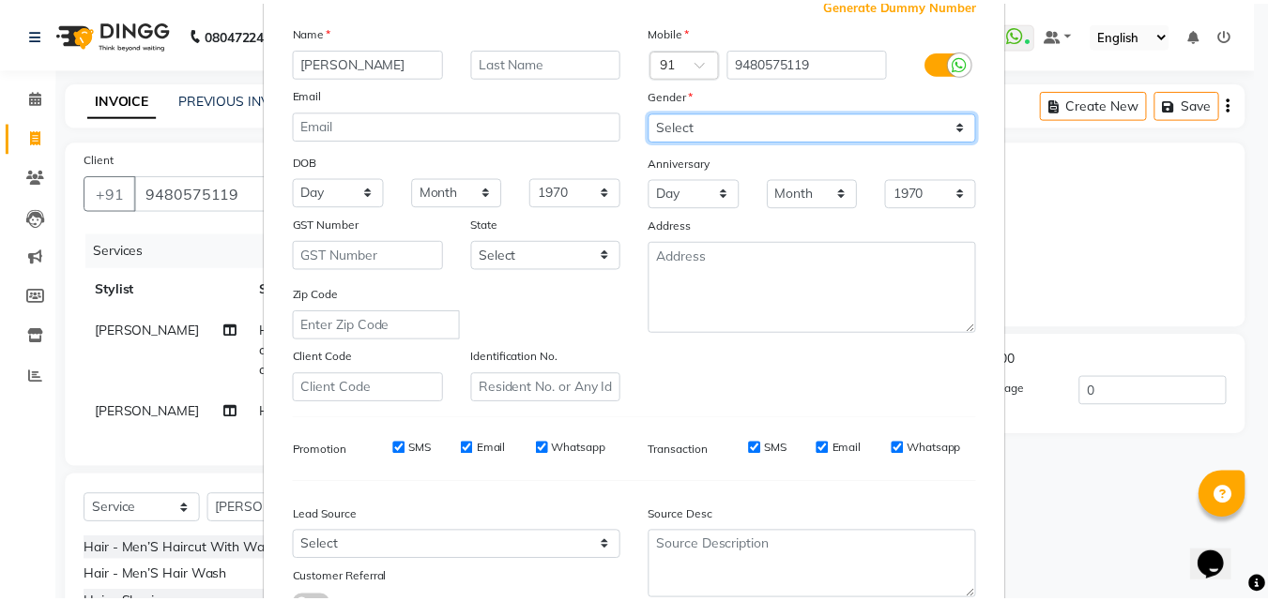
scroll to position [265, 0]
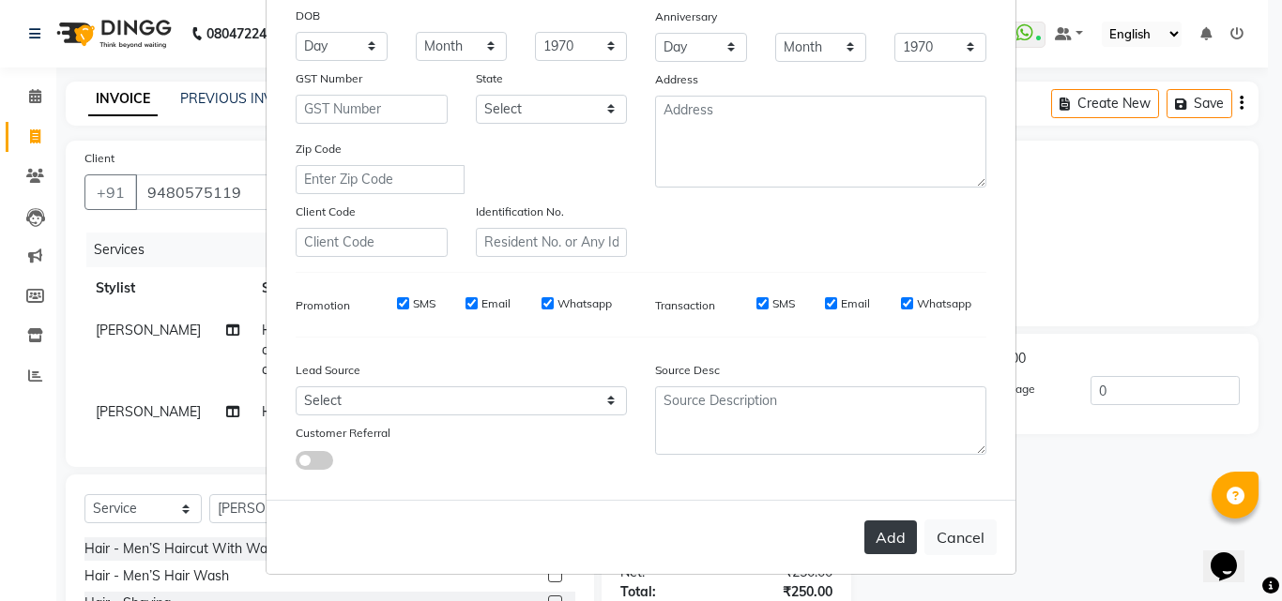
click at [886, 527] on button "Add" at bounding box center [890, 538] width 53 height 34
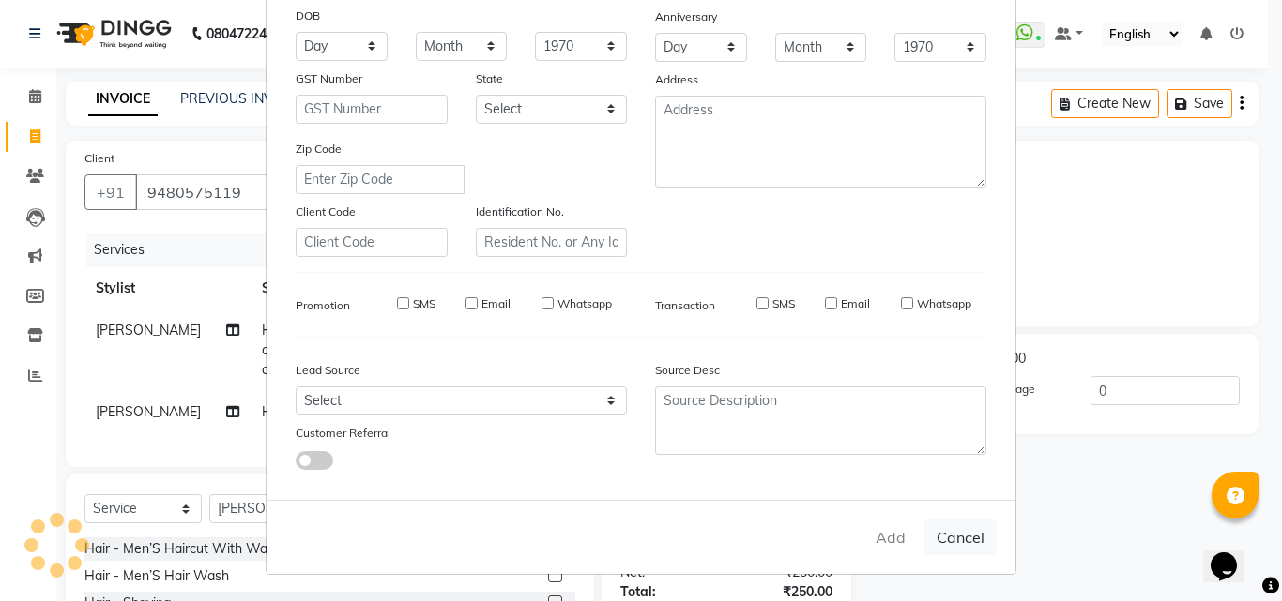
select select
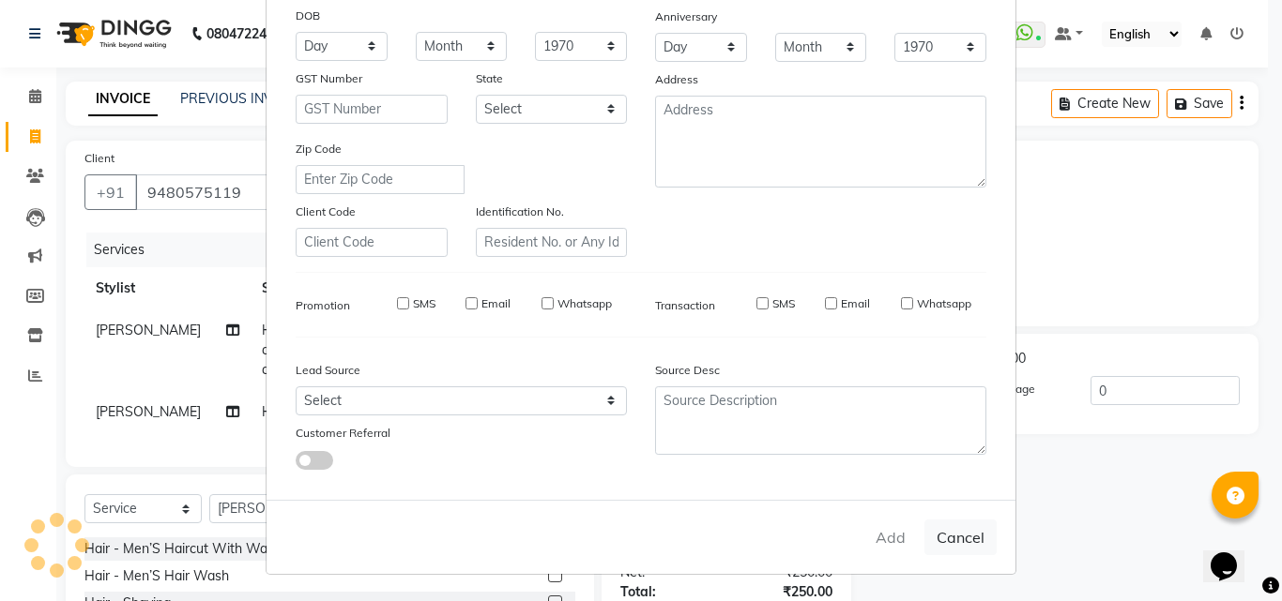
select select
checkbox input "false"
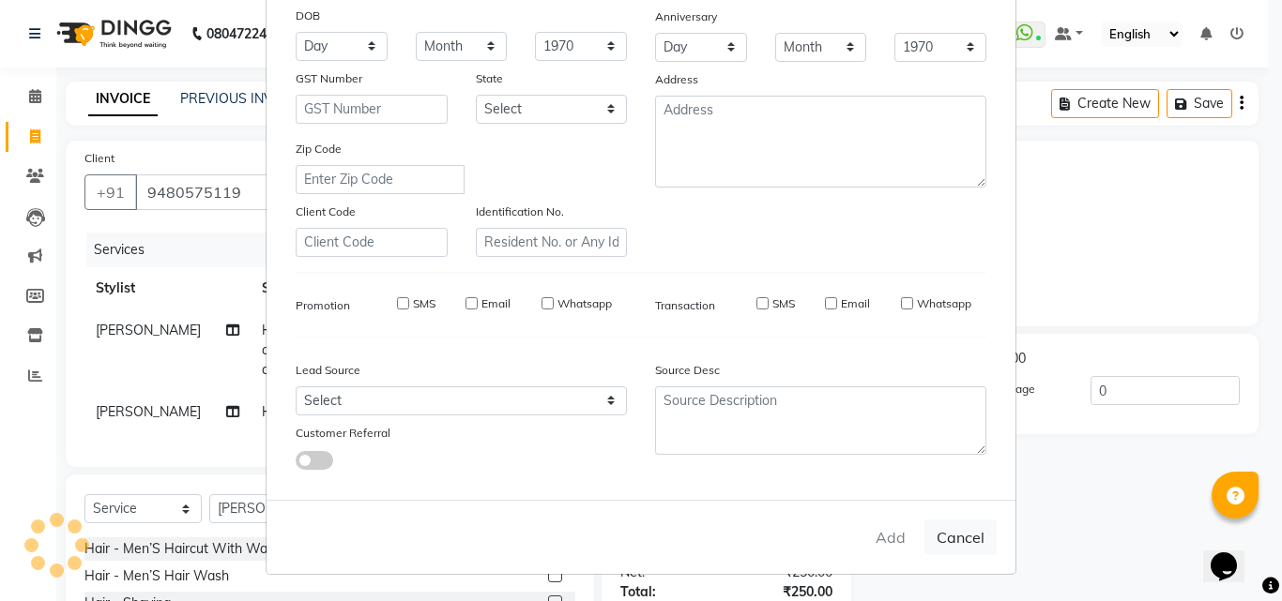
checkbox input "false"
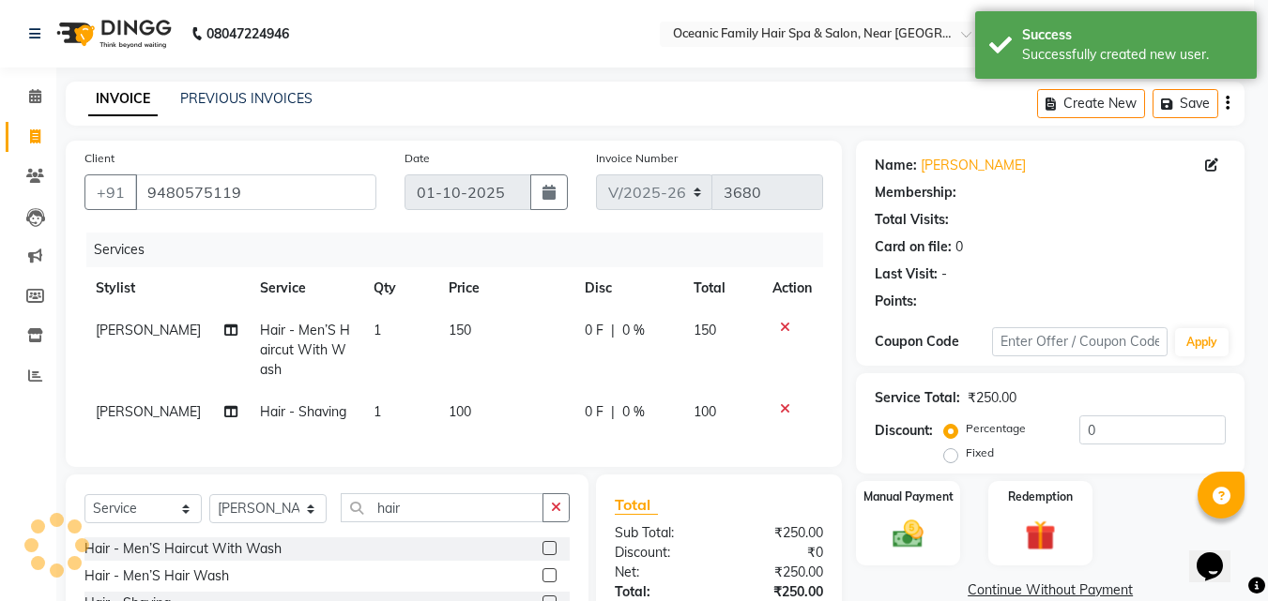
select select "1: Object"
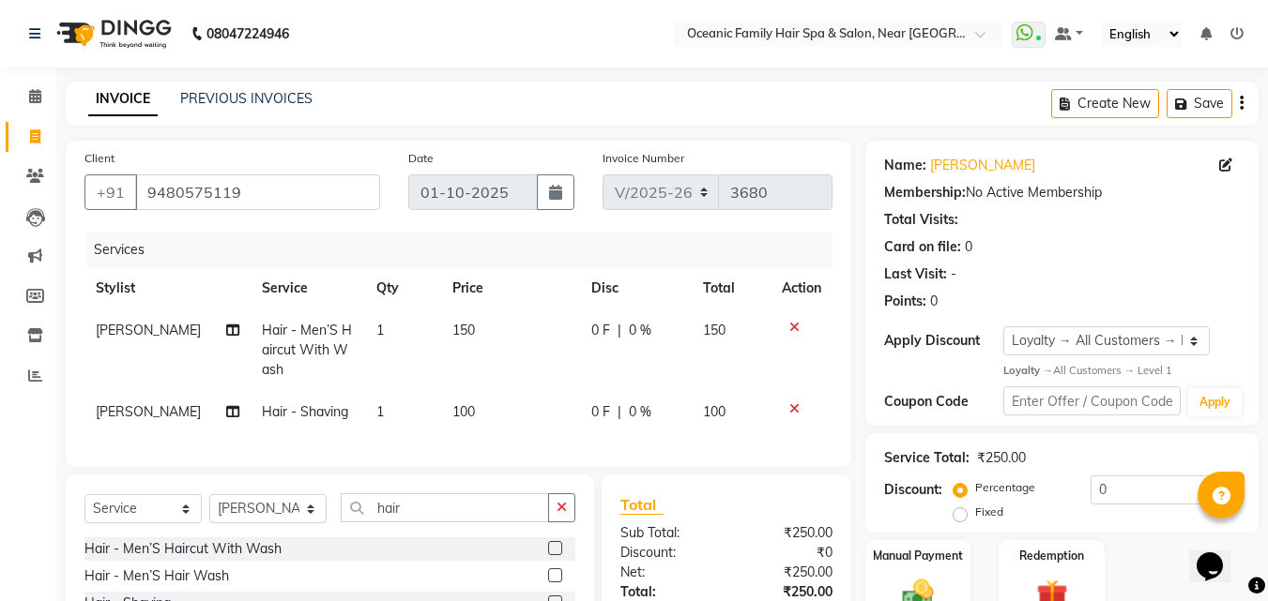
scroll to position [188, 0]
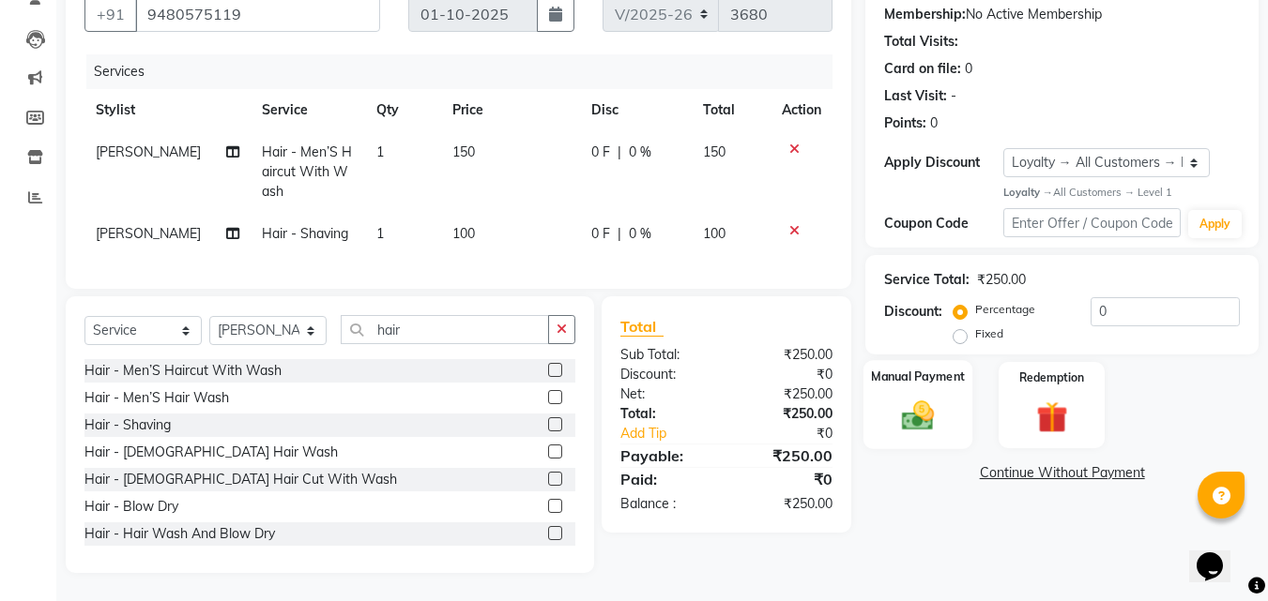
click at [938, 406] on img at bounding box center [917, 417] width 53 height 38
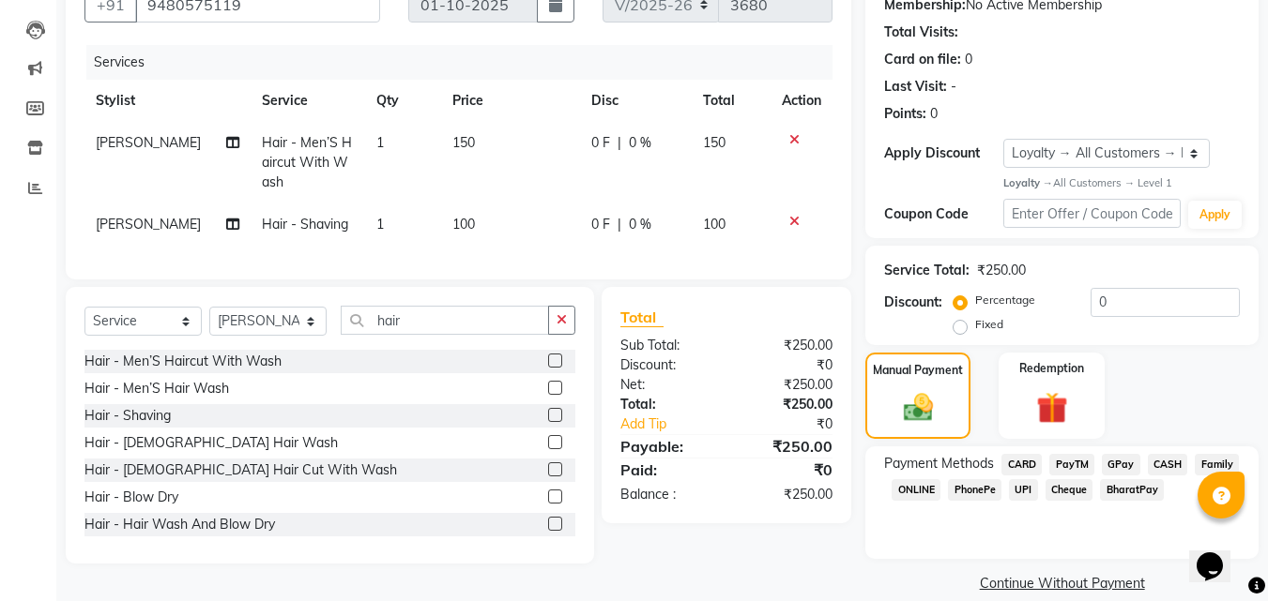
click at [1167, 462] on span "CASH" at bounding box center [1167, 465] width 40 height 22
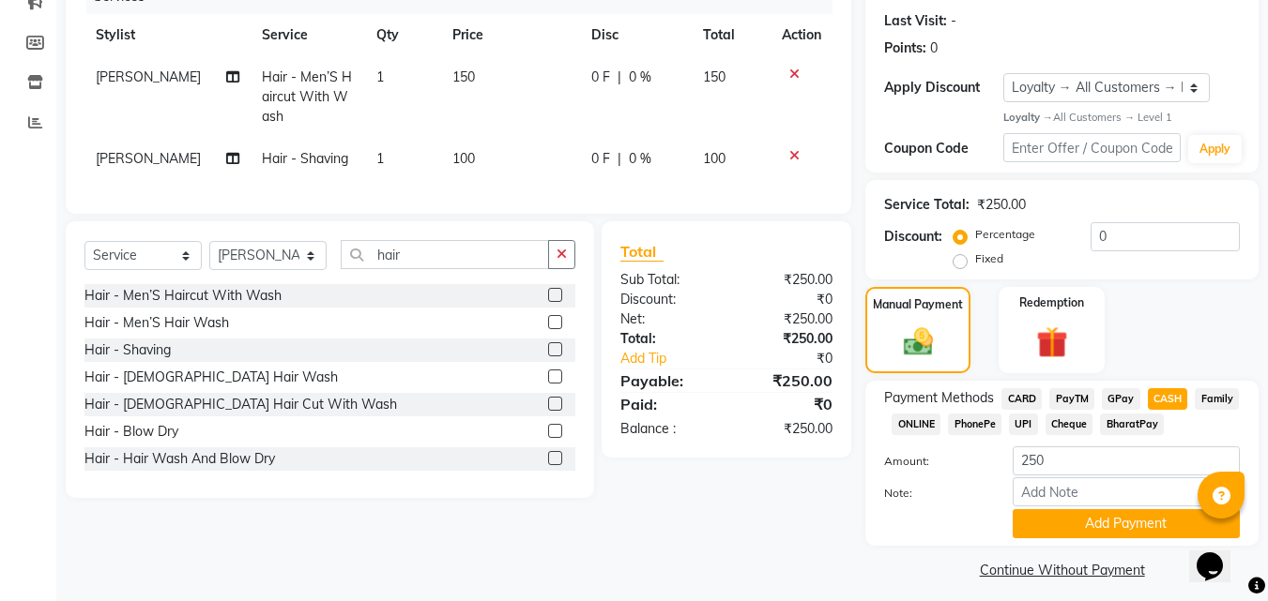
scroll to position [265, 0]
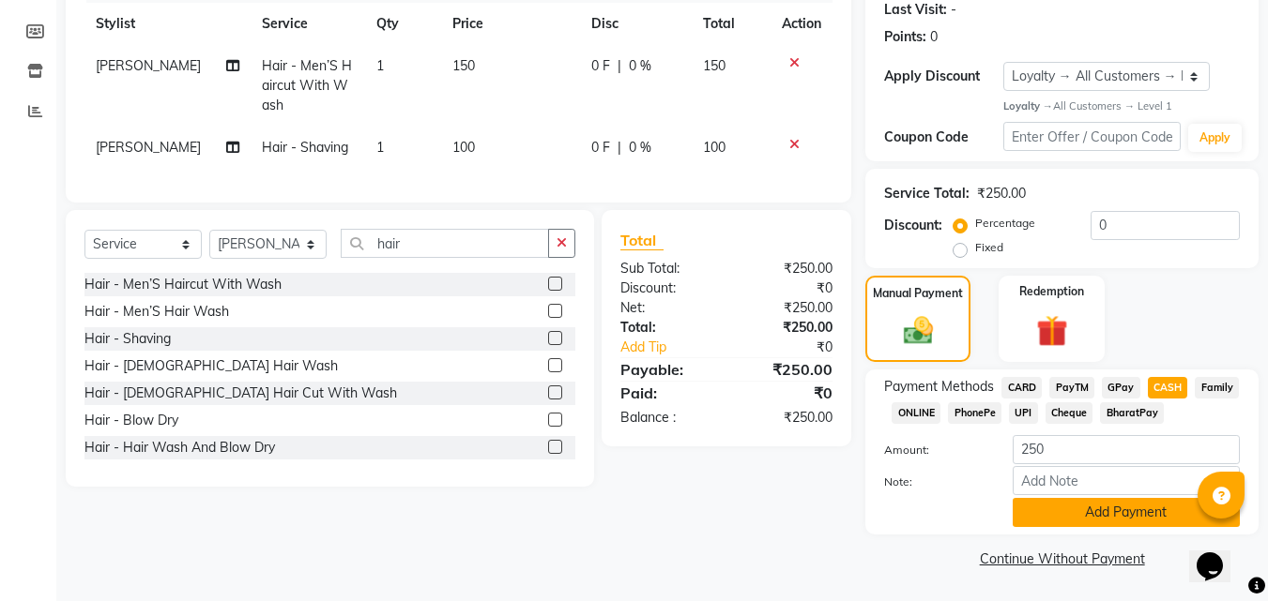
click at [1130, 519] on button "Add Payment" at bounding box center [1125, 512] width 227 height 29
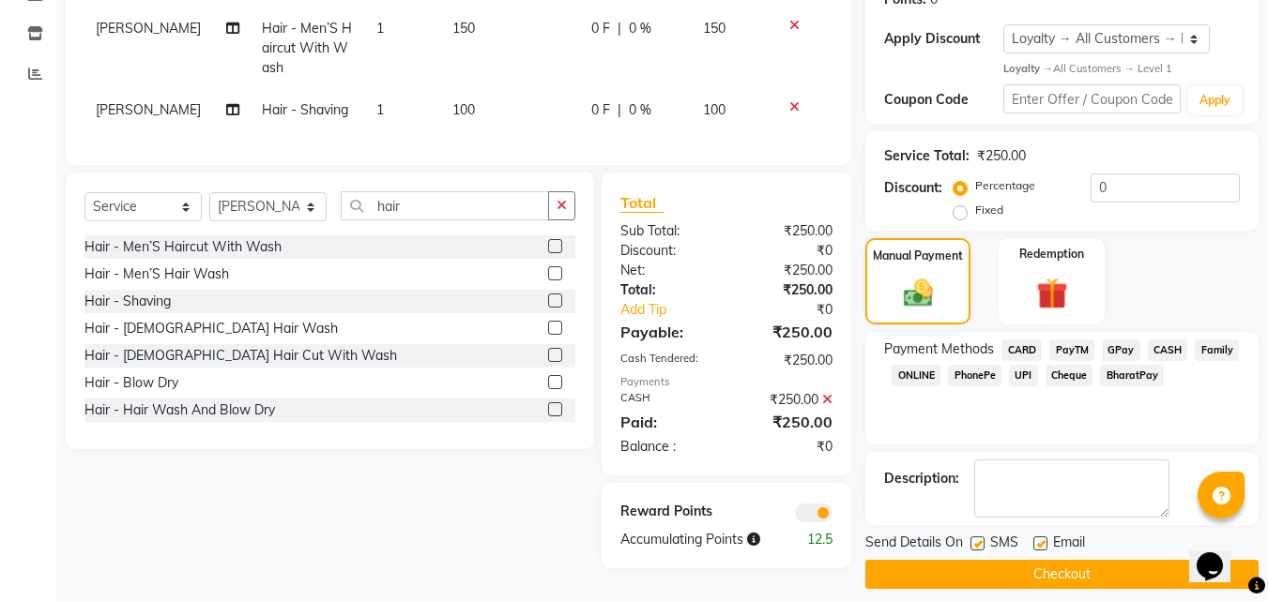
scroll to position [318, 0]
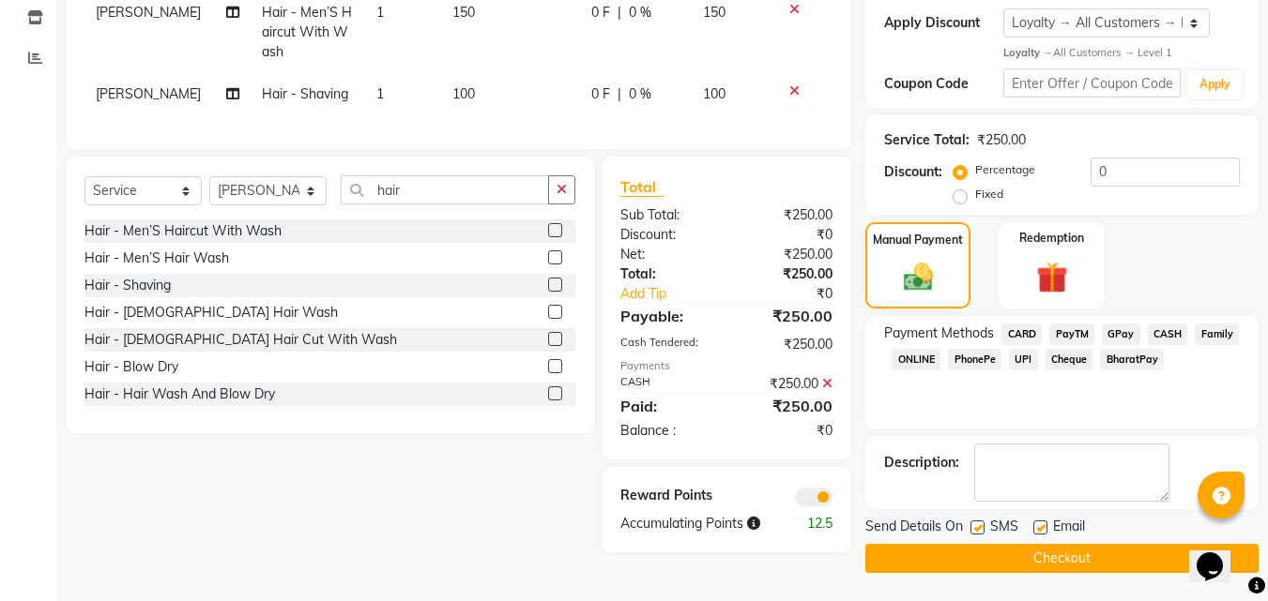
click at [1080, 555] on button "Checkout" at bounding box center [1061, 558] width 393 height 29
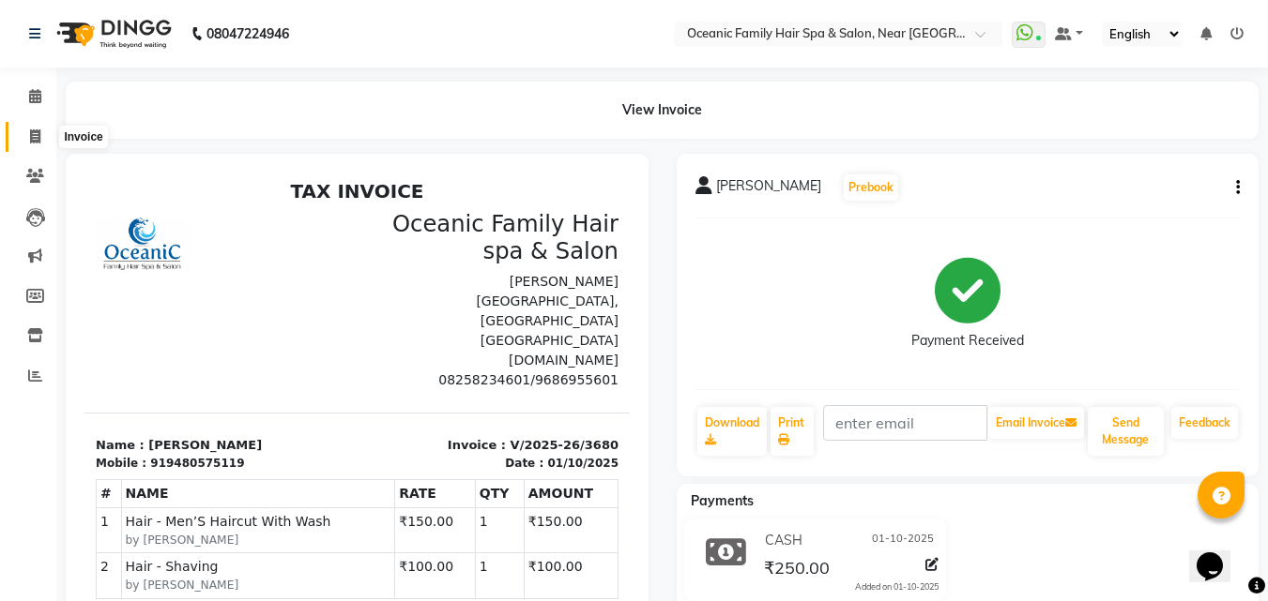
click at [33, 135] on icon at bounding box center [35, 136] width 10 height 14
select select "service"
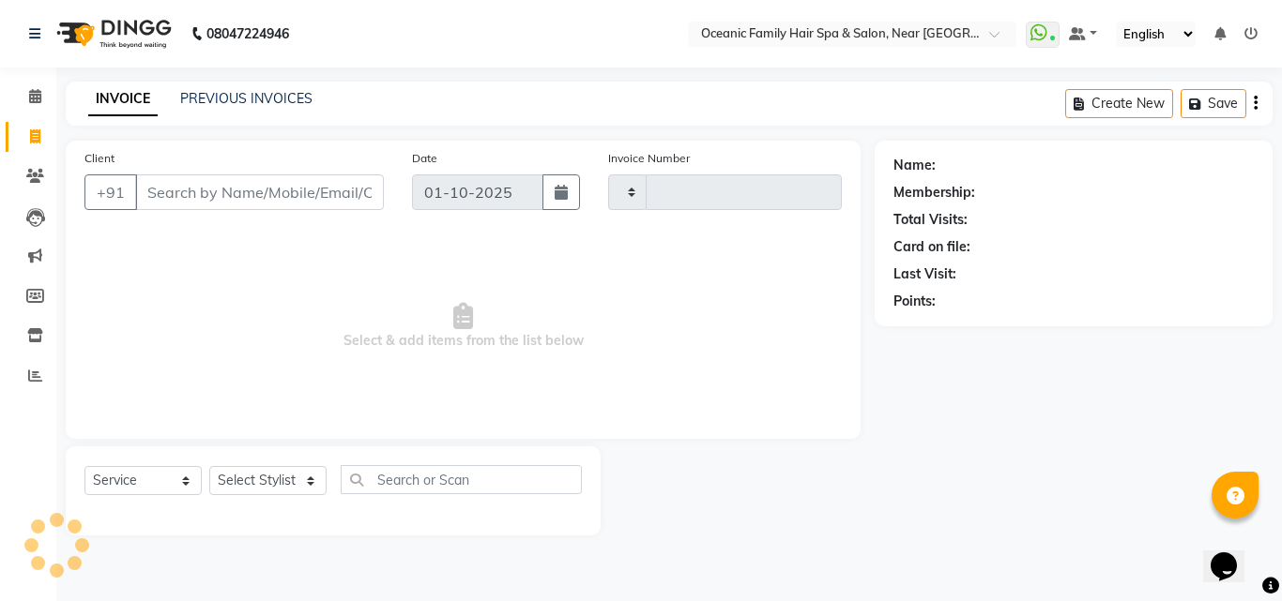
type input "3681"
select select "4366"
click at [310, 491] on select "Select Stylist [PERSON_NAME] [PERSON_NAME] [PERSON_NAME] Riyasat [PERSON_NAME] …" at bounding box center [267, 480] width 117 height 29
select select "23960"
click at [209, 466] on select "Select Stylist [PERSON_NAME] [PERSON_NAME] [PERSON_NAME] Riyasat [PERSON_NAME] …" at bounding box center [267, 480] width 117 height 29
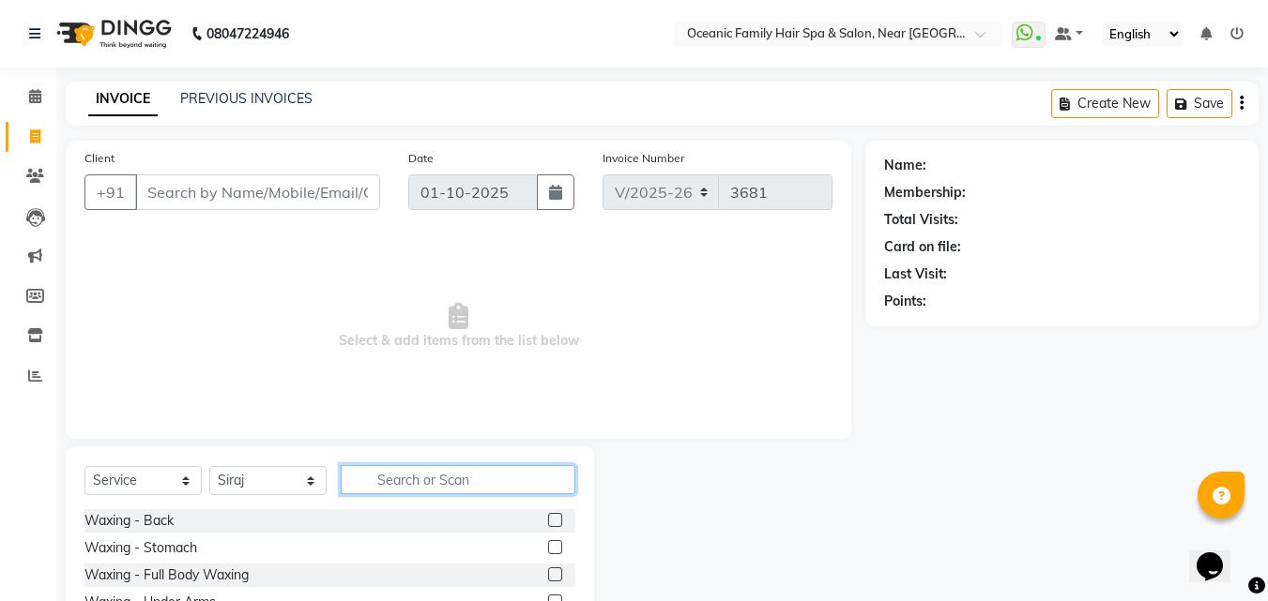
click at [402, 479] on input "text" at bounding box center [458, 479] width 235 height 29
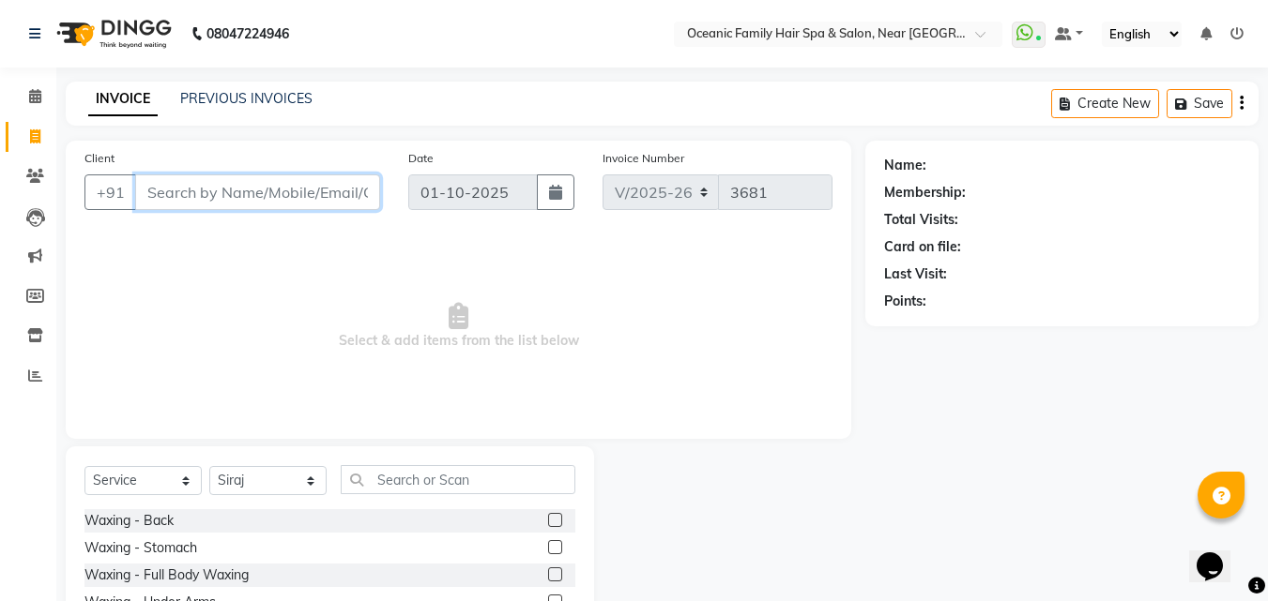
click at [252, 192] on input "Client" at bounding box center [257, 193] width 245 height 36
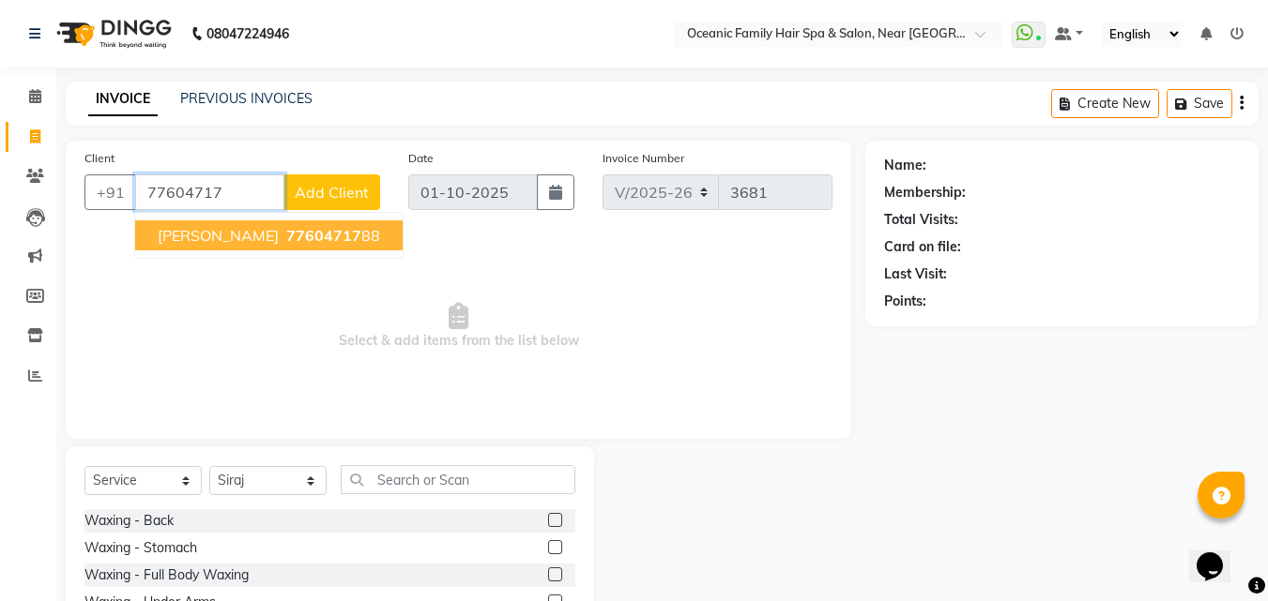
click at [299, 226] on ngb-highlight "77604717 88" at bounding box center [331, 235] width 98 height 19
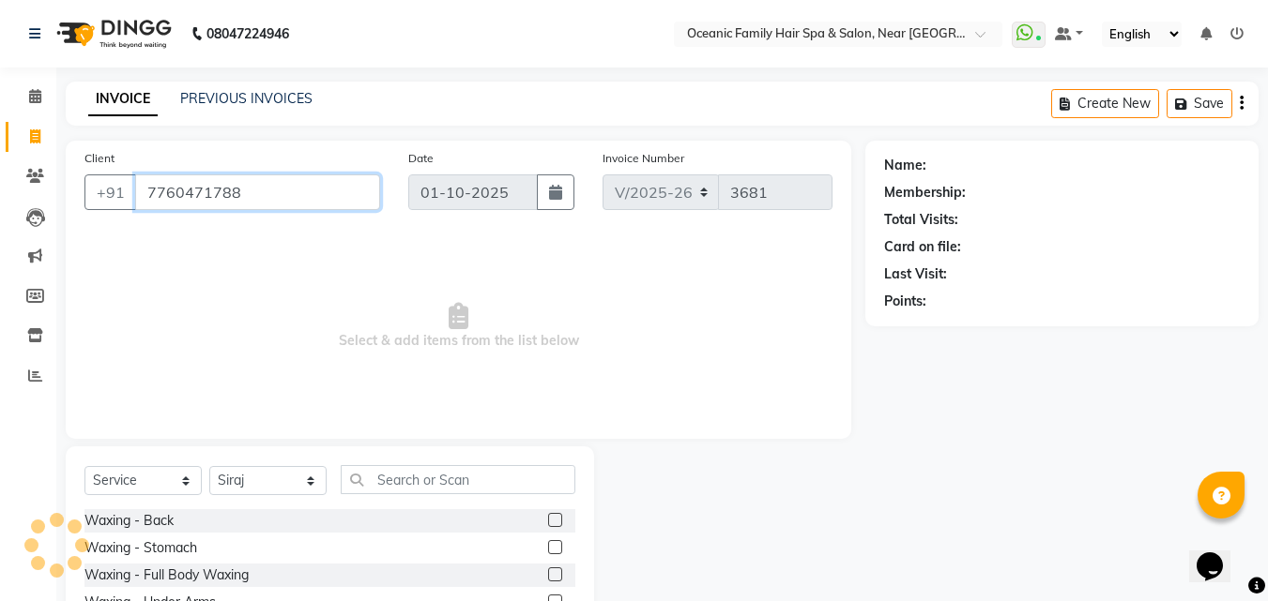
type input "7760471788"
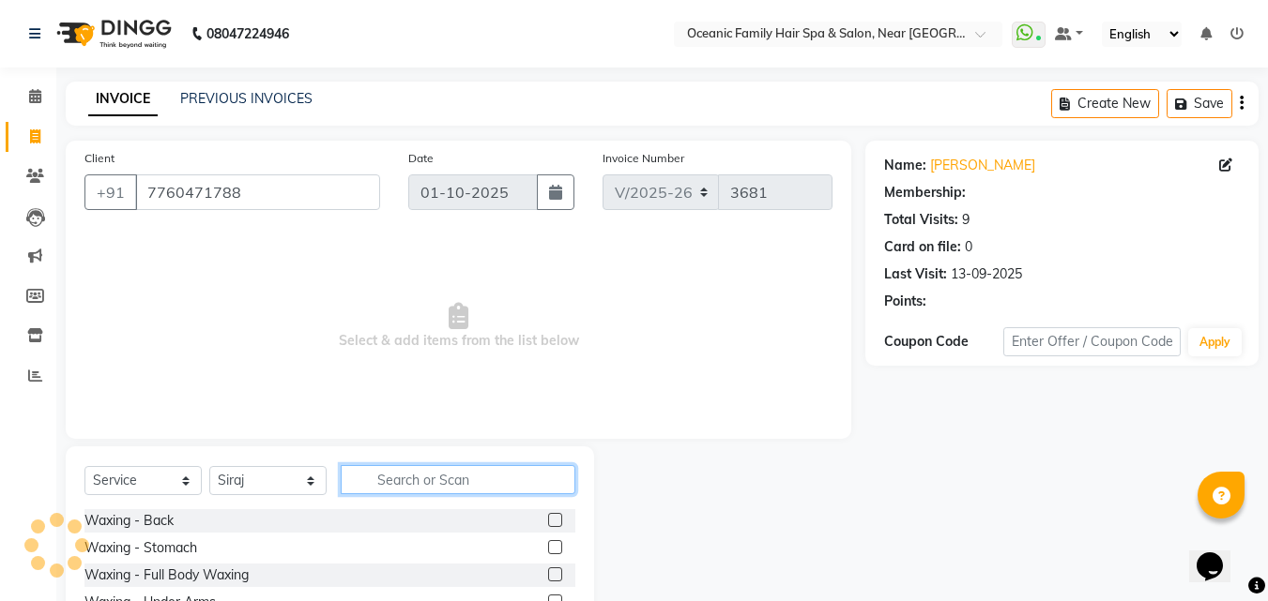
click at [482, 479] on input "text" at bounding box center [458, 479] width 235 height 29
select select "1: Object"
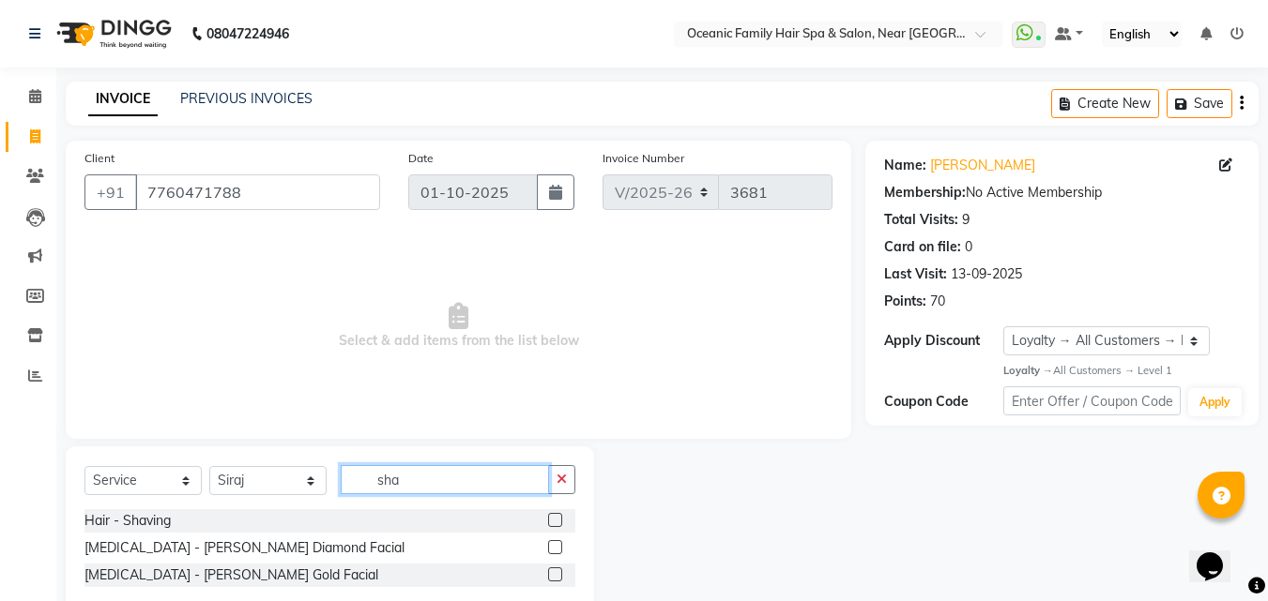
type input "sha"
click at [553, 523] on label at bounding box center [555, 520] width 14 height 14
click at [553, 523] on input "checkbox" at bounding box center [554, 521] width 12 height 12
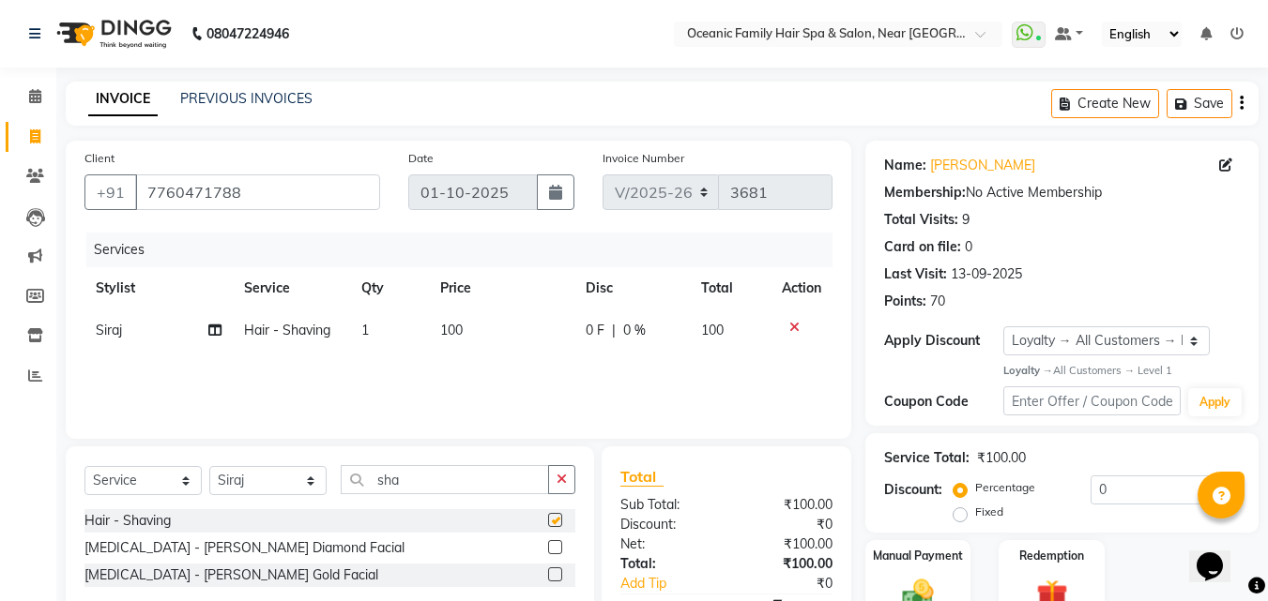
checkbox input "false"
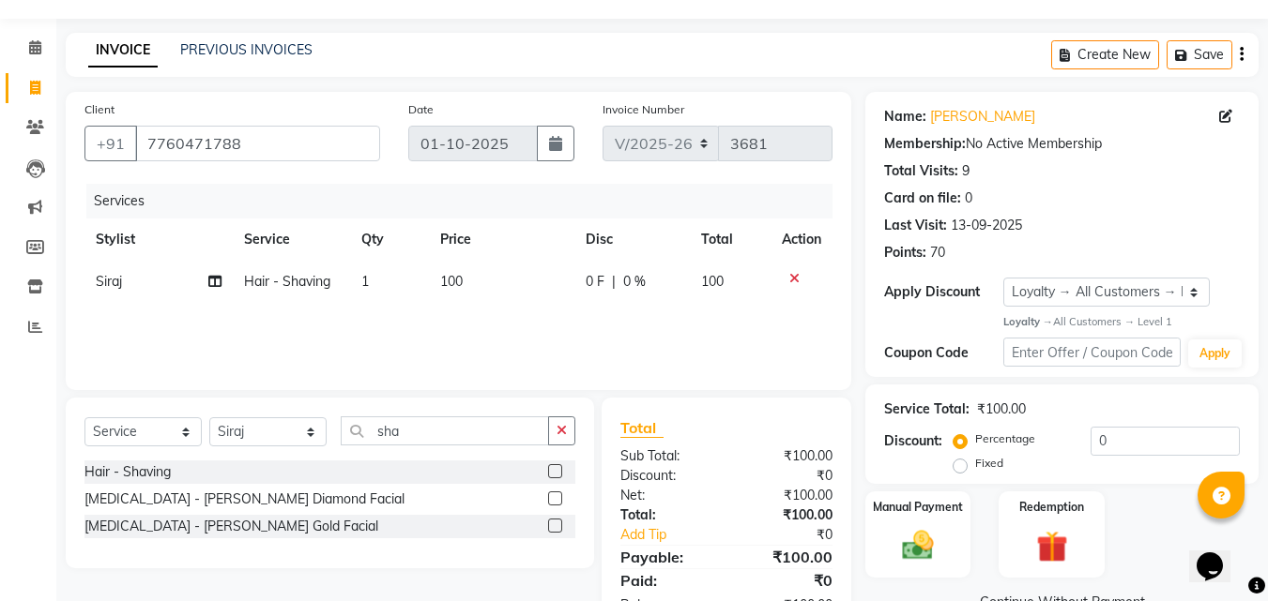
scroll to position [16, 0]
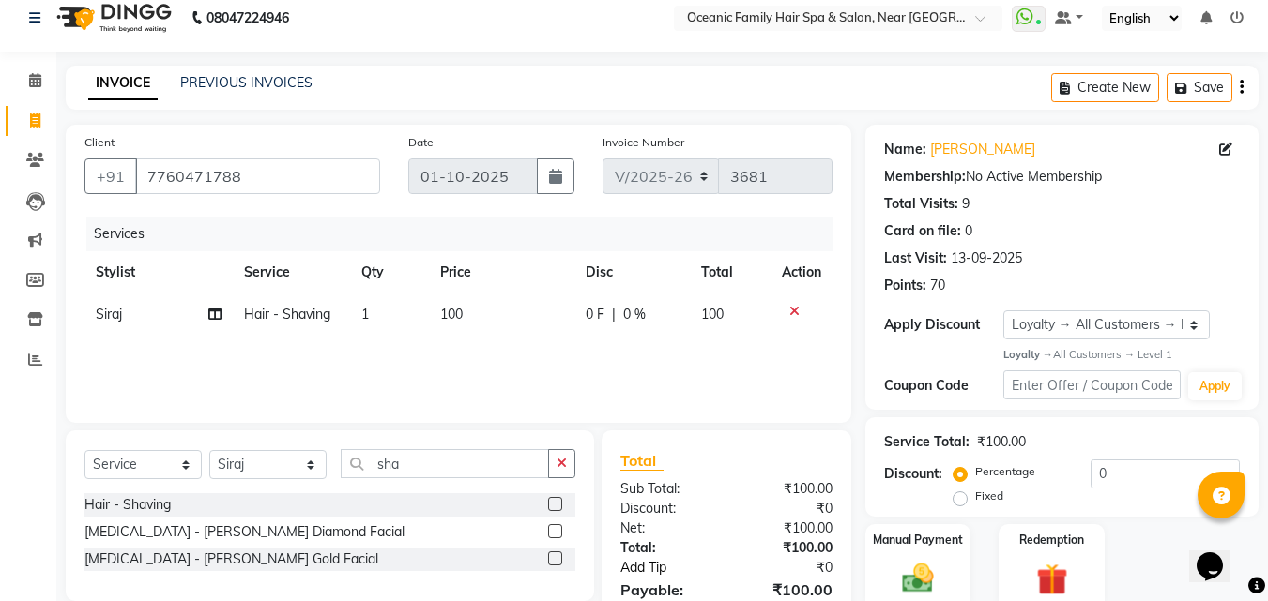
click at [657, 570] on link "Add Tip" at bounding box center [676, 568] width 140 height 20
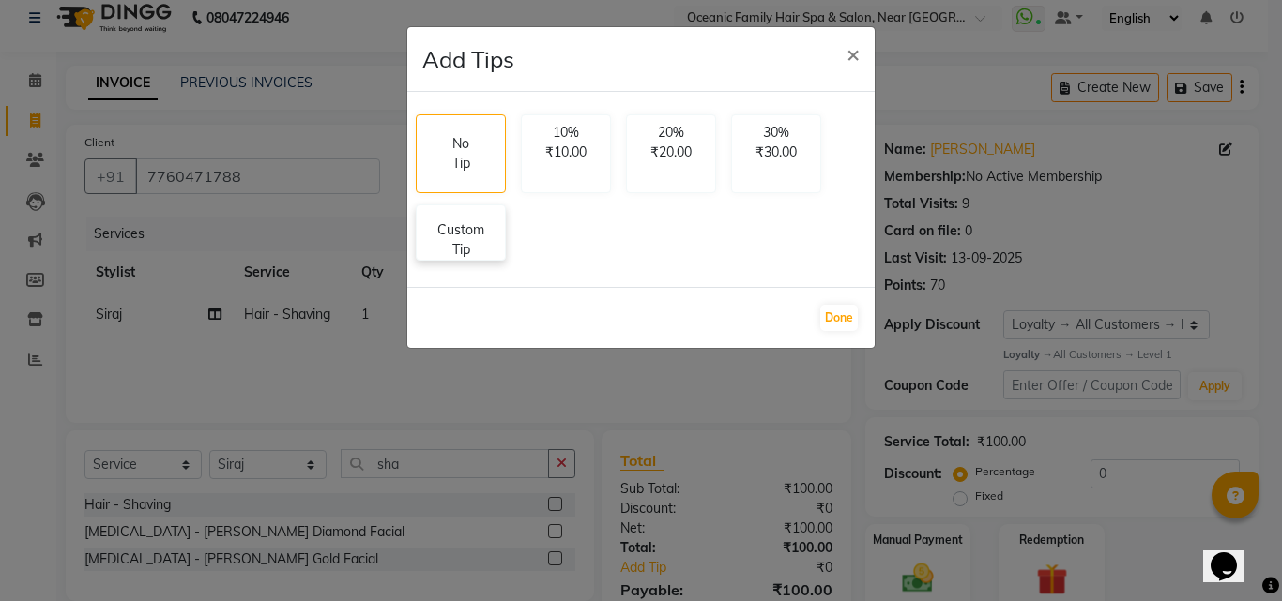
click at [482, 249] on p "Custom Tip" at bounding box center [461, 239] width 66 height 39
select select "23960"
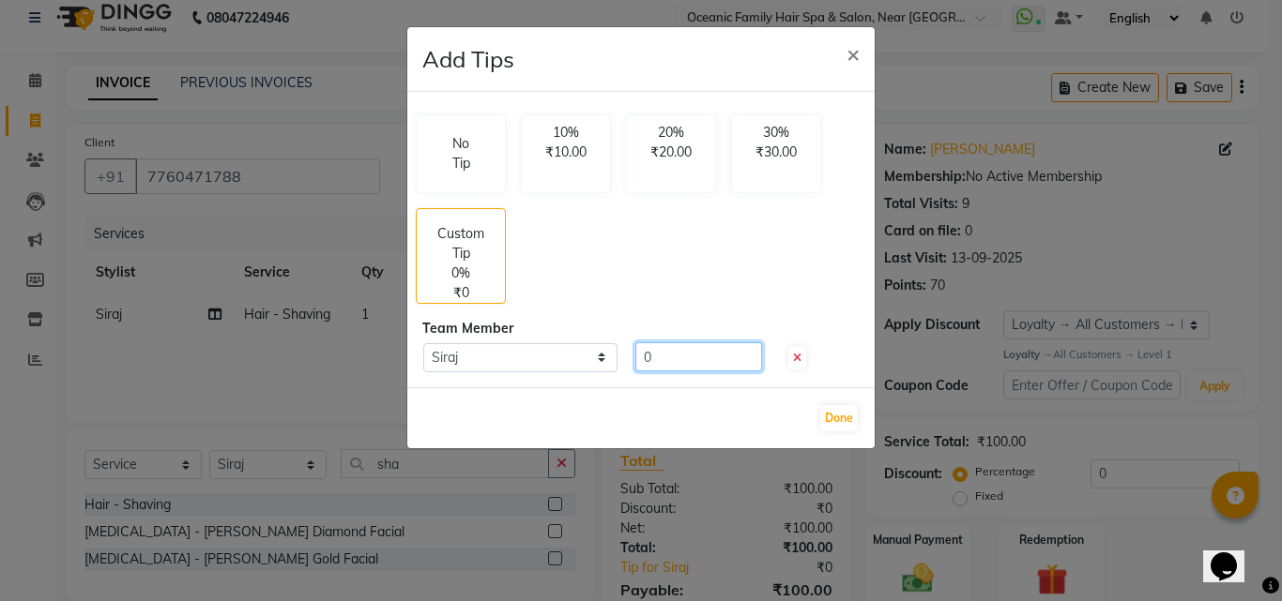
click at [698, 360] on input "0" at bounding box center [698, 356] width 127 height 29
type input "20"
click at [851, 413] on button "Done" at bounding box center [839, 418] width 38 height 26
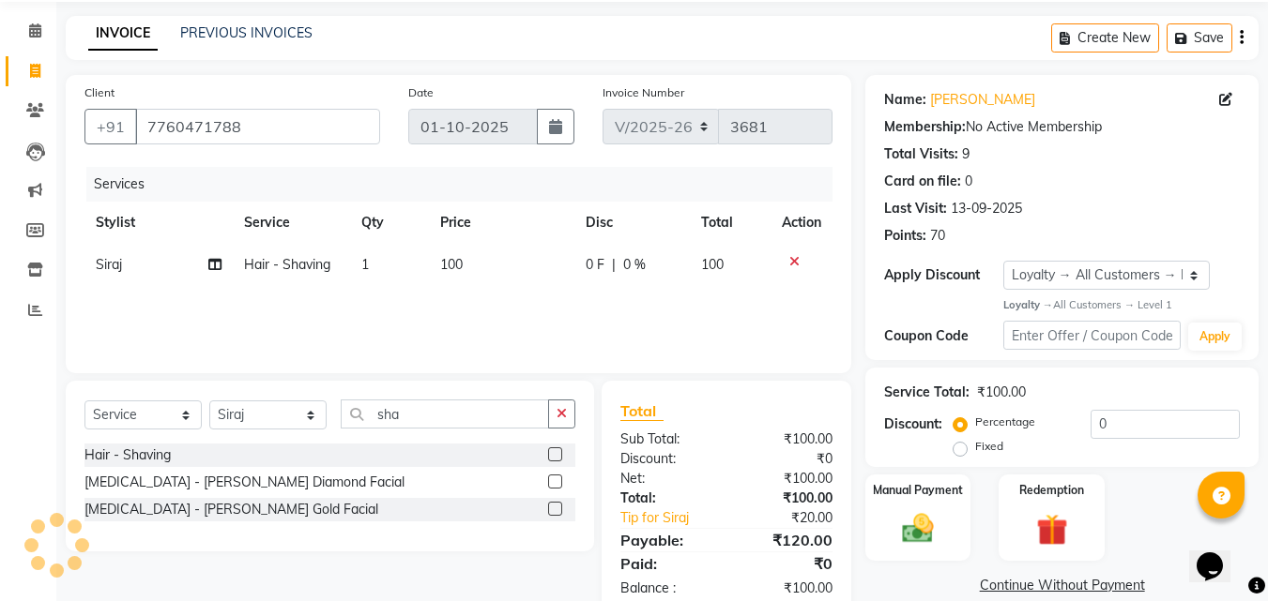
scroll to position [110, 0]
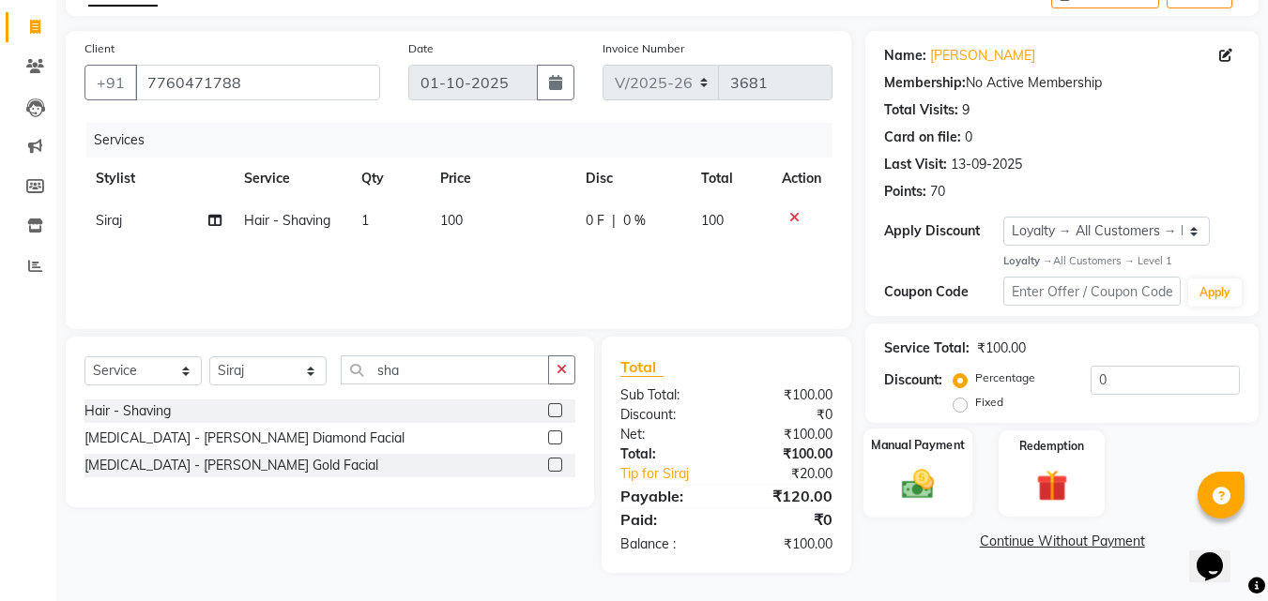
click at [929, 466] on img at bounding box center [917, 485] width 53 height 38
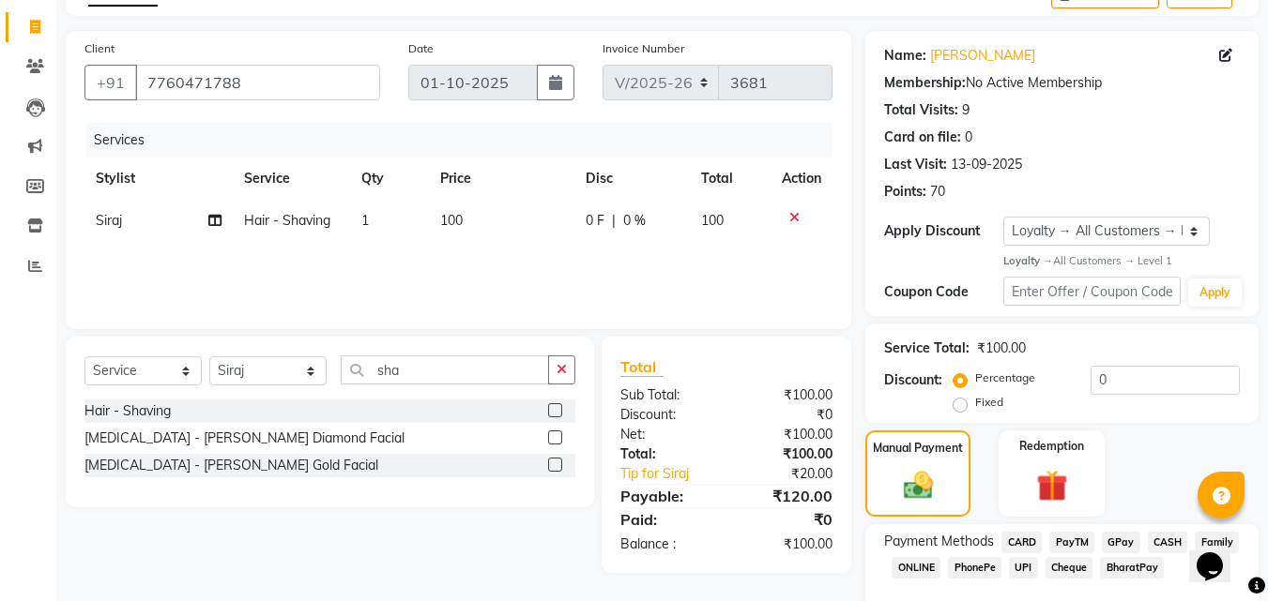
click at [1080, 539] on span "PayTM" at bounding box center [1071, 543] width 45 height 22
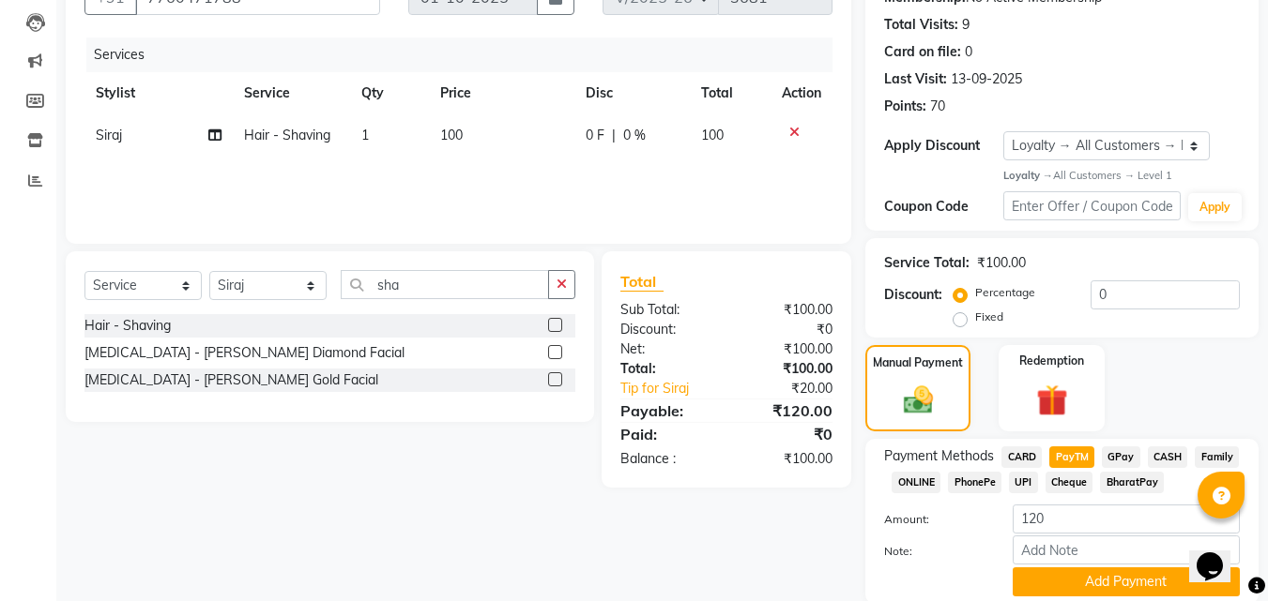
scroll to position [265, 0]
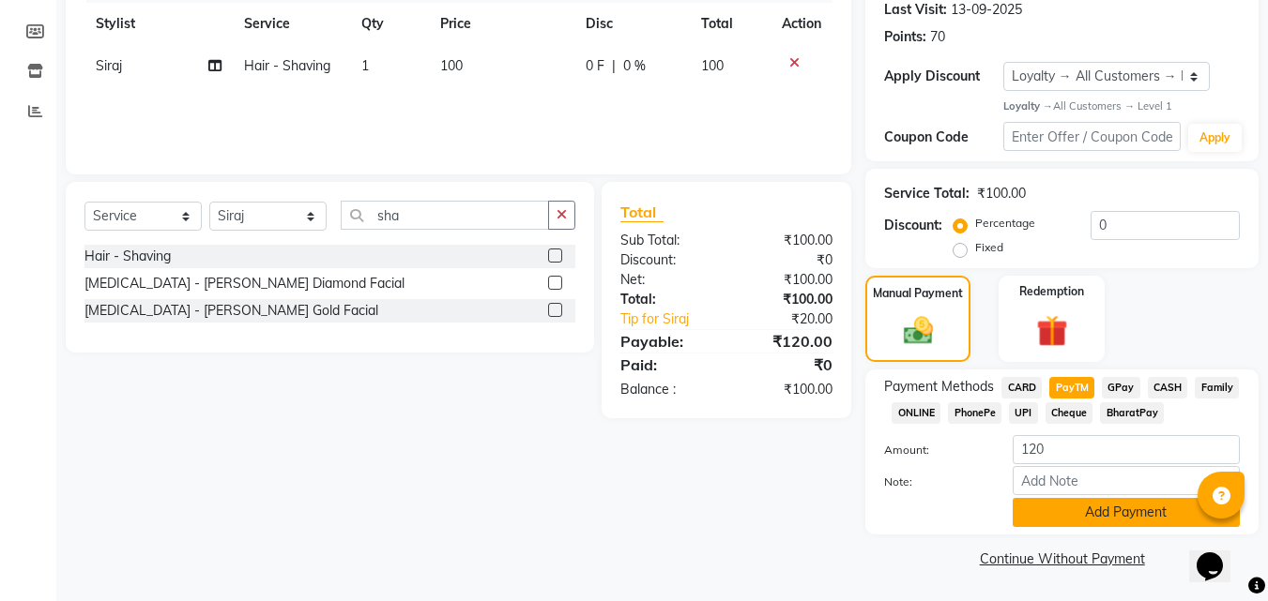
click at [1144, 512] on button "Add Payment" at bounding box center [1125, 512] width 227 height 29
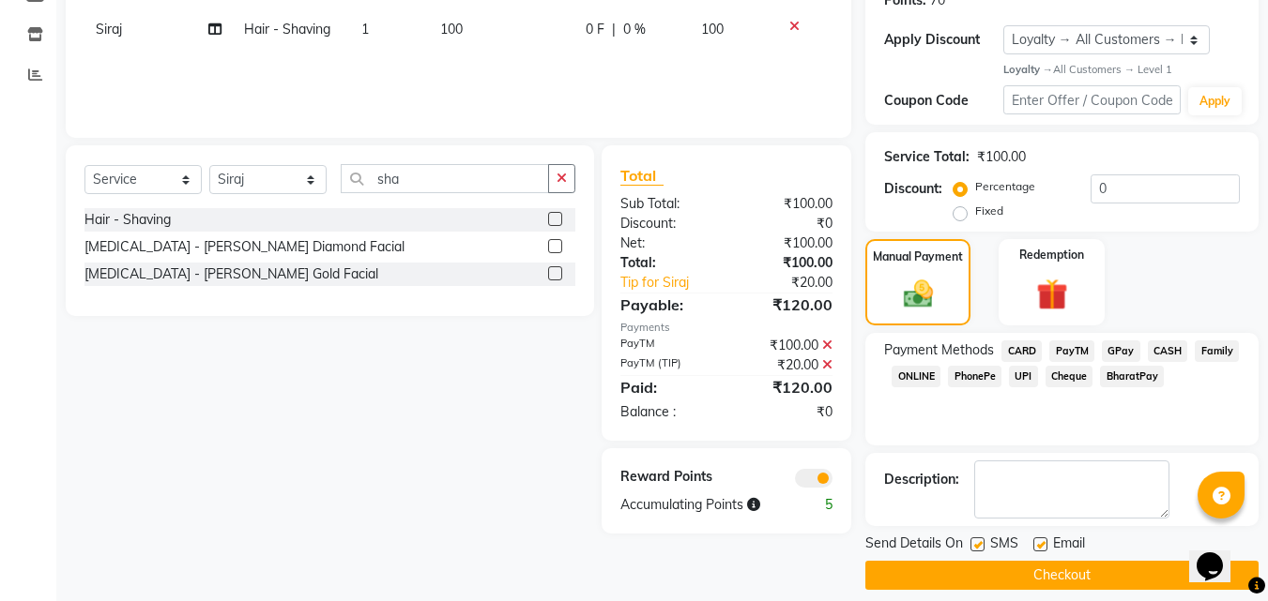
scroll to position [318, 0]
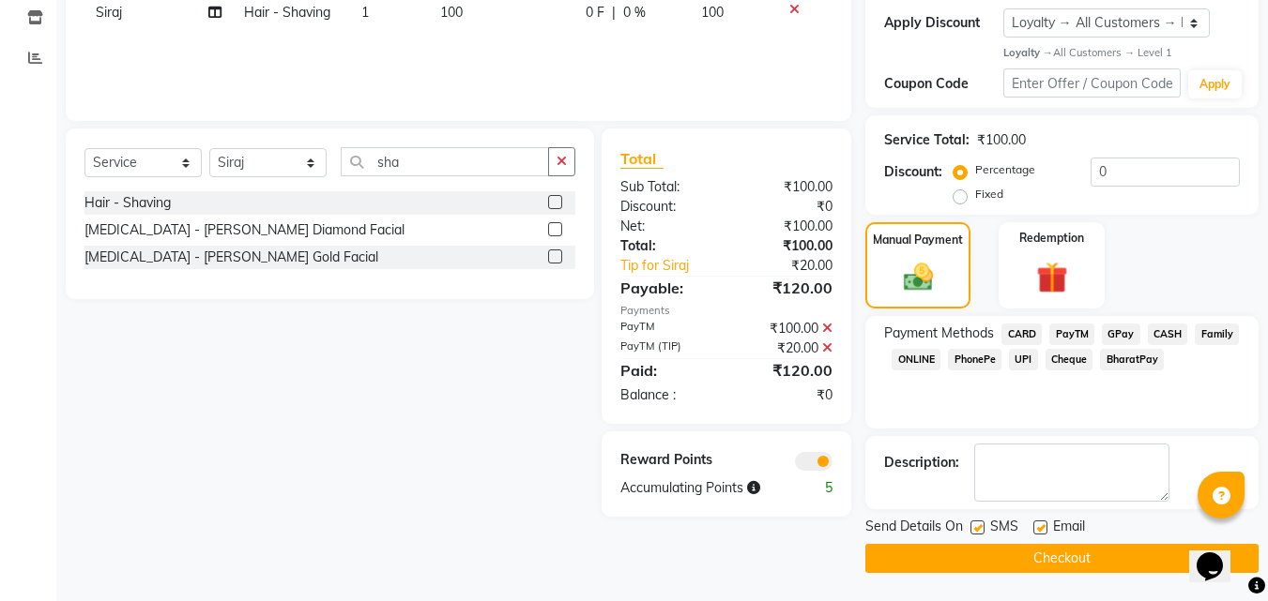
click at [1066, 552] on button "Checkout" at bounding box center [1061, 558] width 393 height 29
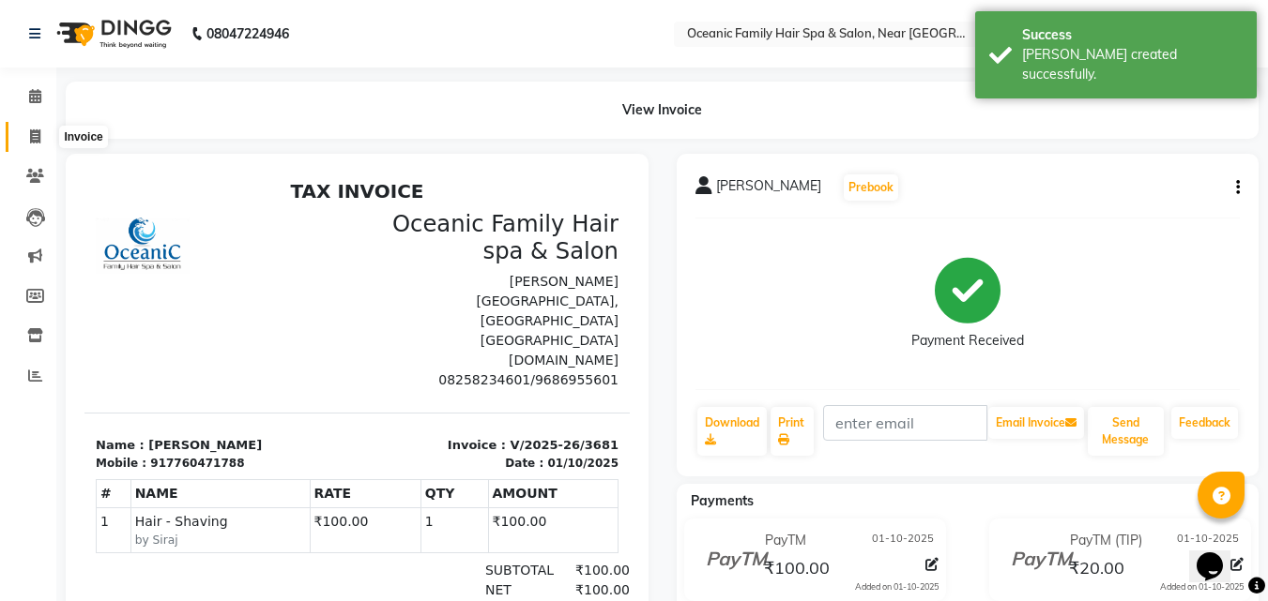
click at [38, 139] on icon at bounding box center [35, 136] width 10 height 14
select select "service"
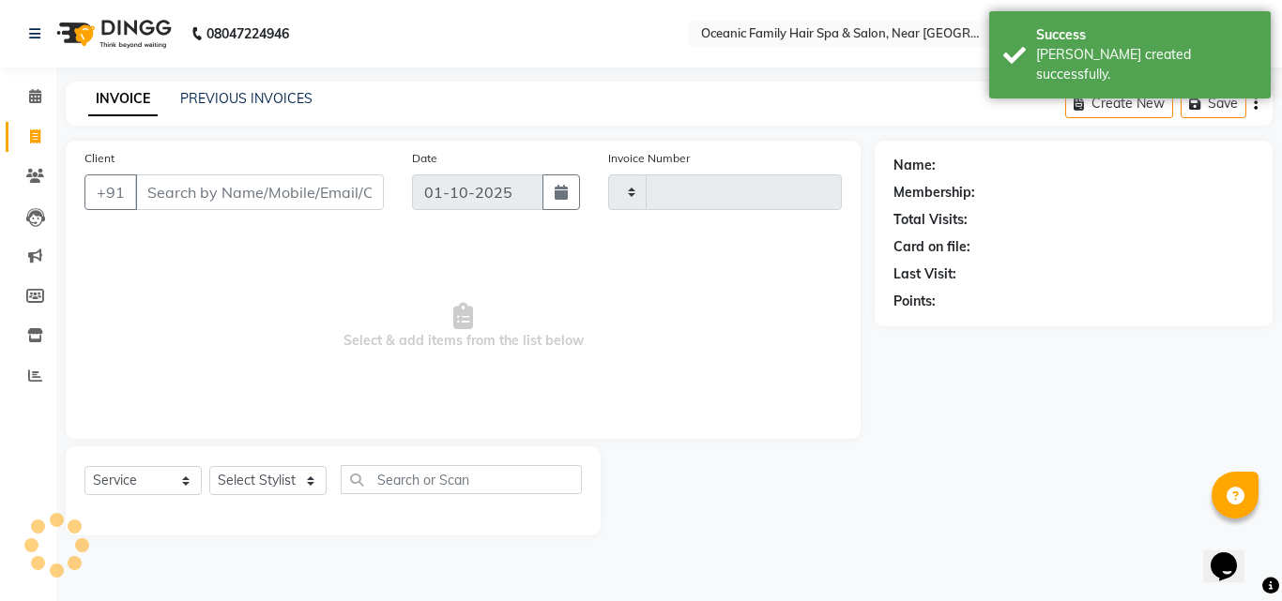
type input "3682"
select select "4366"
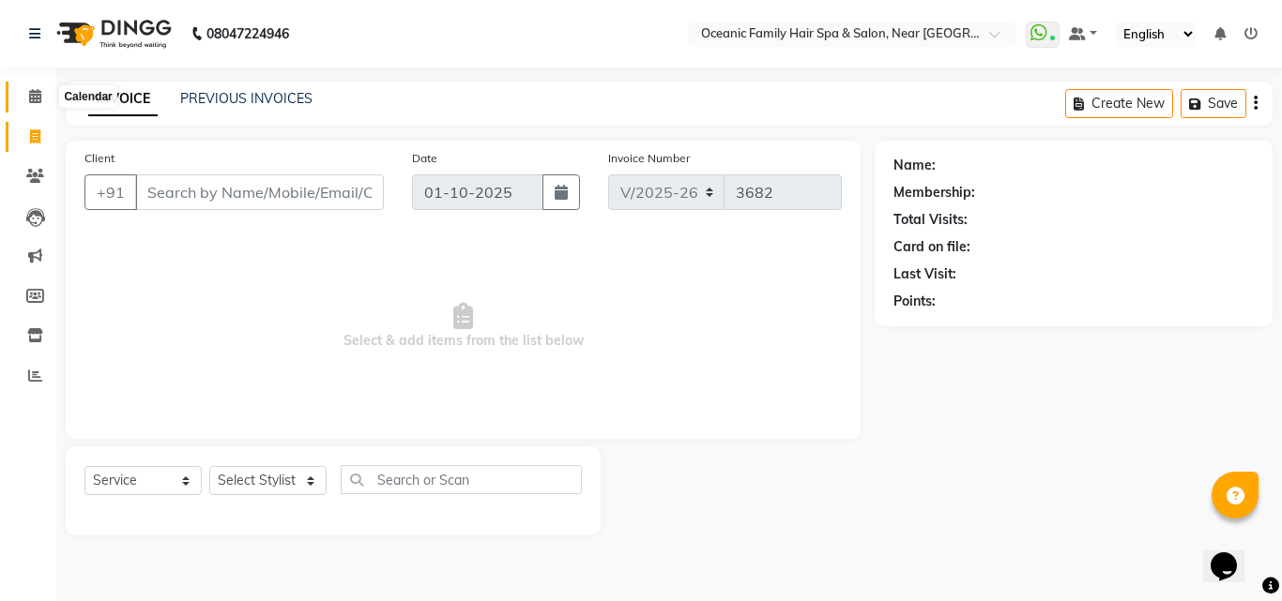
click at [29, 99] on icon at bounding box center [35, 96] width 12 height 14
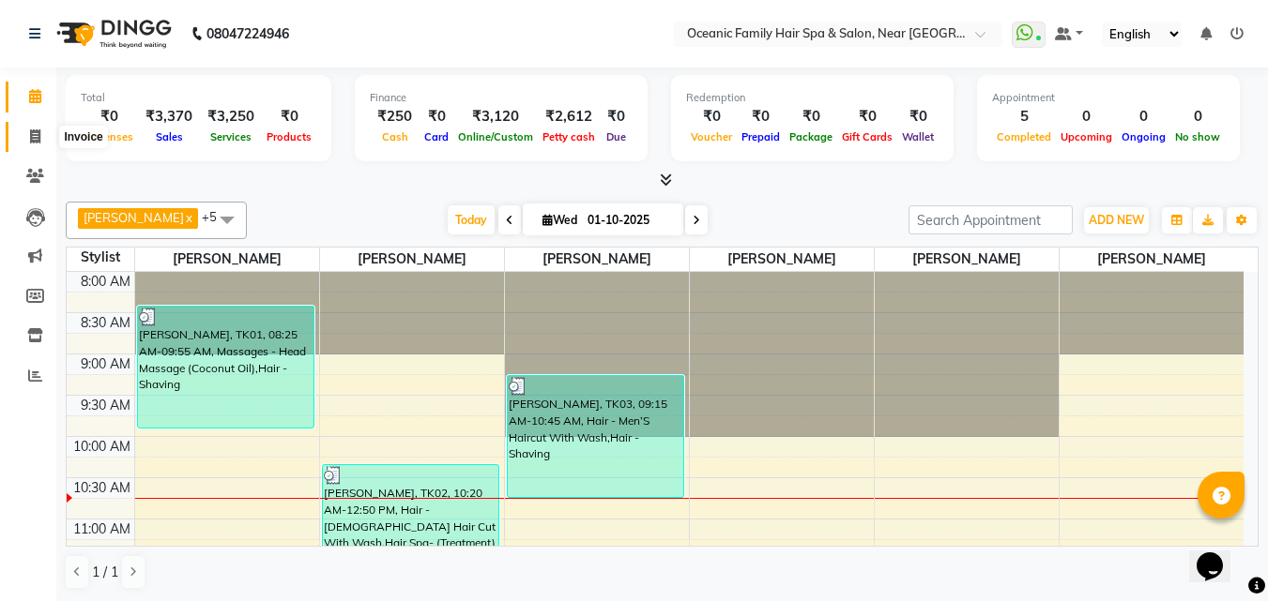
click at [38, 135] on icon at bounding box center [35, 136] width 10 height 14
select select "4366"
select select "service"
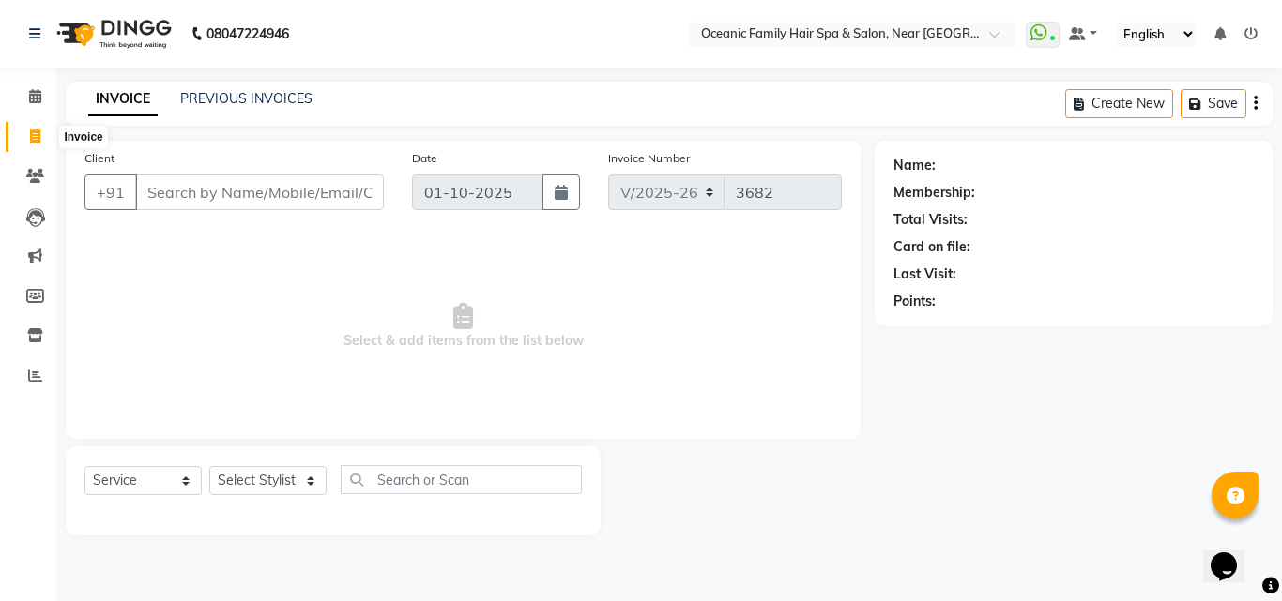
click at [35, 136] on icon at bounding box center [35, 136] width 10 height 14
select select "service"
type input "3682"
select select "4366"
click at [38, 99] on icon at bounding box center [35, 96] width 12 height 14
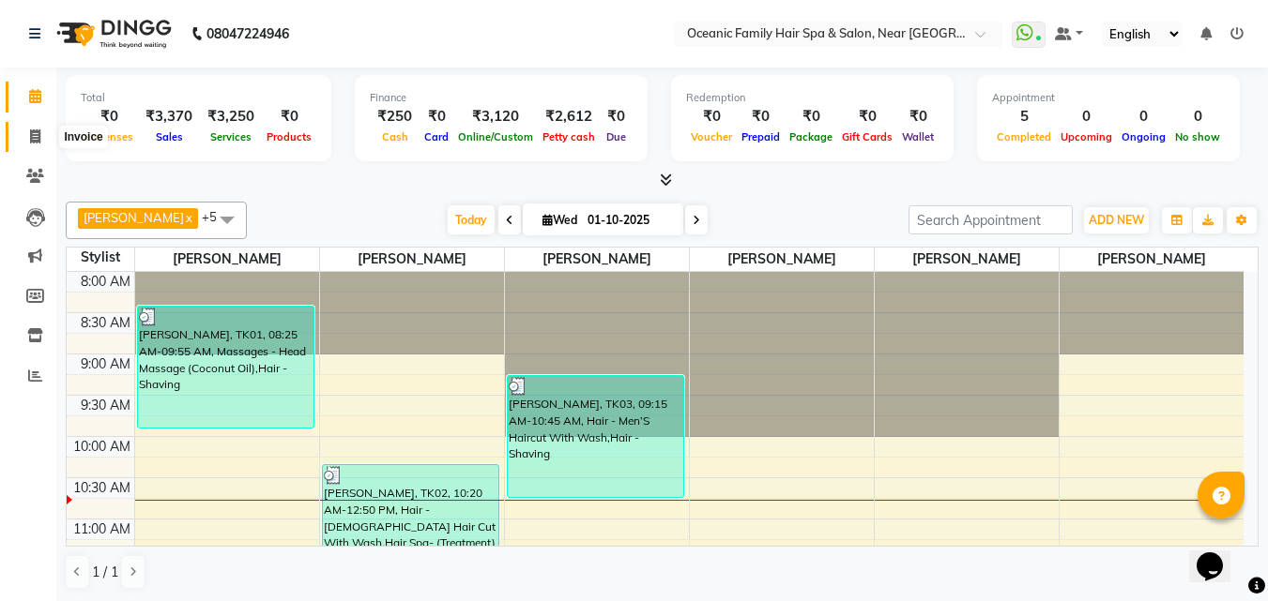
click at [34, 140] on icon at bounding box center [35, 136] width 10 height 14
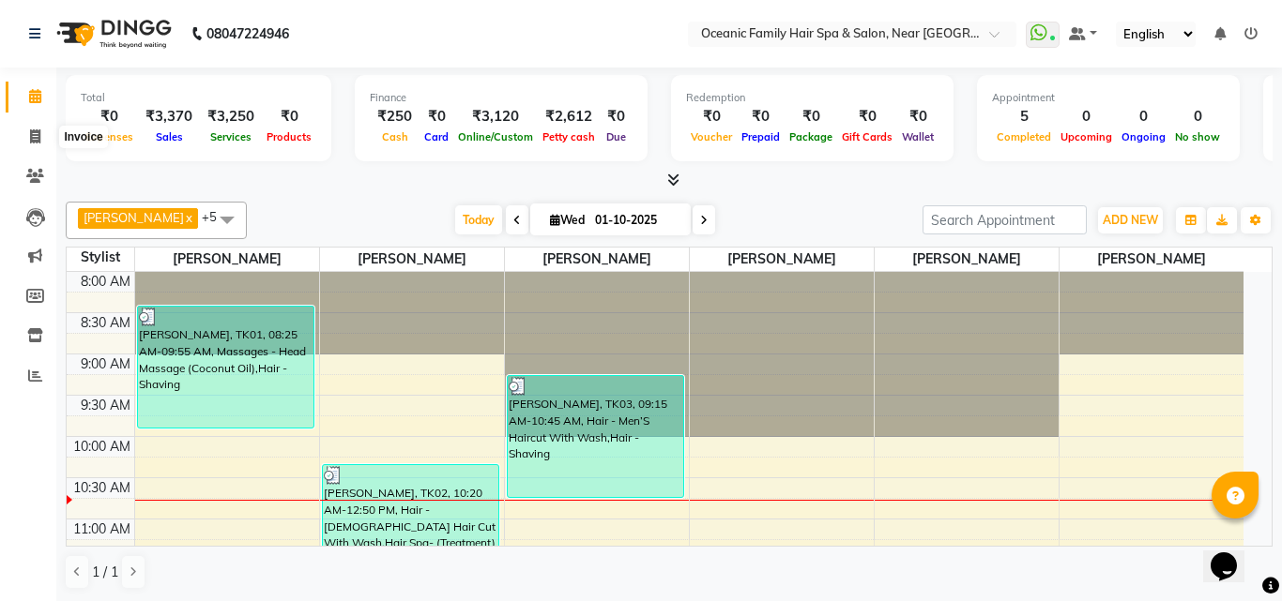
select select "4366"
select select "service"
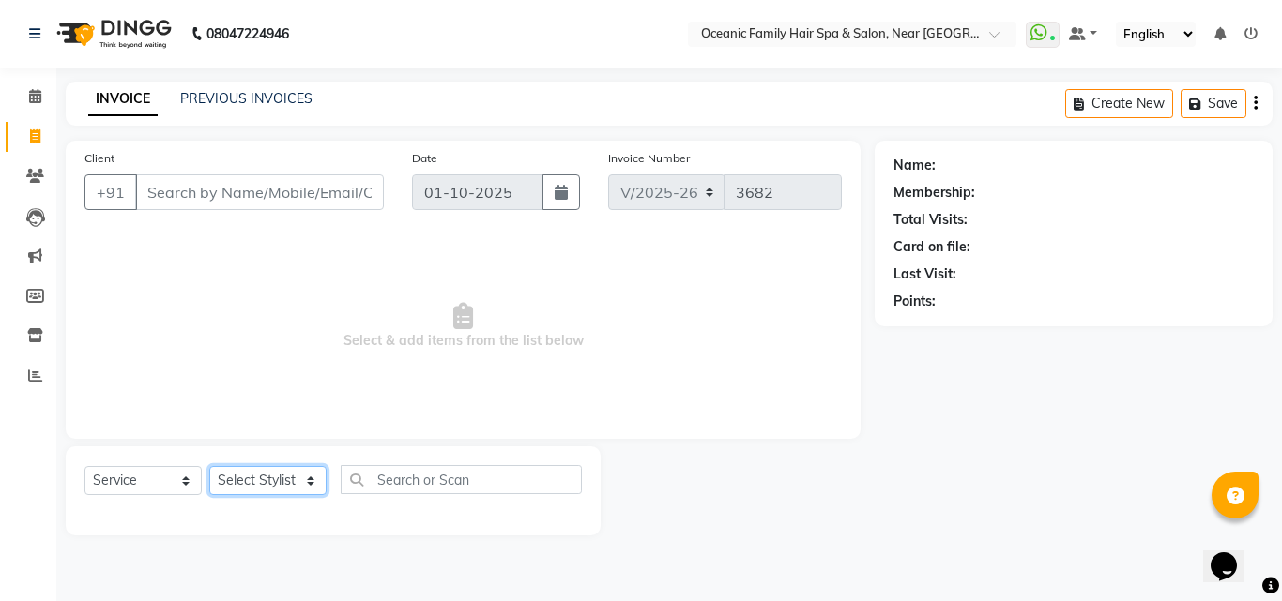
click at [307, 479] on select "Select Stylist [PERSON_NAME] [PERSON_NAME] [PERSON_NAME] Riyasat [PERSON_NAME] …" at bounding box center [267, 480] width 117 height 29
click at [988, 517] on div "Name: Membership: Total Visits: Card on file: Last Visit: Points:" at bounding box center [1080, 338] width 412 height 395
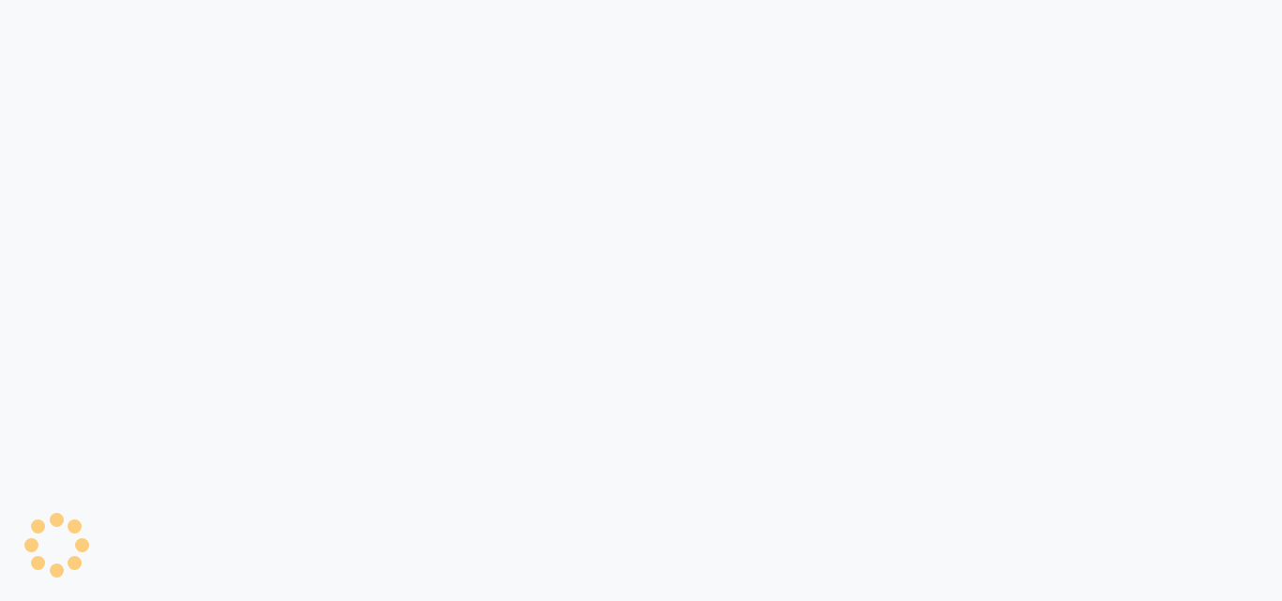
select select "service"
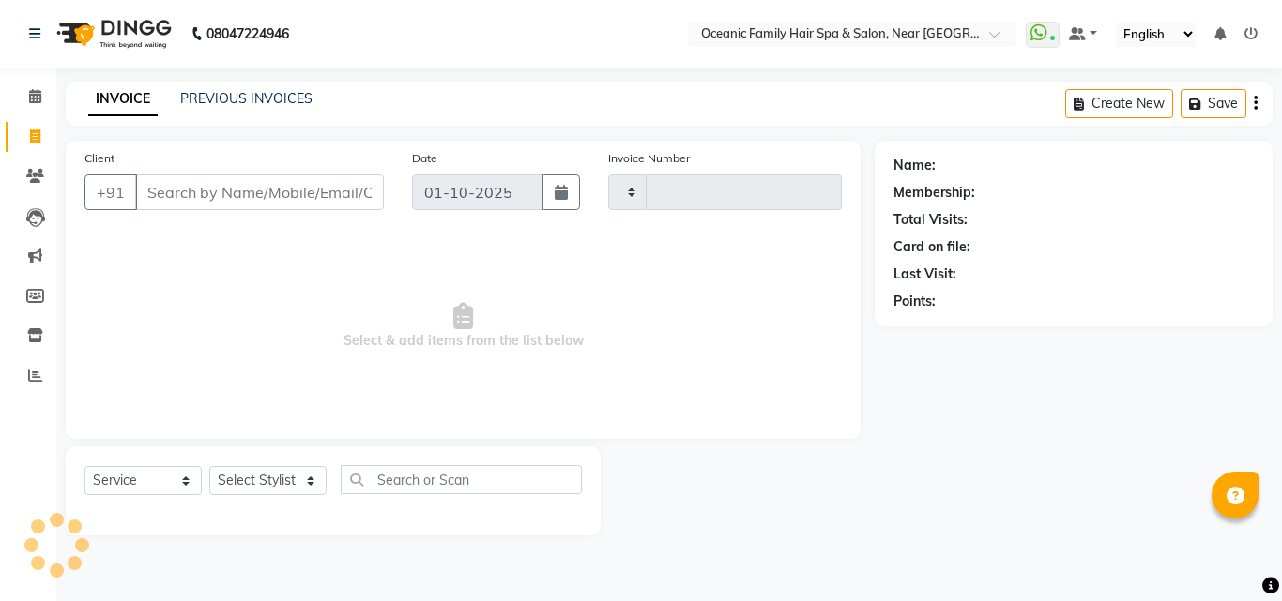
type input "3682"
select select "4366"
click at [35, 133] on icon at bounding box center [35, 136] width 10 height 14
select select "4366"
select select "service"
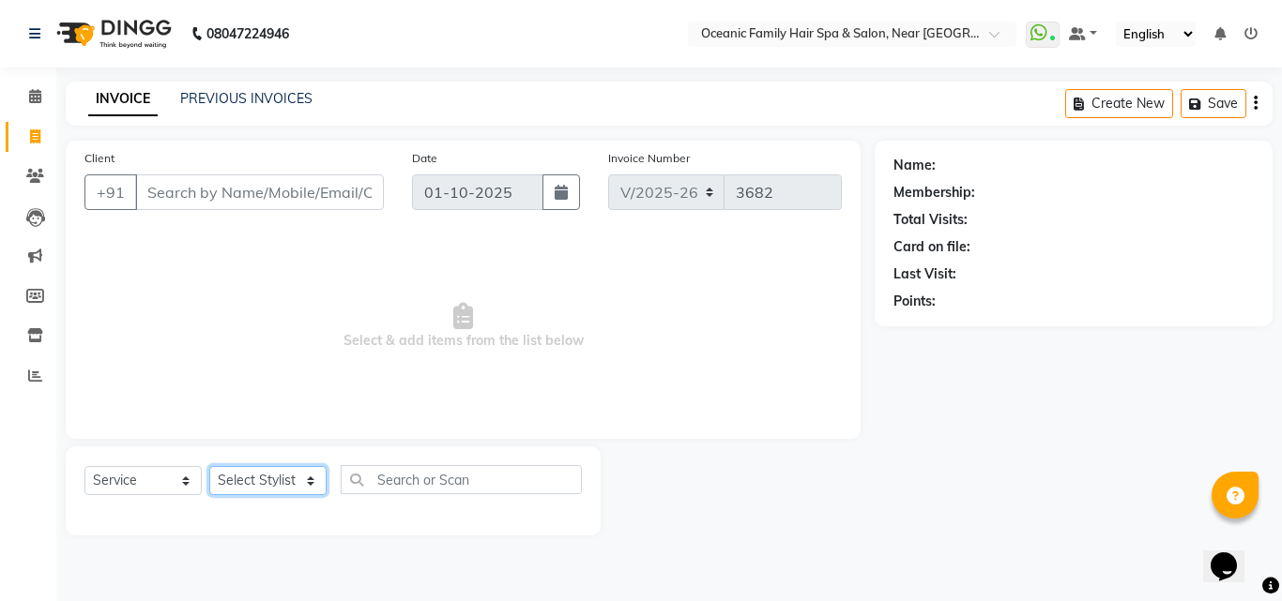
click at [310, 480] on select "Select Stylist [PERSON_NAME] [PERSON_NAME] [PERSON_NAME] Riyasat [PERSON_NAME] …" at bounding box center [267, 480] width 117 height 29
select select "89184"
click at [209, 466] on select "Select Stylist [PERSON_NAME] [PERSON_NAME] [PERSON_NAME] Riyasat [PERSON_NAME] …" at bounding box center [267, 480] width 117 height 29
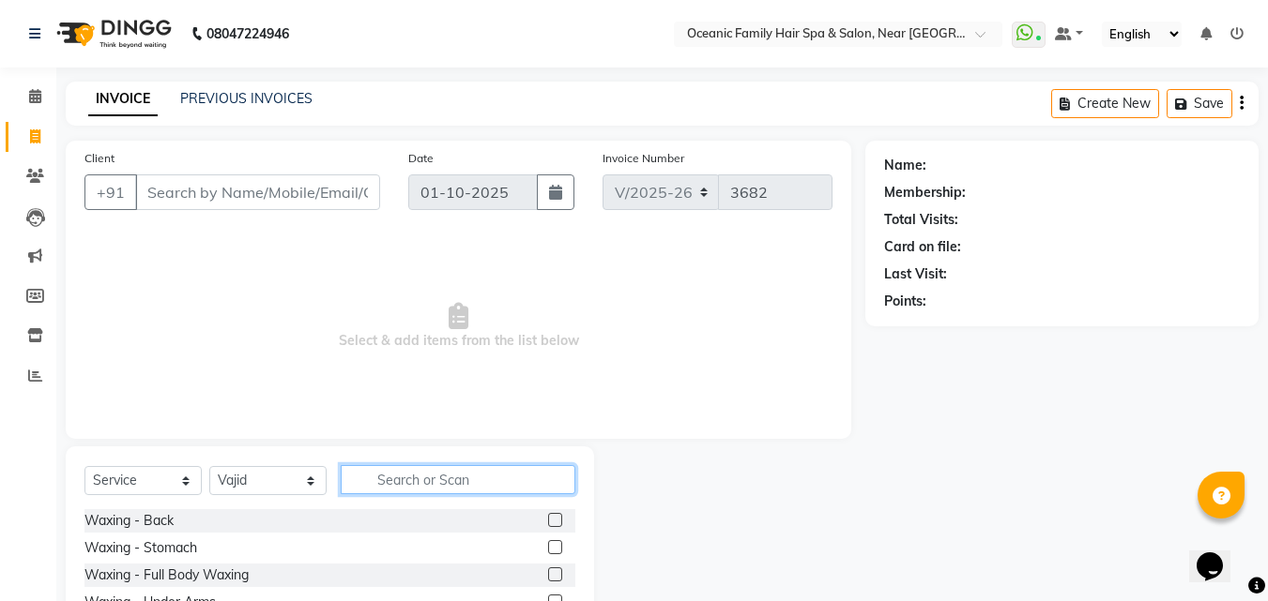
click at [400, 485] on input "text" at bounding box center [458, 479] width 235 height 29
click at [251, 90] on link "PREVIOUS INVOICES" at bounding box center [246, 98] width 132 height 17
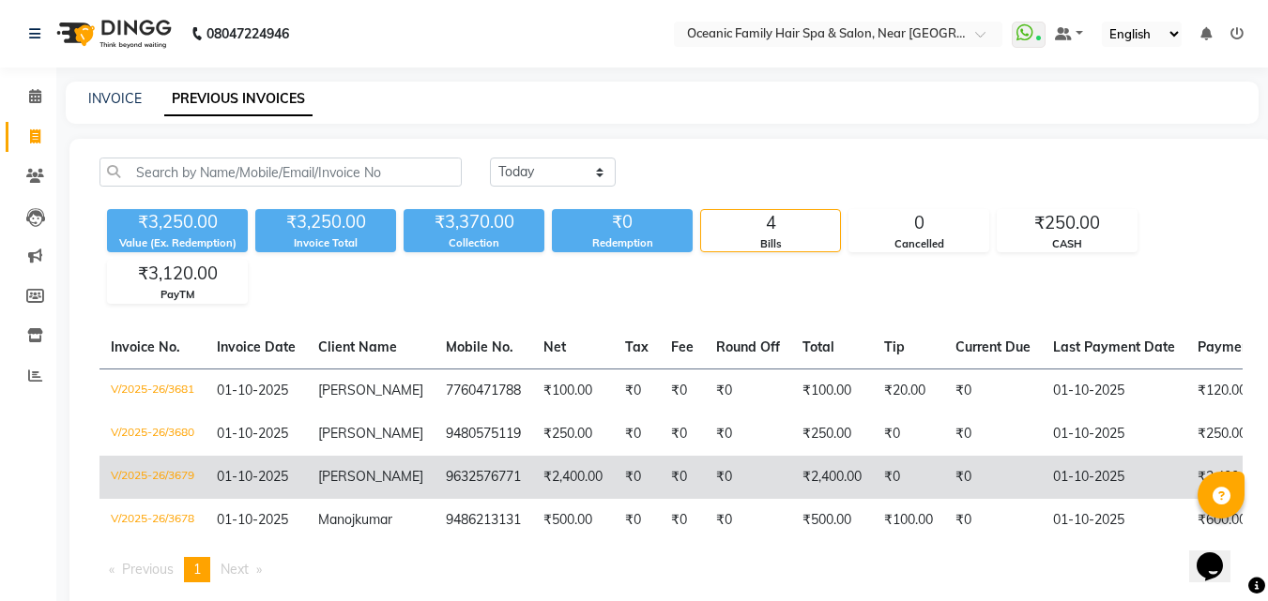
click at [743, 488] on td "₹0" at bounding box center [748, 477] width 86 height 43
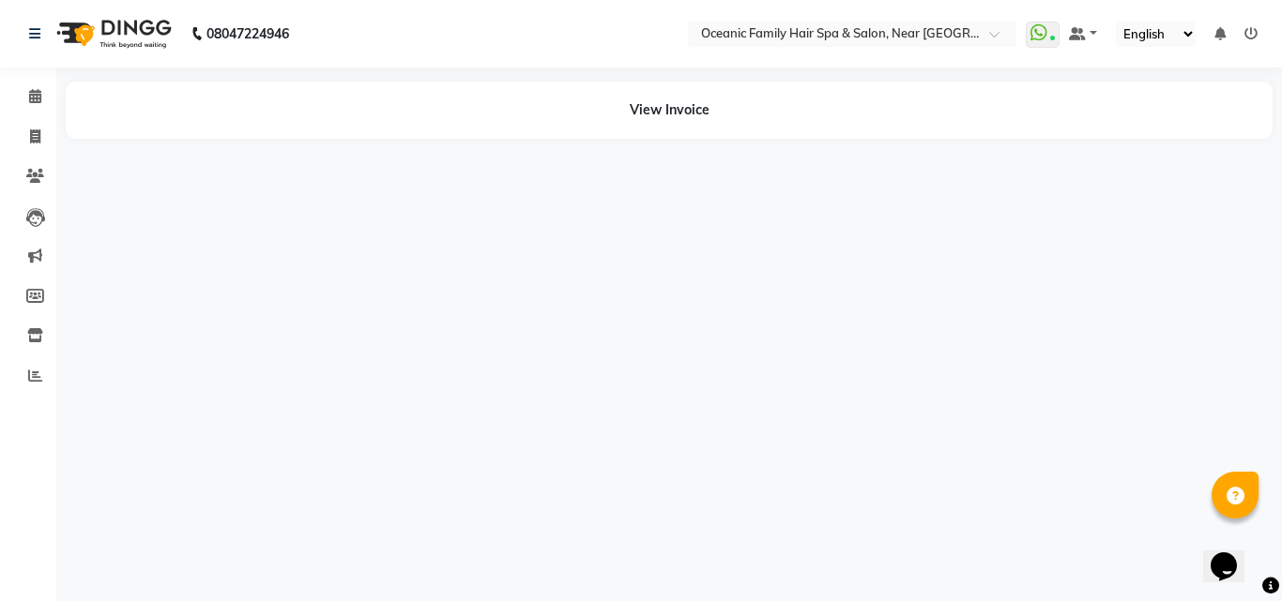
click at [815, 202] on div "08047224946 Select Location × Oceanic Family Hair Spa & Salon, Near [GEOGRAPHIC…" at bounding box center [641, 300] width 1282 height 601
drag, startPoint x: 34, startPoint y: 87, endPoint x: 48, endPoint y: 105, distance: 22.7
click at [33, 86] on span at bounding box center [35, 97] width 33 height 22
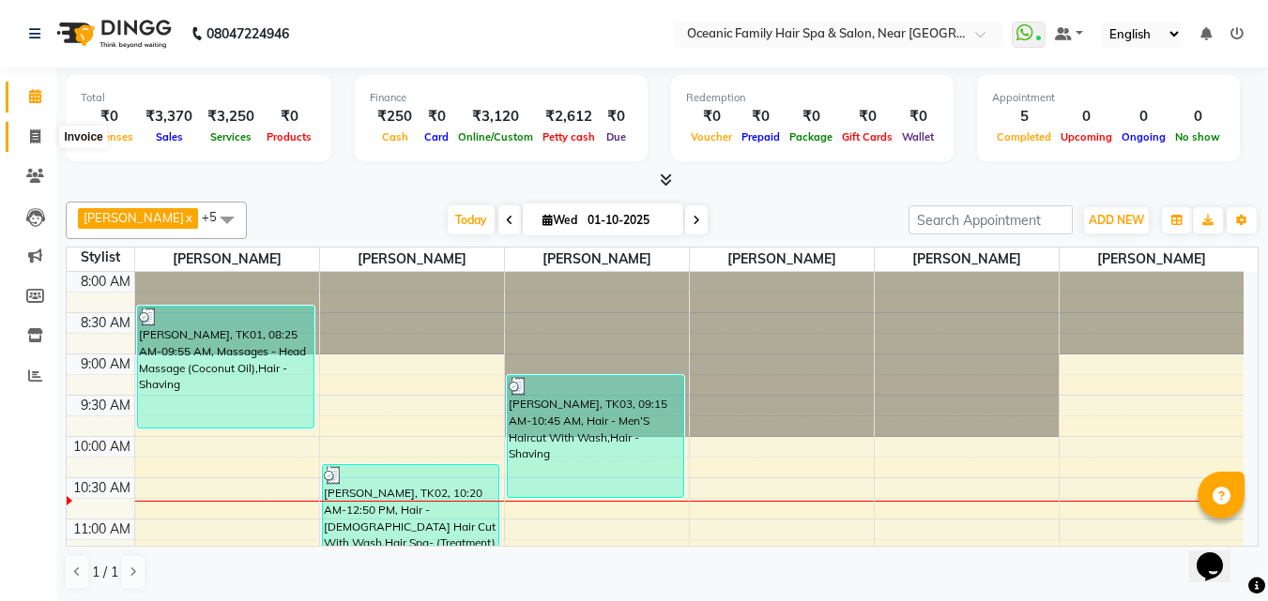
click at [33, 129] on icon at bounding box center [35, 136] width 10 height 14
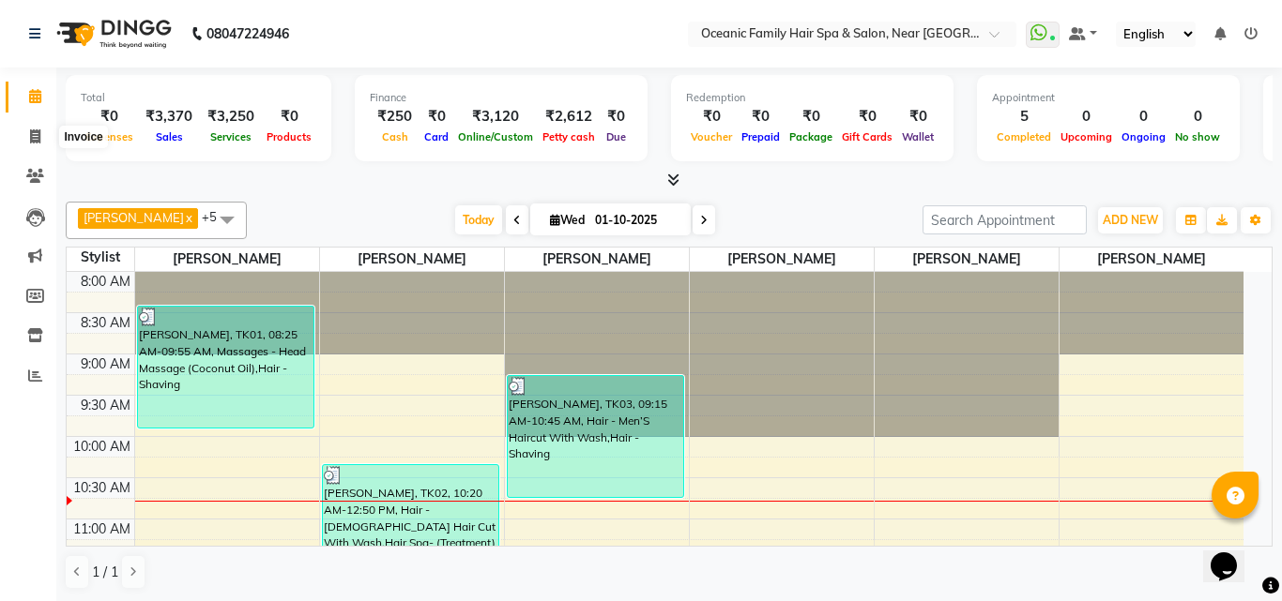
select select "4366"
select select "service"
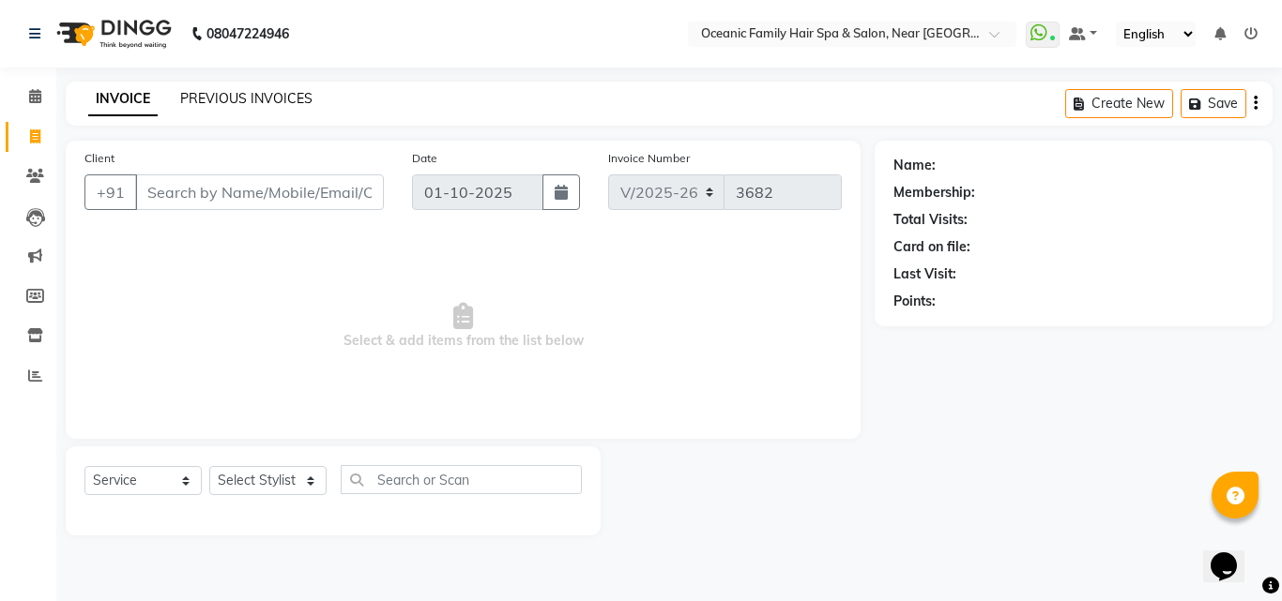
click at [301, 104] on link "PREVIOUS INVOICES" at bounding box center [246, 98] width 132 height 17
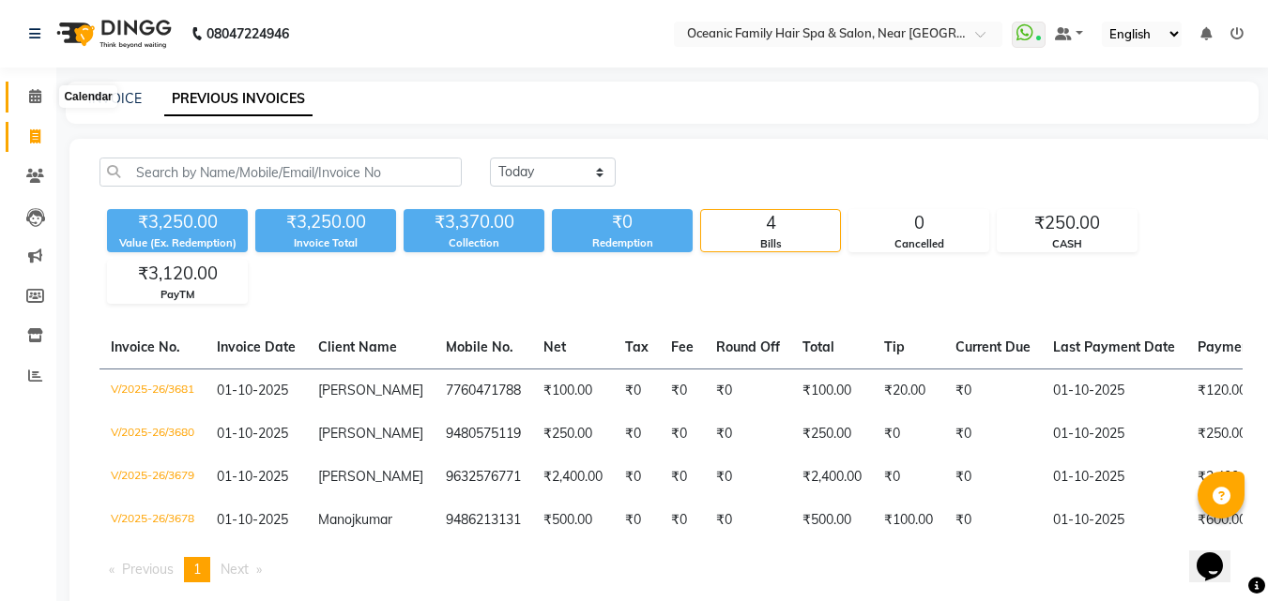
click at [35, 98] on icon at bounding box center [35, 96] width 12 height 14
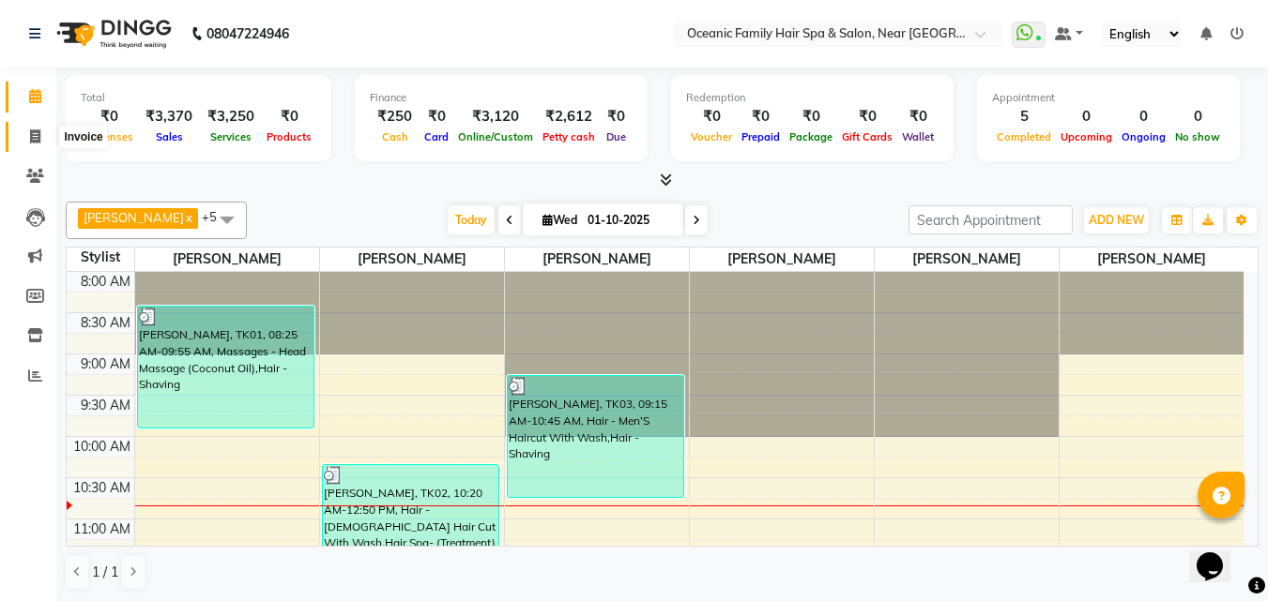
click at [35, 138] on icon at bounding box center [35, 136] width 10 height 14
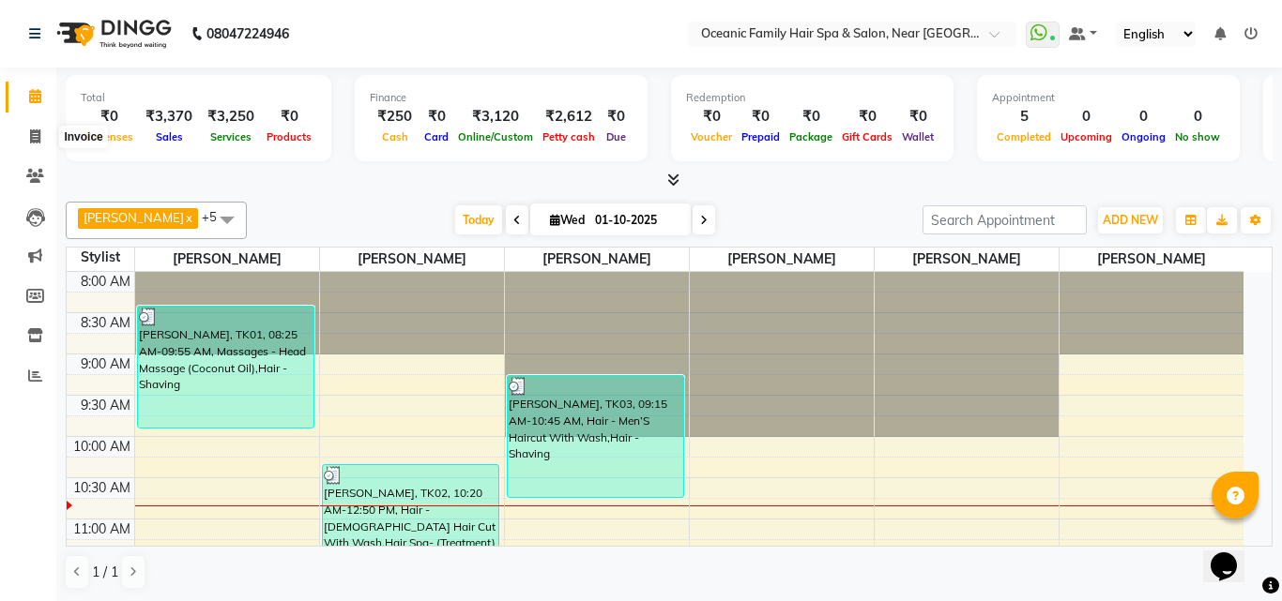
select select "4366"
select select "service"
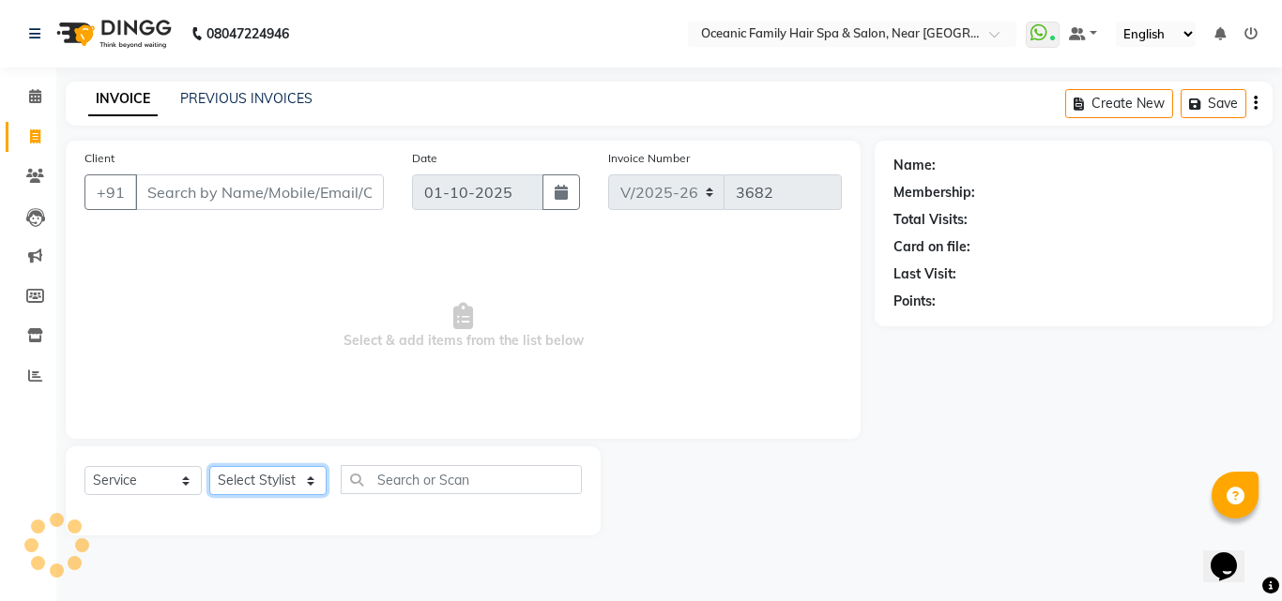
click at [298, 478] on select "Select Stylist [PERSON_NAME] [PERSON_NAME] [PERSON_NAME] Riyasat [PERSON_NAME] …" at bounding box center [267, 480] width 117 height 29
select select "89184"
click at [209, 466] on select "Select Stylist [PERSON_NAME] [PERSON_NAME] [PERSON_NAME] Riyasat [PERSON_NAME] …" at bounding box center [267, 480] width 117 height 29
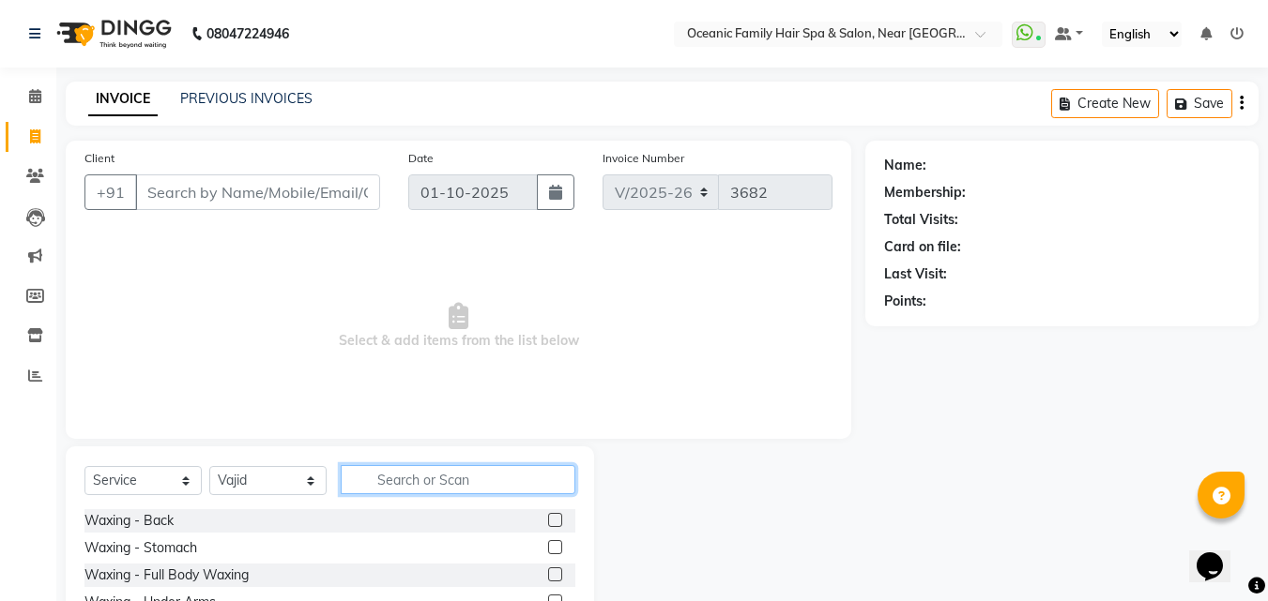
click at [434, 477] on input "text" at bounding box center [458, 479] width 235 height 29
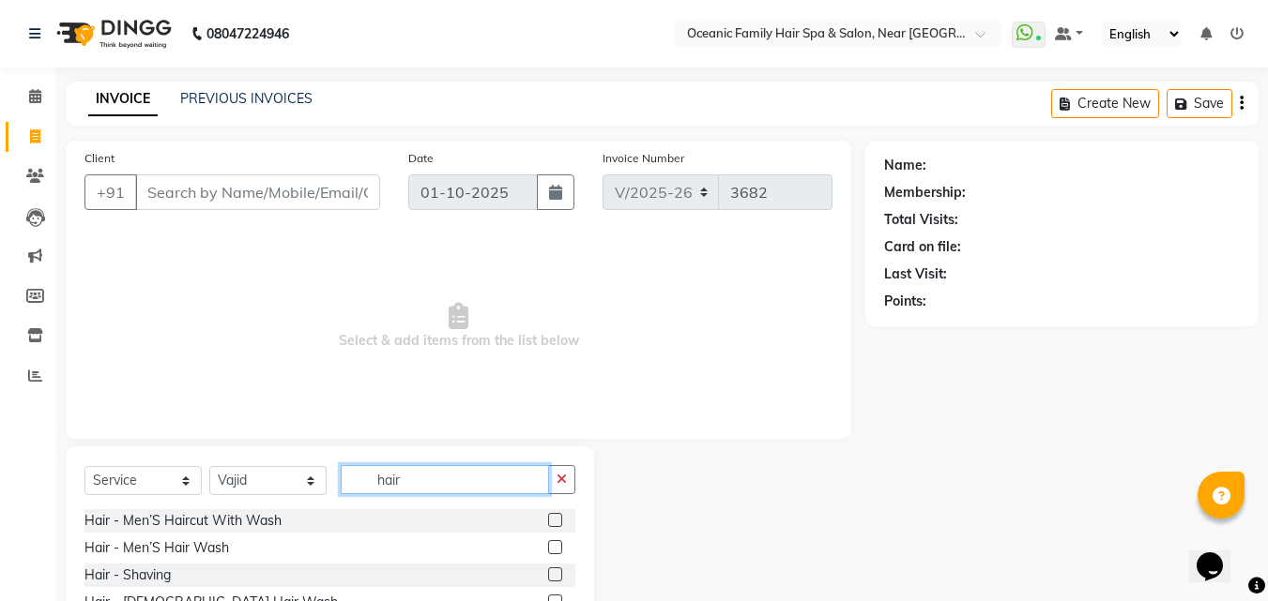
type input "hair"
click at [548, 521] on label at bounding box center [555, 520] width 14 height 14
click at [548, 521] on input "checkbox" at bounding box center [554, 521] width 12 height 12
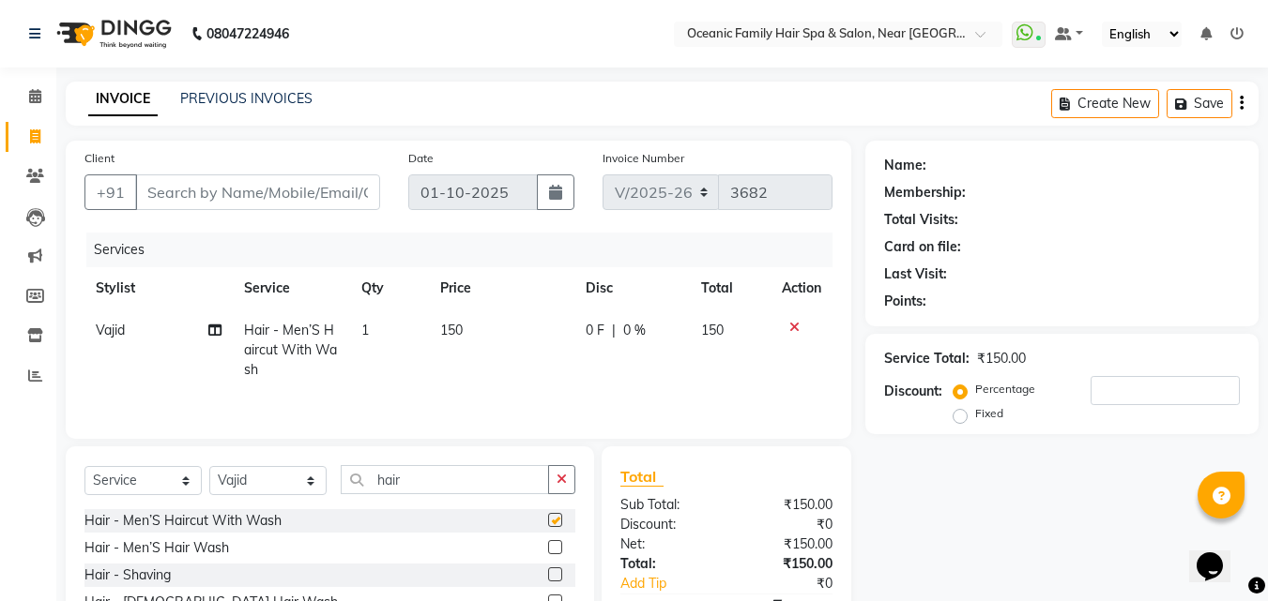
checkbox input "false"
click at [548, 548] on label at bounding box center [555, 547] width 14 height 14
click at [548, 548] on input "checkbox" at bounding box center [554, 548] width 12 height 12
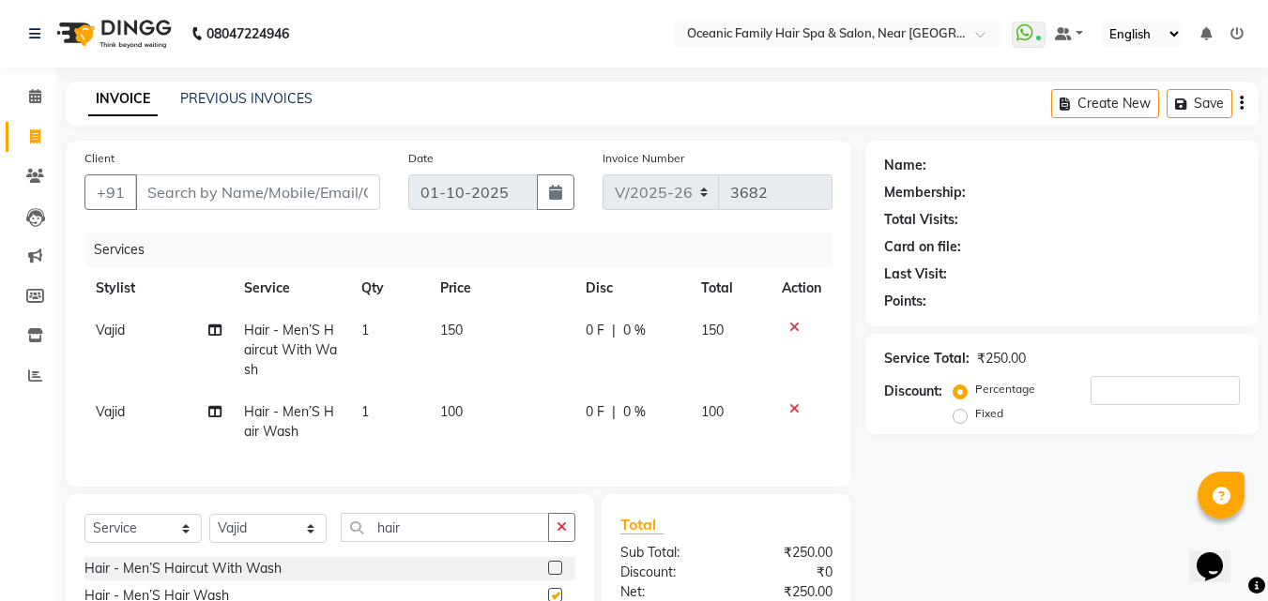
checkbox input "false"
click at [562, 534] on icon "button" at bounding box center [561, 527] width 10 height 13
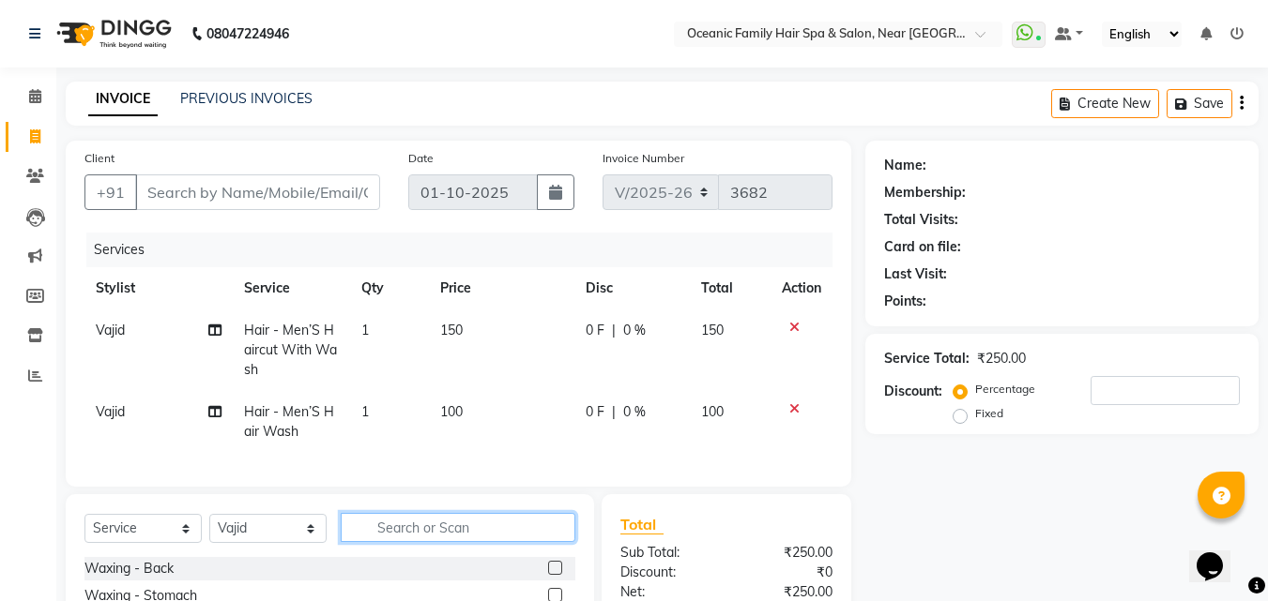
click at [545, 542] on input "text" at bounding box center [458, 527] width 235 height 29
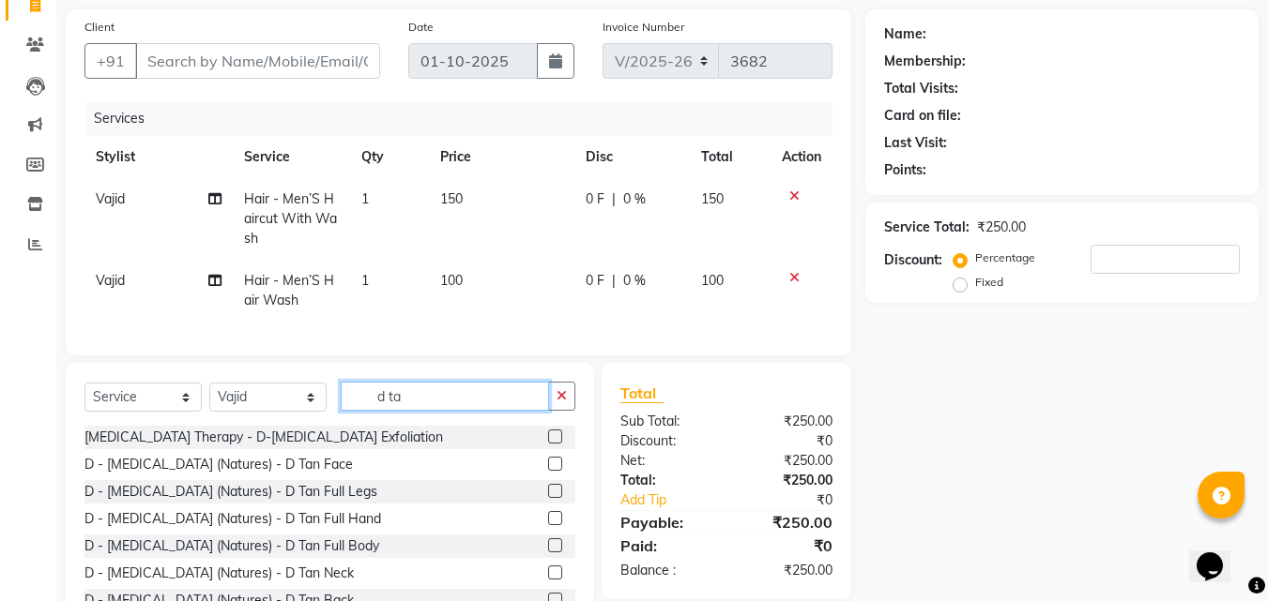
scroll to position [118, 0]
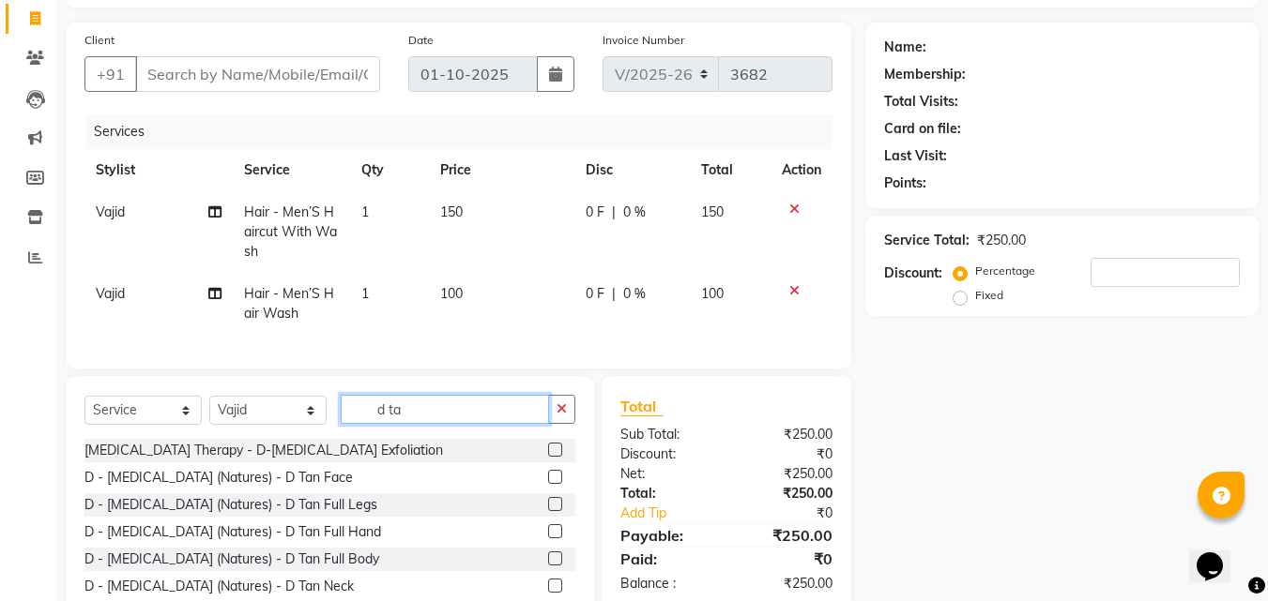
type input "d ta"
click at [548, 484] on label at bounding box center [555, 477] width 14 height 14
click at [548, 484] on input "checkbox" at bounding box center [554, 478] width 12 height 12
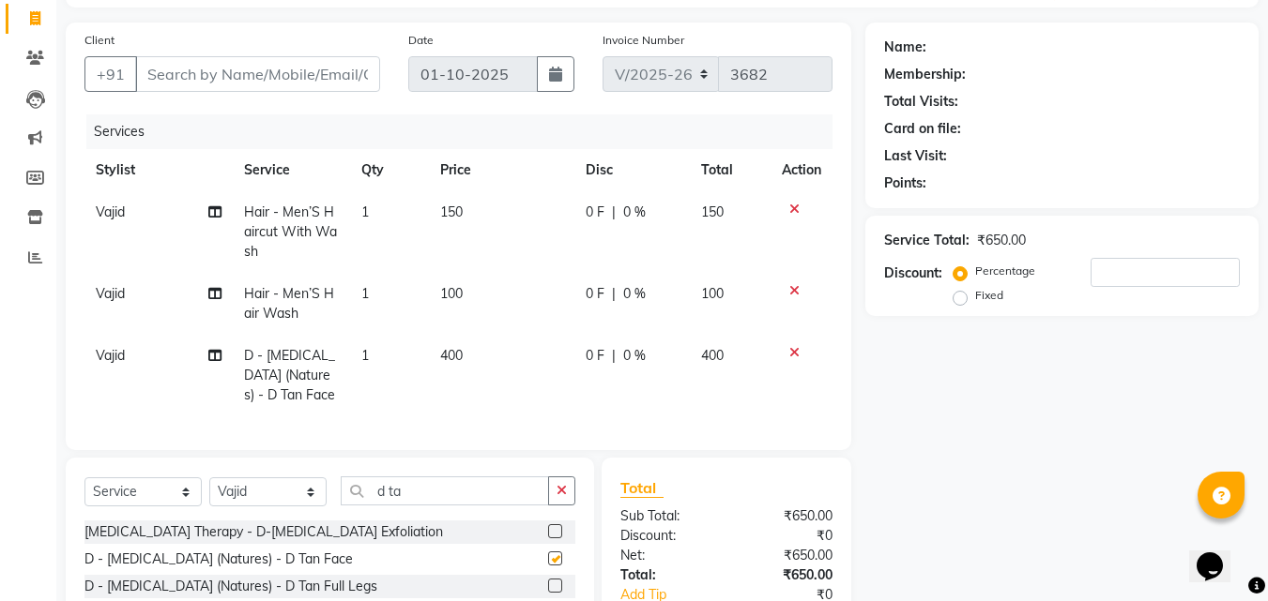
checkbox input "false"
click at [548, 539] on label at bounding box center [555, 531] width 14 height 14
click at [548, 539] on input "checkbox" at bounding box center [554, 532] width 12 height 12
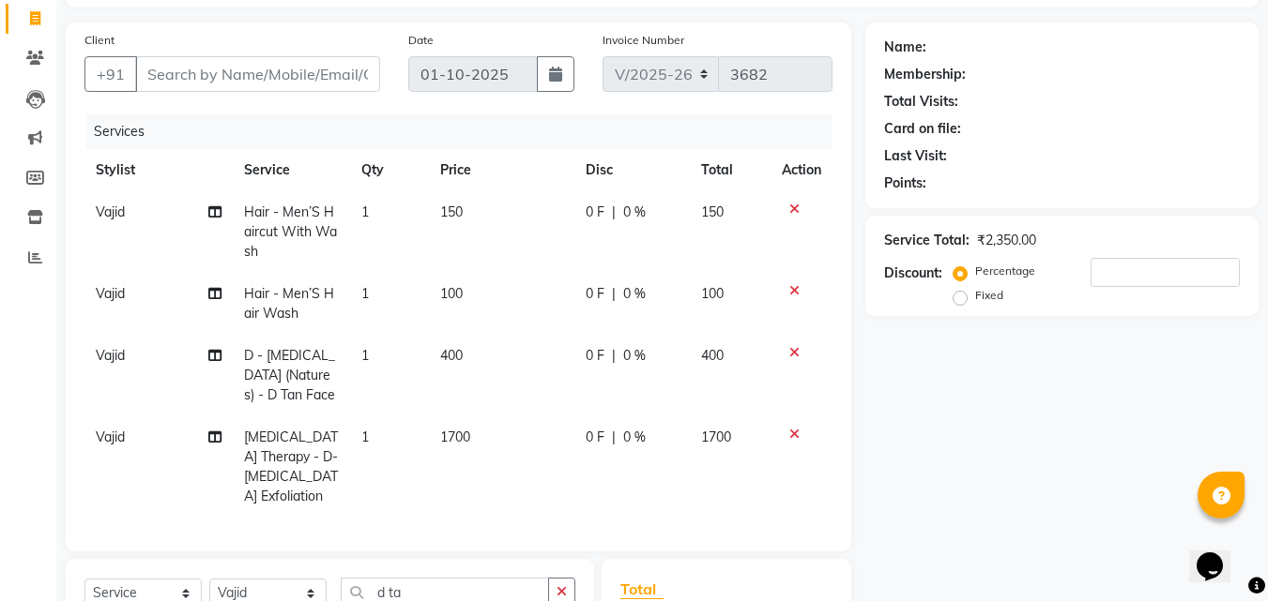
checkbox input "false"
click at [794, 433] on icon at bounding box center [794, 434] width 10 height 13
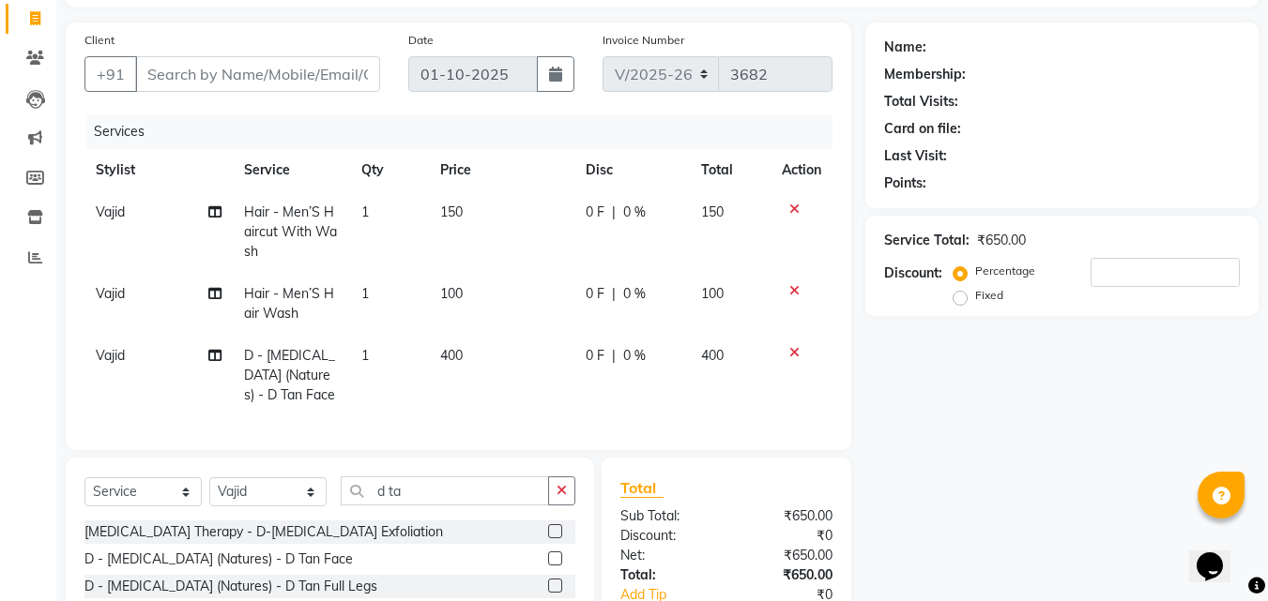
click at [457, 199] on td "150" at bounding box center [501, 232] width 145 height 82
select select "89184"
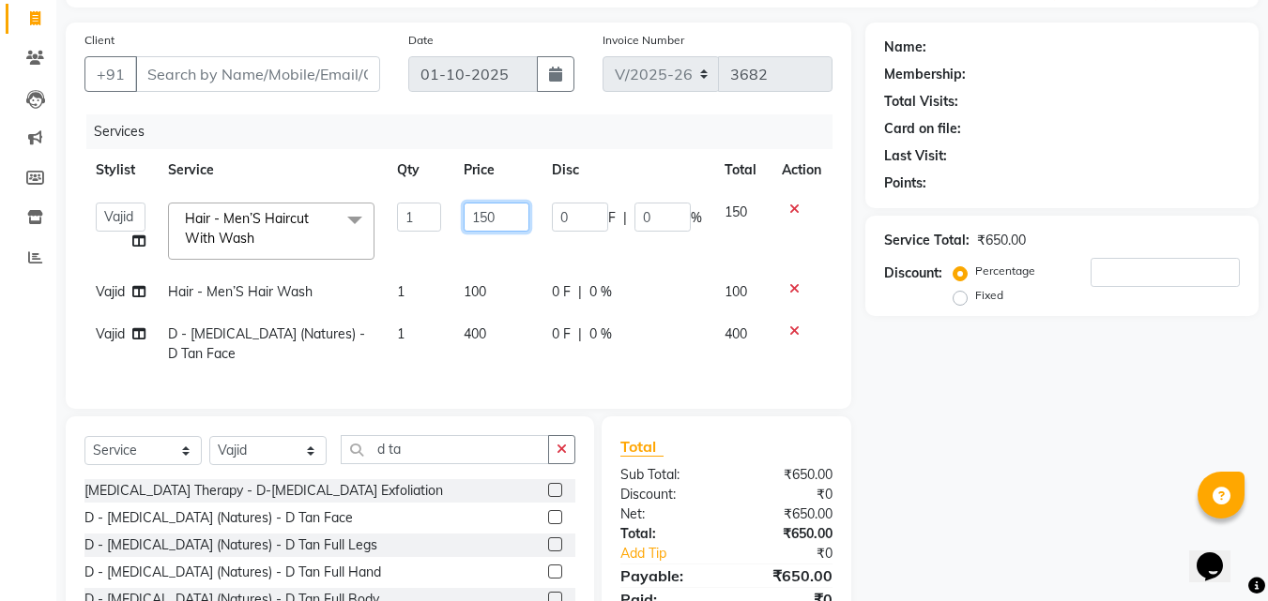
click at [507, 217] on input "150" at bounding box center [496, 217] width 65 height 29
type input "100"
click at [1136, 445] on div "Name: Membership: Total Visits: Card on file: Last Visit: Points: Service Total…" at bounding box center [1068, 358] width 407 height 671
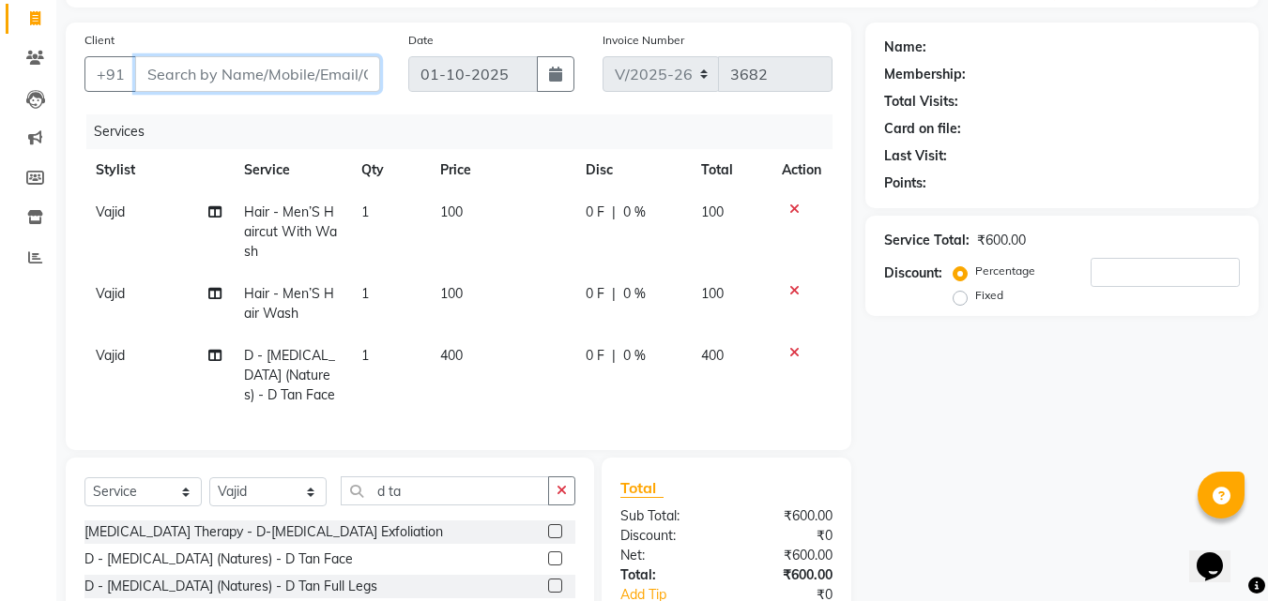
click at [251, 84] on input "Client" at bounding box center [257, 74] width 245 height 36
click at [208, 87] on input "Client" at bounding box center [257, 74] width 245 height 36
